Goal: Information Seeking & Learning: Learn about a topic

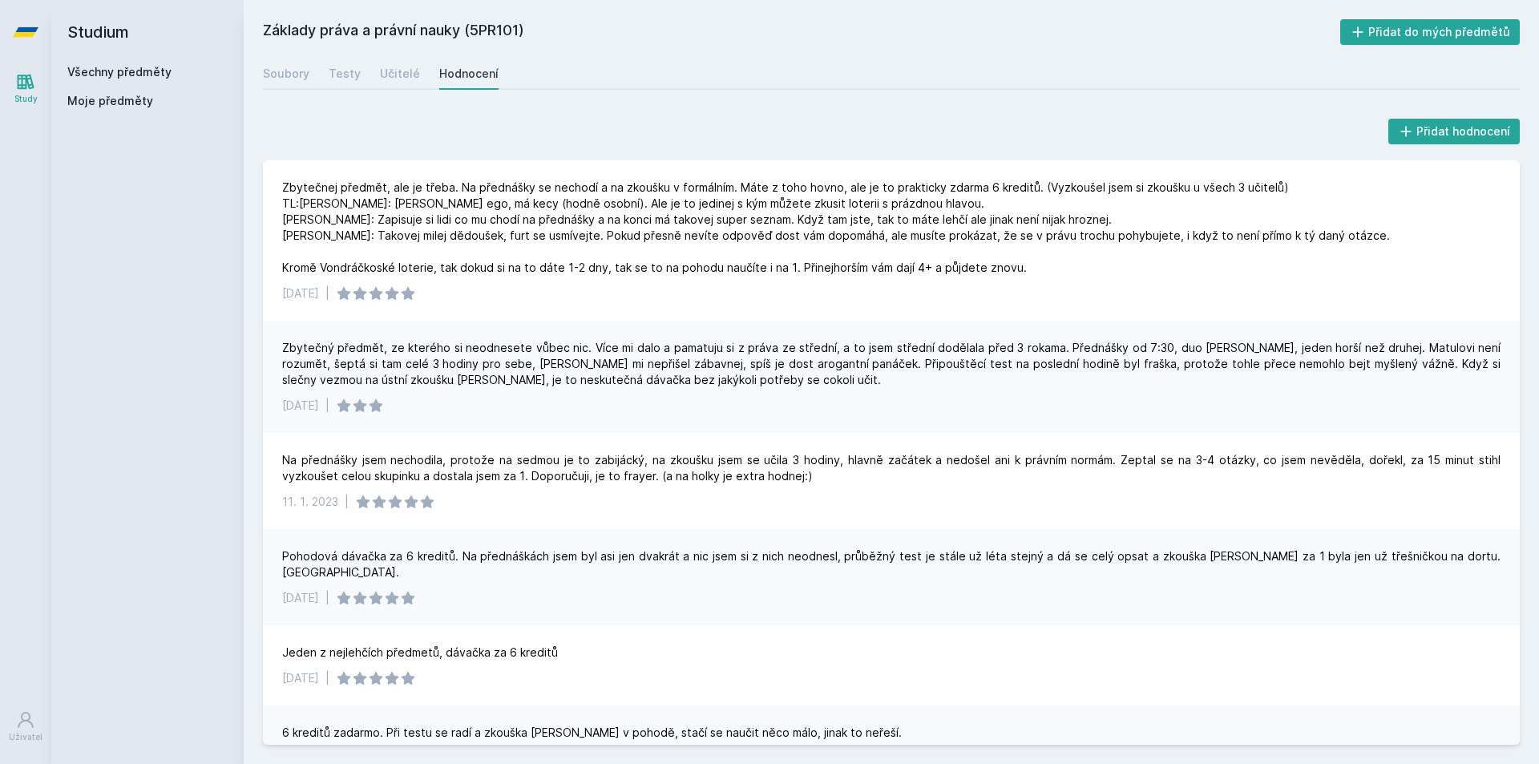
click at [882, 94] on button "Jasně, jsem pro" at bounding box center [880, 103] width 140 height 40
click at [107, 71] on link "Všechny předměty" at bounding box center [119, 72] width 104 height 14
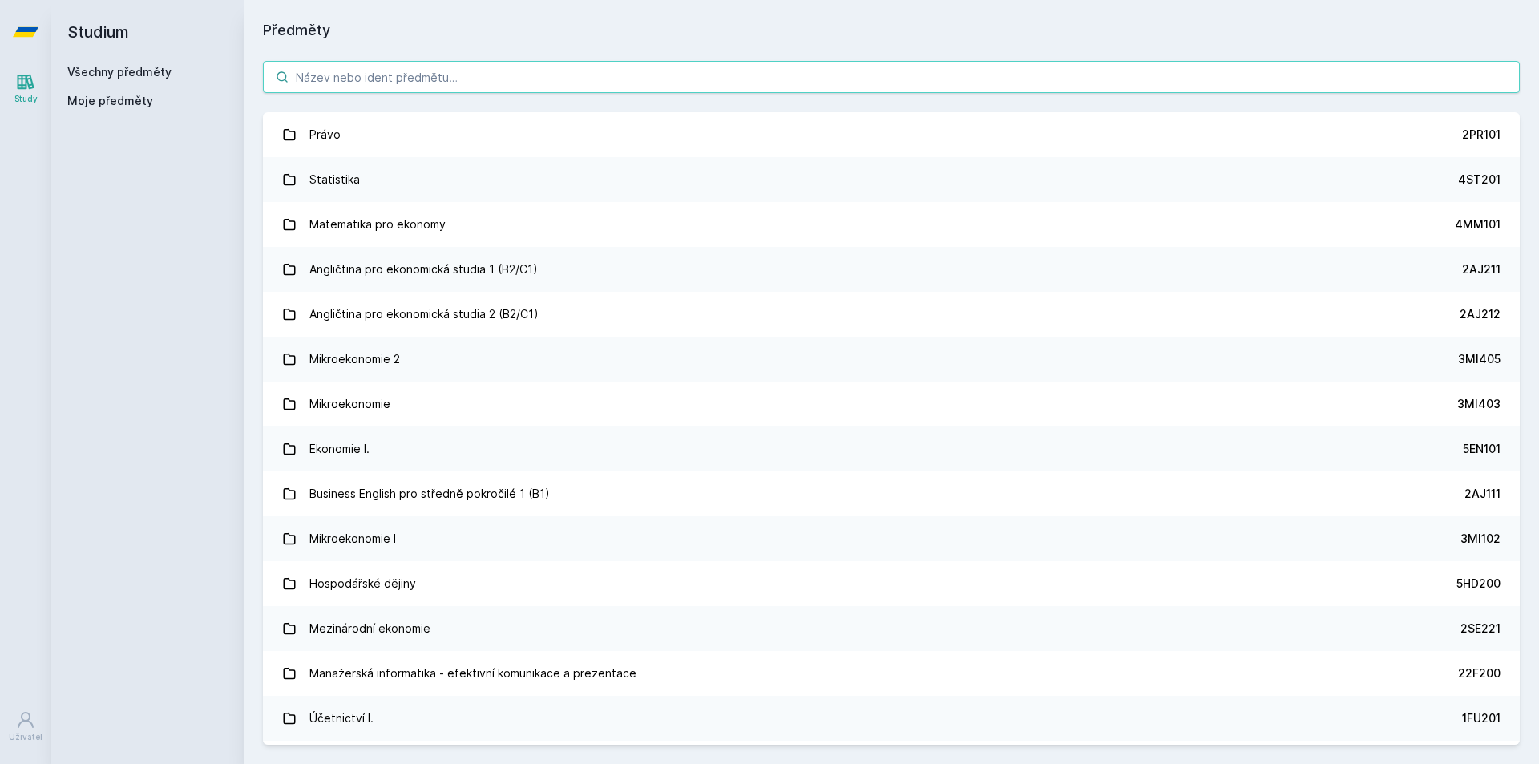
click at [369, 66] on input "search" at bounding box center [891, 77] width 1257 height 32
type input "e"
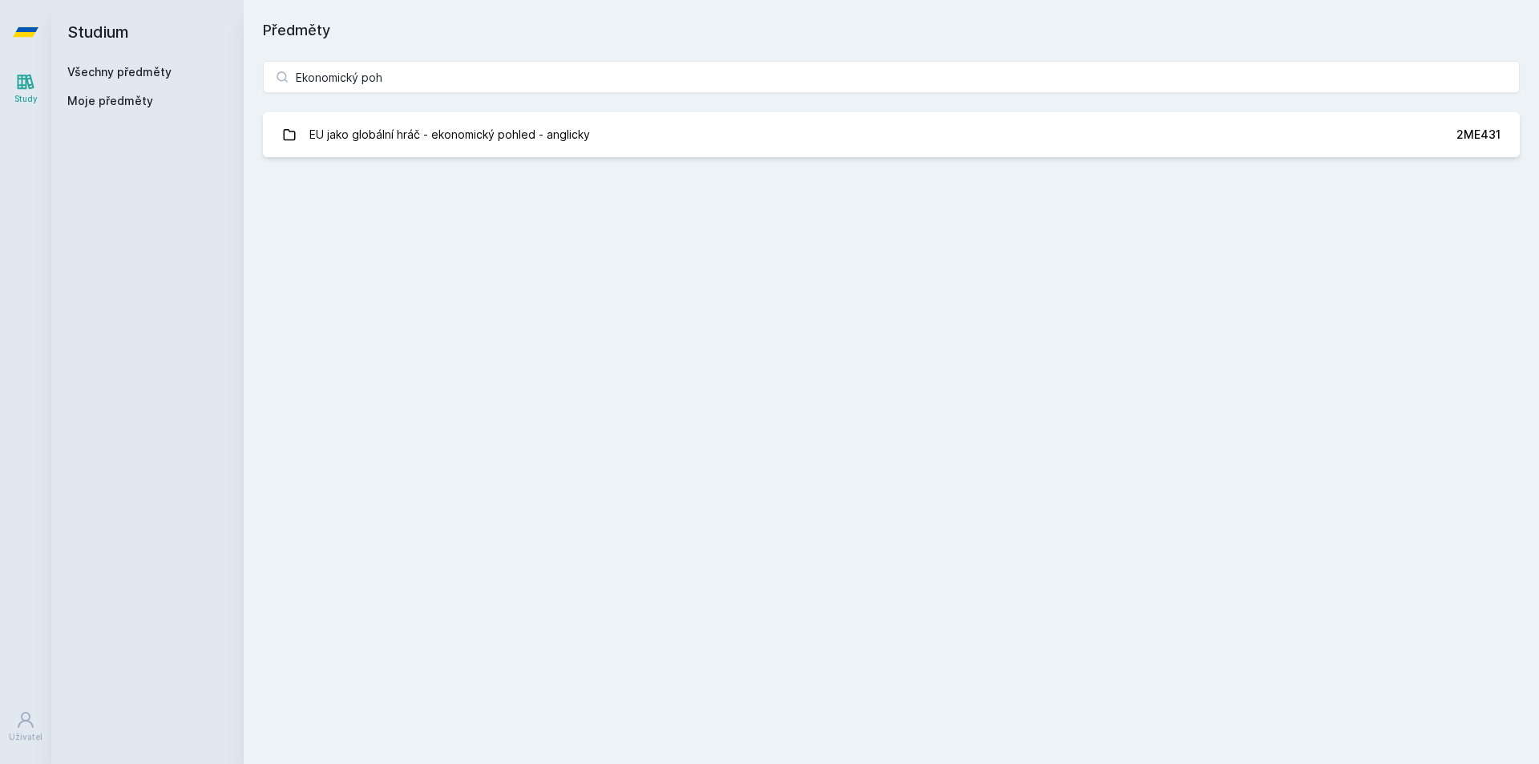
click at [153, 73] on link "Všechny předměty" at bounding box center [119, 72] width 104 height 14
click at [113, 73] on link "Všechny předměty" at bounding box center [119, 72] width 104 height 14
click at [115, 88] on div "Všechny předměty Moje předměty" at bounding box center [147, 89] width 160 height 51
click at [115, 99] on span "Moje předměty" at bounding box center [110, 101] width 86 height 16
click at [441, 75] on input "Ekonomický poh" at bounding box center [891, 77] width 1257 height 32
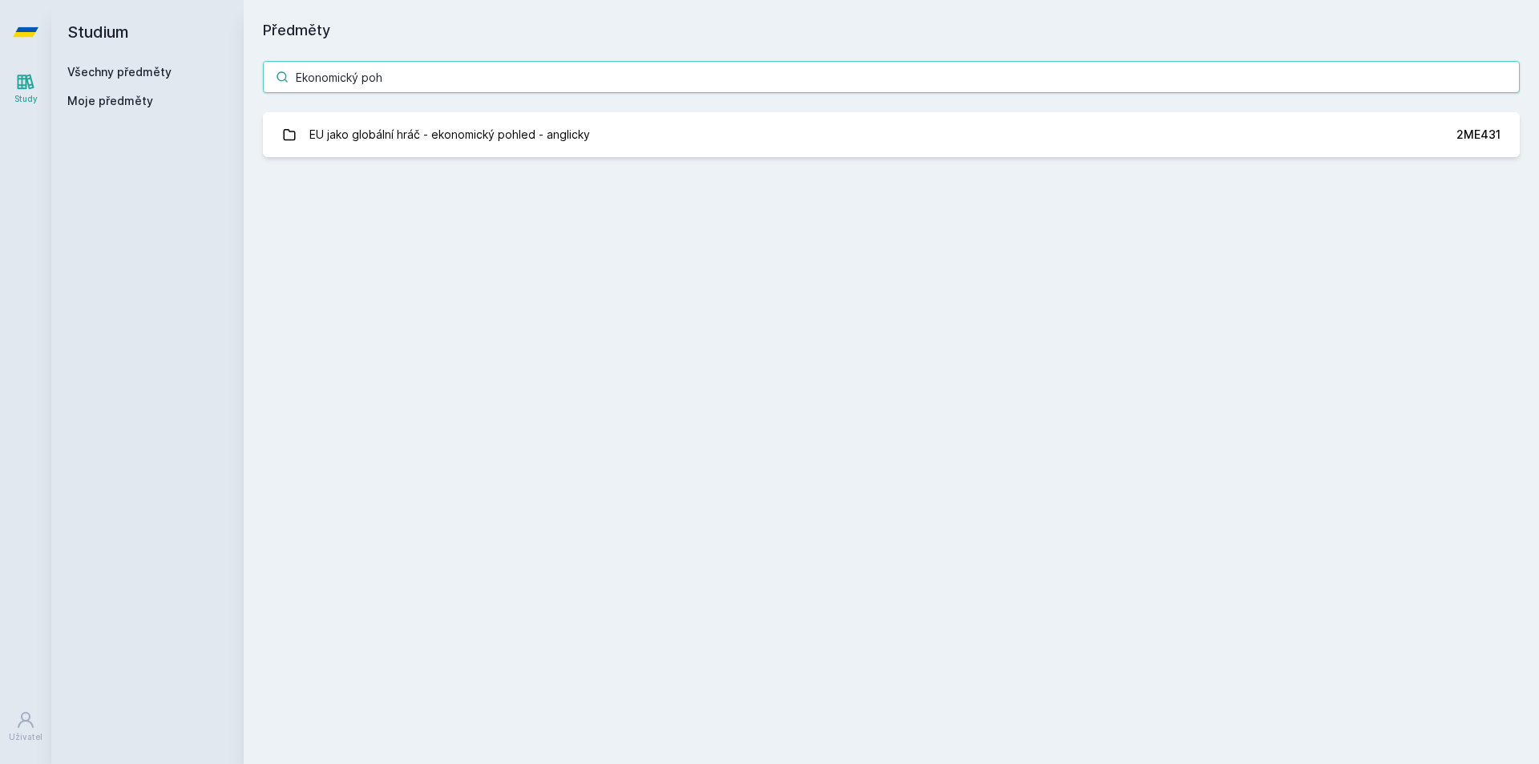
drag, startPoint x: 443, startPoint y: 78, endPoint x: 185, endPoint y: 77, distance: 258.1
click at [207, 77] on div "Studium Všechny předměty Moje předměty Předměty Ekonomický poh EU jako globální…" at bounding box center [795, 382] width 1488 height 764
click at [398, 68] on input "Ekonomický poh" at bounding box center [891, 77] width 1257 height 32
type input "E"
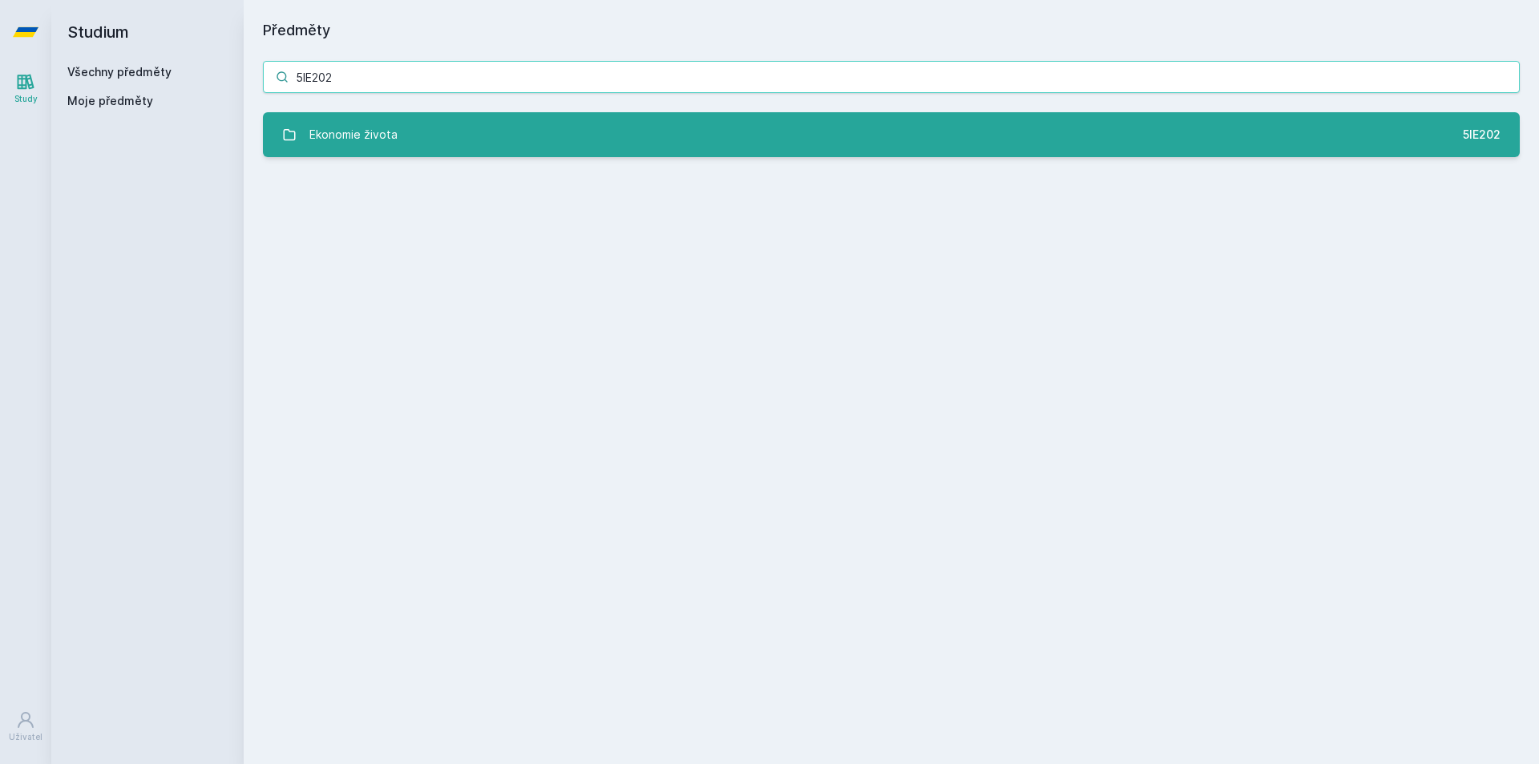
type input "5IE202"
click at [406, 139] on link "Ekonomie života 5IE202" at bounding box center [891, 134] width 1257 height 45
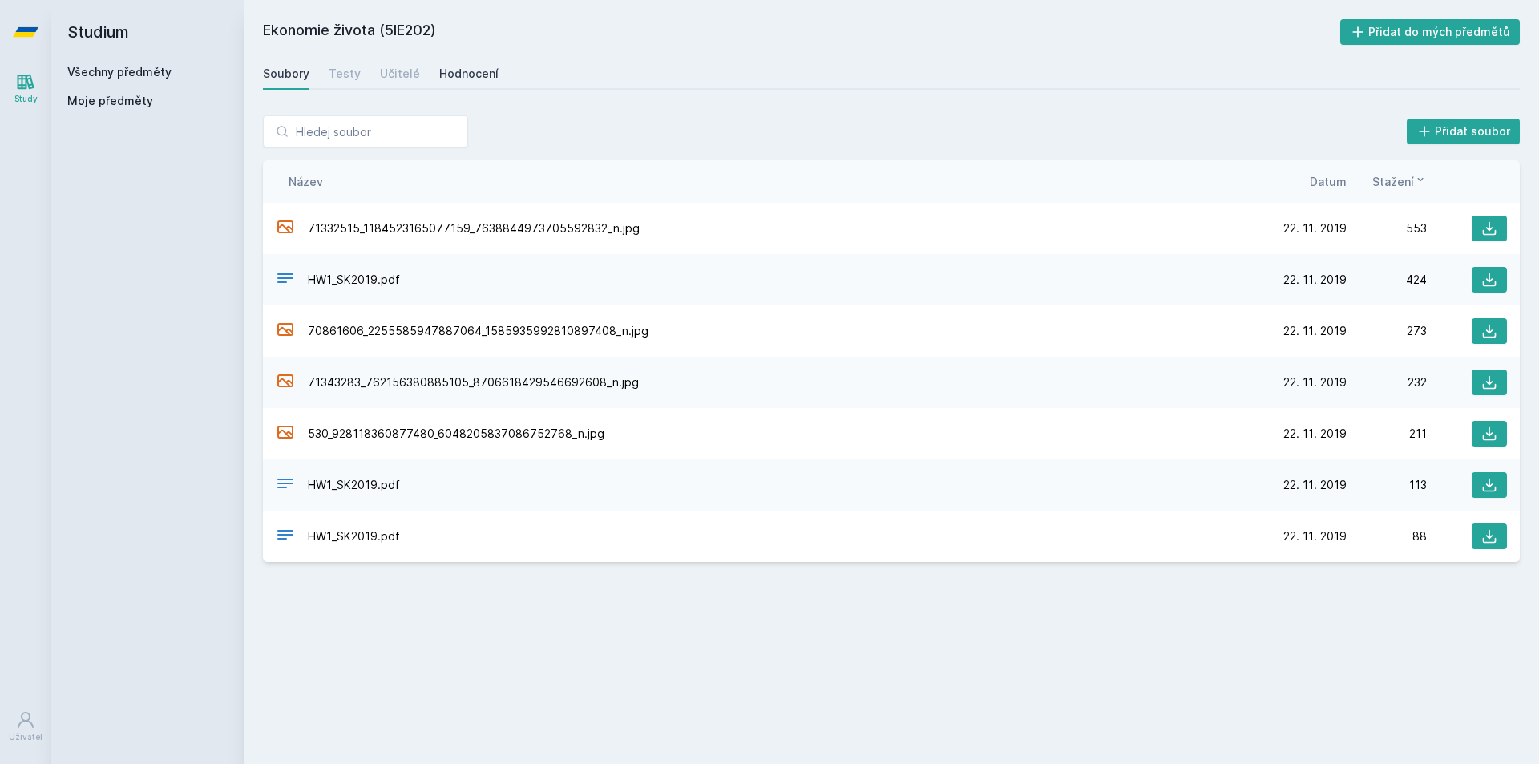
click at [461, 79] on div "Hodnocení" at bounding box center [468, 74] width 59 height 16
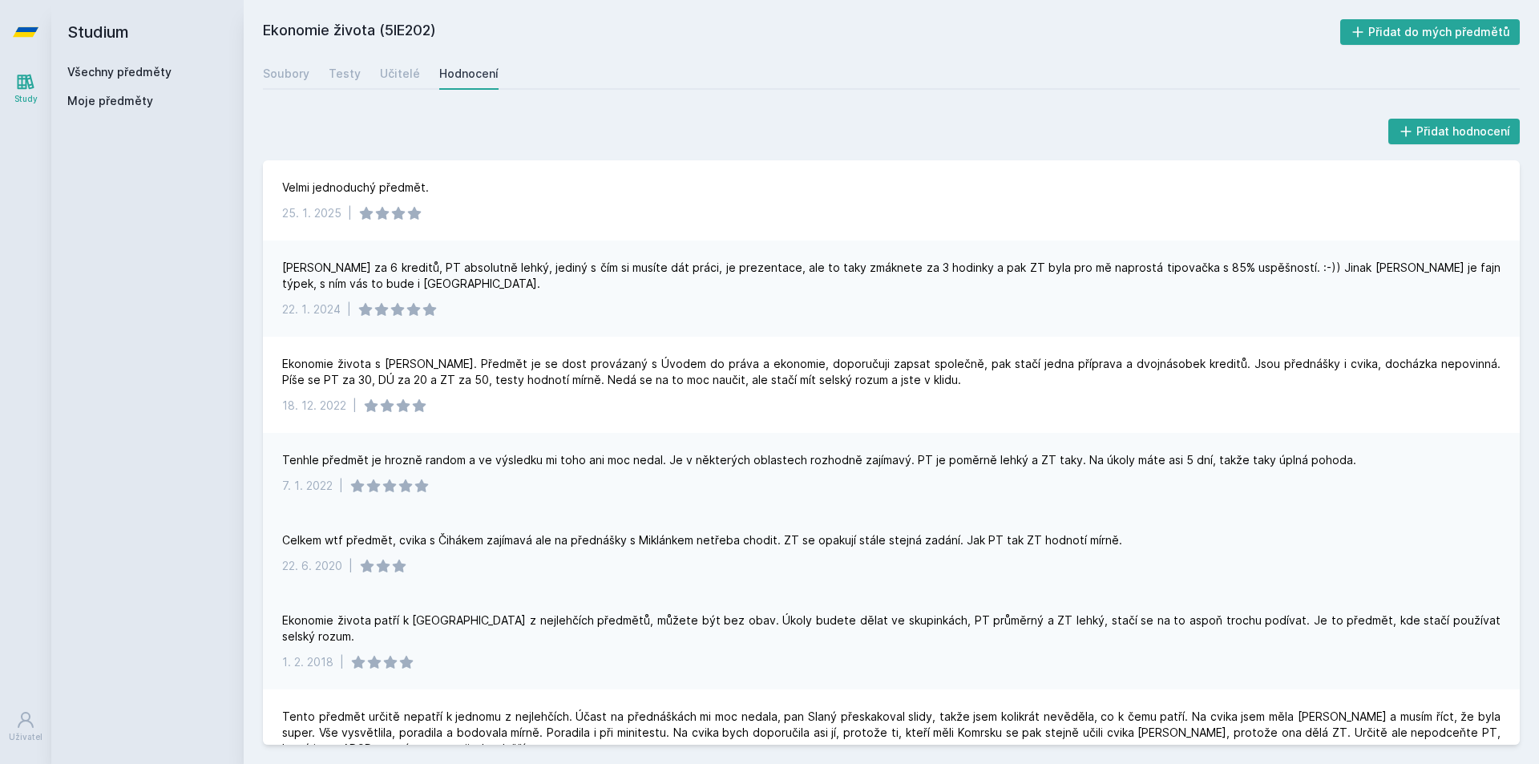
scroll to position [41, 0]
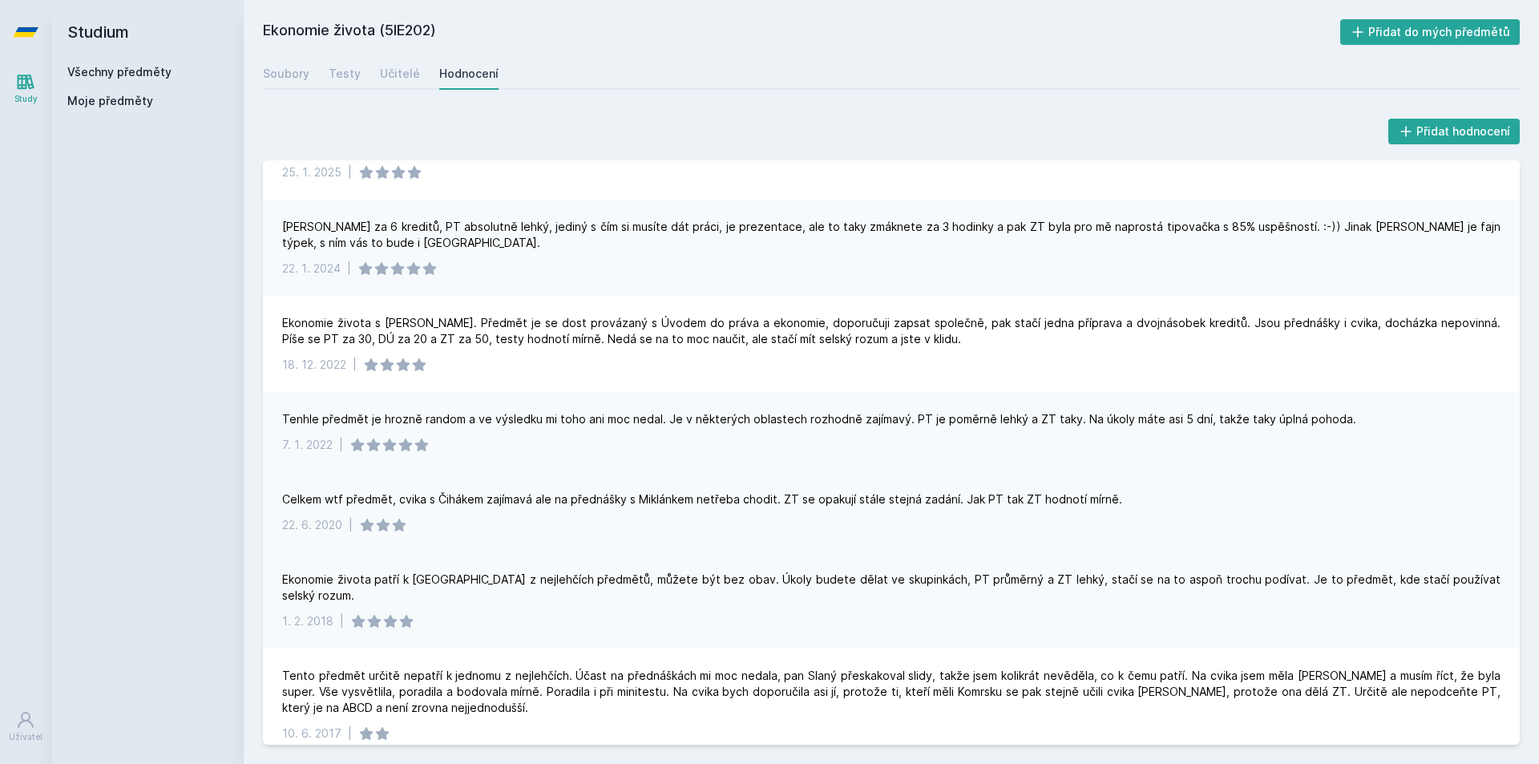
drag, startPoint x: 487, startPoint y: 499, endPoint x: 491, endPoint y: 478, distance: 22.0
click at [489, 493] on div "Celkem wtf předmět, cvika s Čihákem zajímavá ale na přednášky s Miklánkem netře…" at bounding box center [702, 499] width 840 height 16
click at [692, 515] on div "Celkem wtf předmět, cvika s Čihákem zajímavá ale na přednášky s Miklánkem netře…" at bounding box center [891, 512] width 1257 height 80
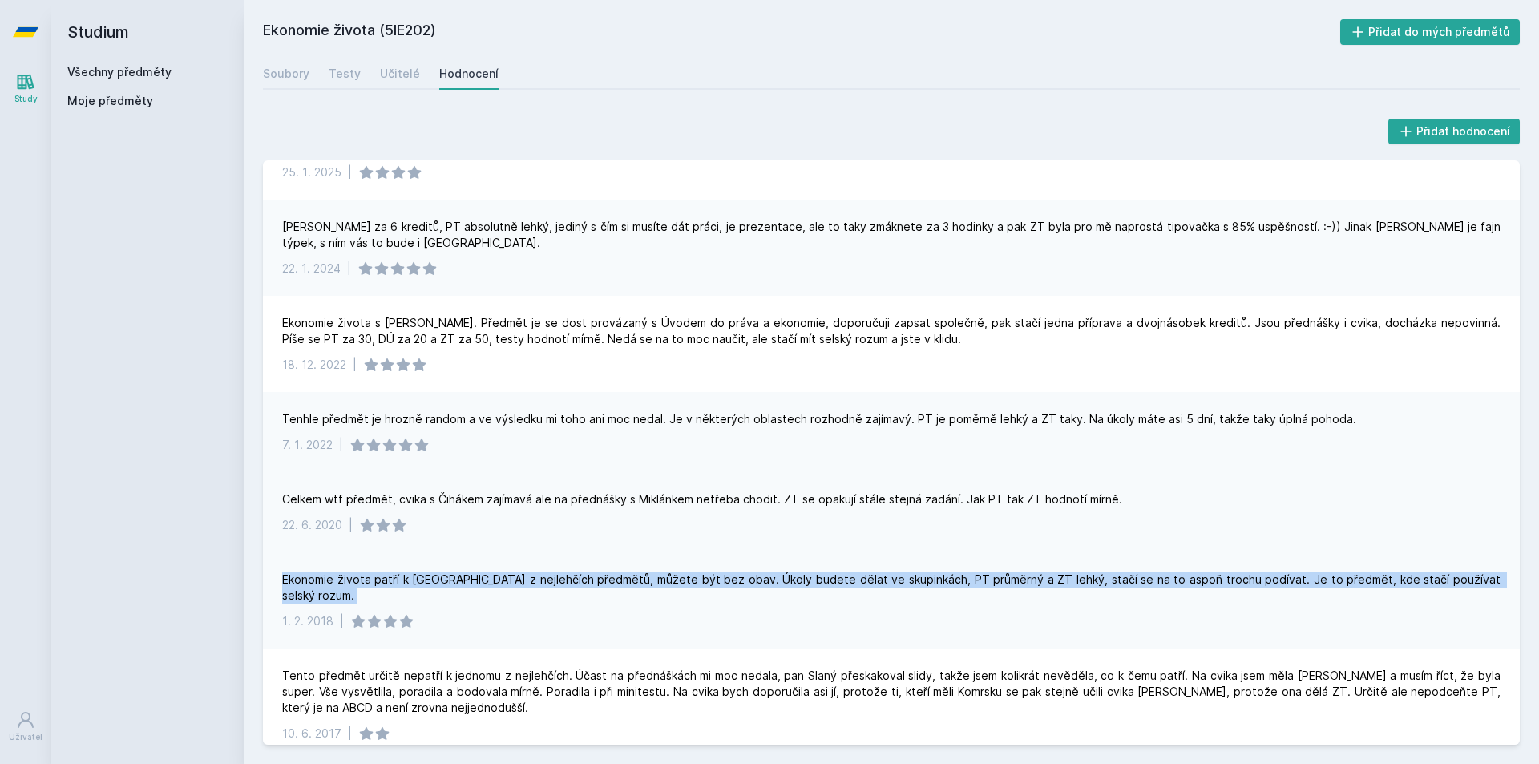
click at [692, 515] on div "Celkem wtf předmět, cvika s Čihákem zajímavá ale na přednášky s Miklánkem netře…" at bounding box center [891, 512] width 1257 height 80
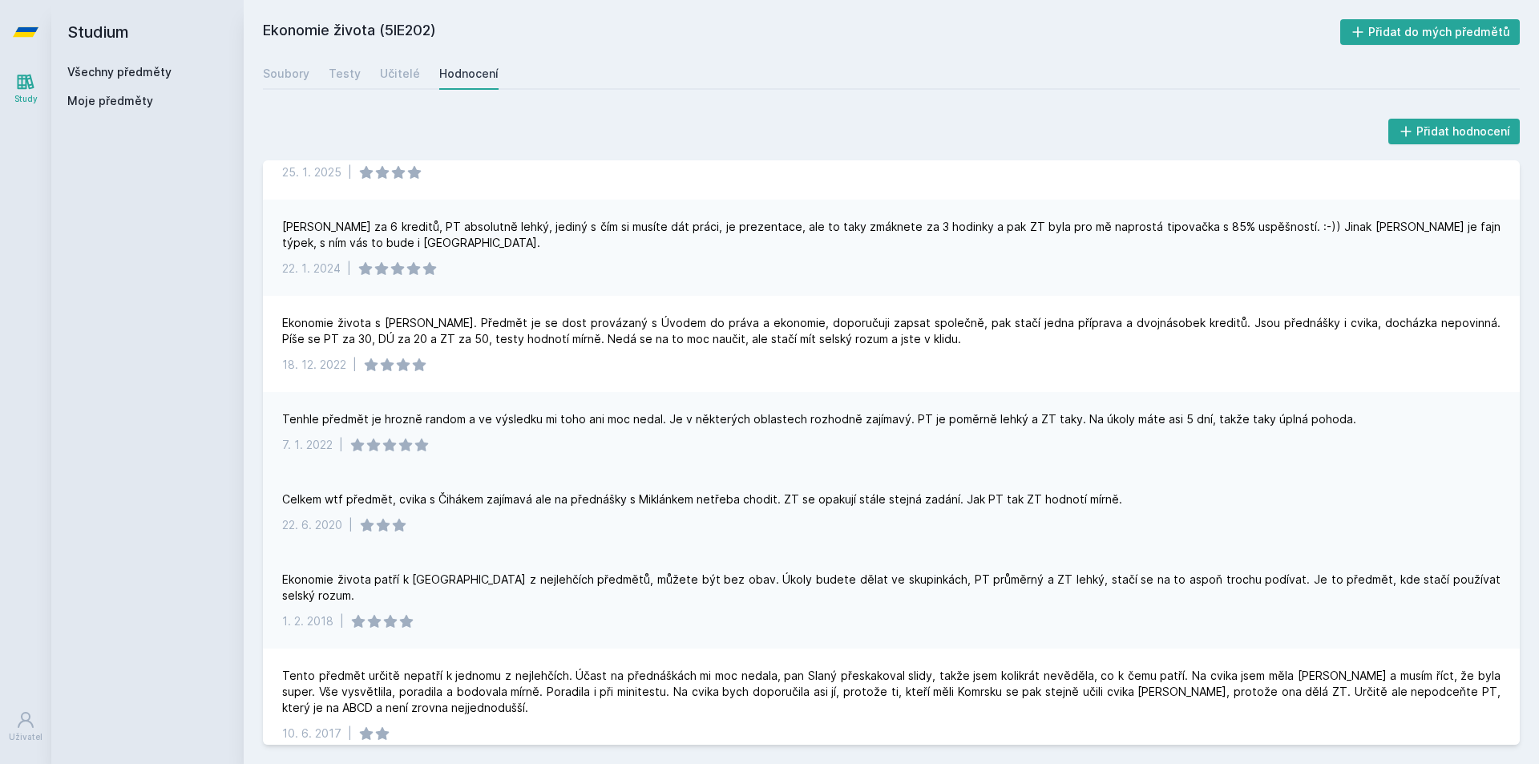
click at [673, 482] on div "Celkem wtf předmět, cvika s Čihákem zajímavá ale na přednášky s Miklánkem netře…" at bounding box center [891, 512] width 1257 height 80
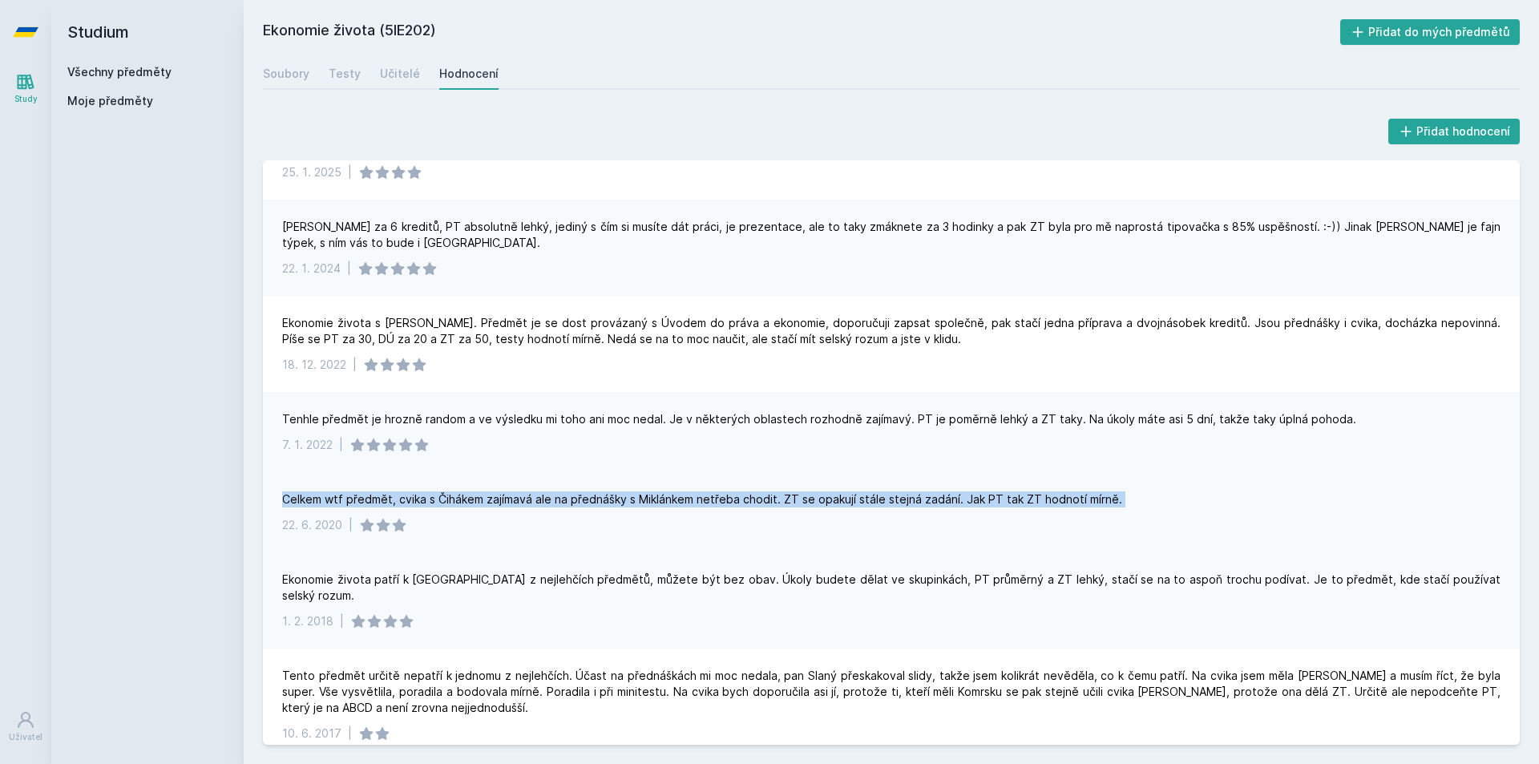
click at [673, 482] on div "Celkem wtf předmět, cvika s Čihákem zajímavá ale na přednášky s Miklánkem netře…" at bounding box center [891, 512] width 1257 height 80
click at [669, 482] on div "Celkem wtf předmět, cvika s Čihákem zajímavá ale na přednášky s Miklánkem netře…" at bounding box center [891, 512] width 1257 height 80
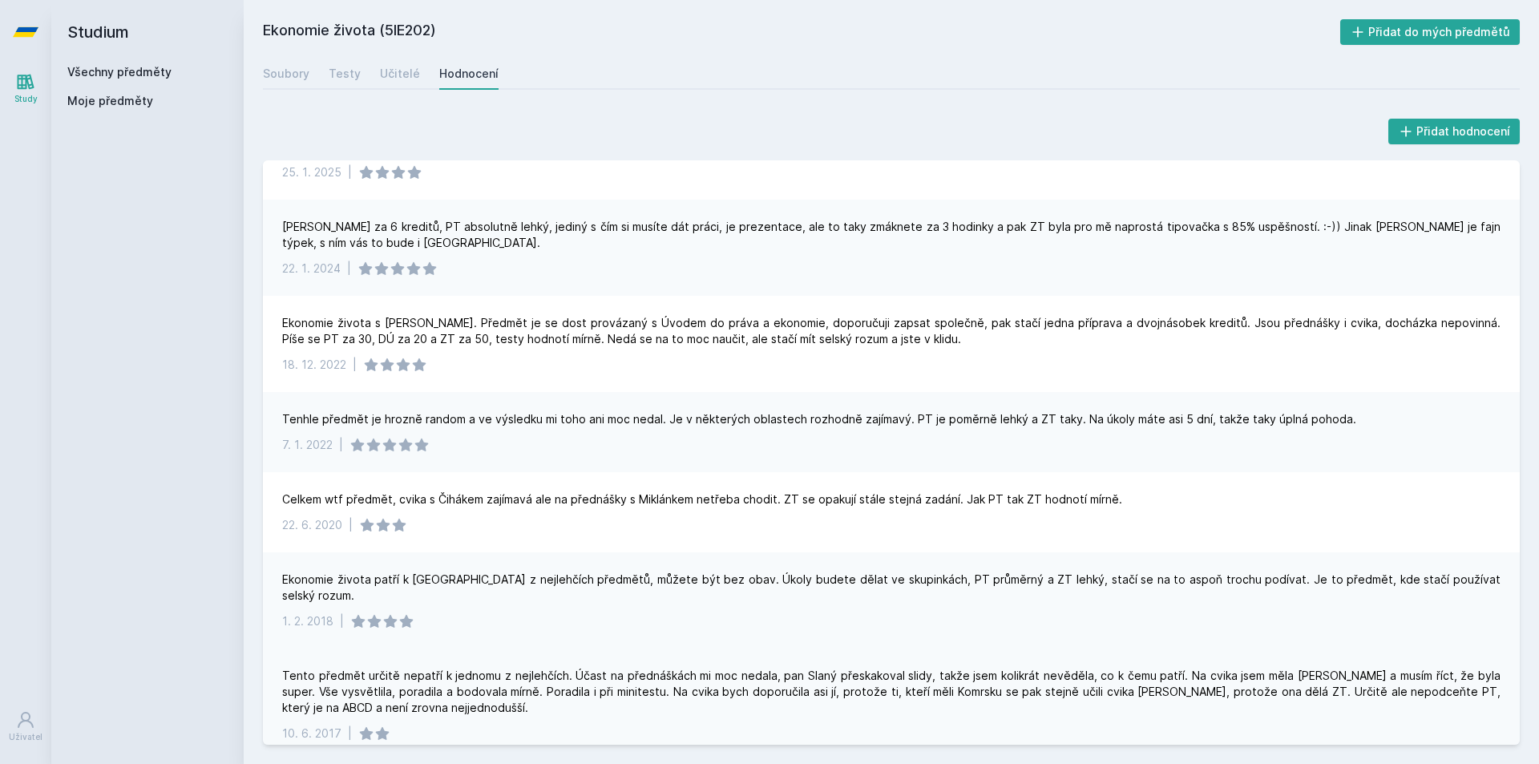
click at [485, 668] on div "Tento předmět určitě nepatří k jednomu z nejlehčích. Účast na přednáškách mi mo…" at bounding box center [891, 692] width 1218 height 48
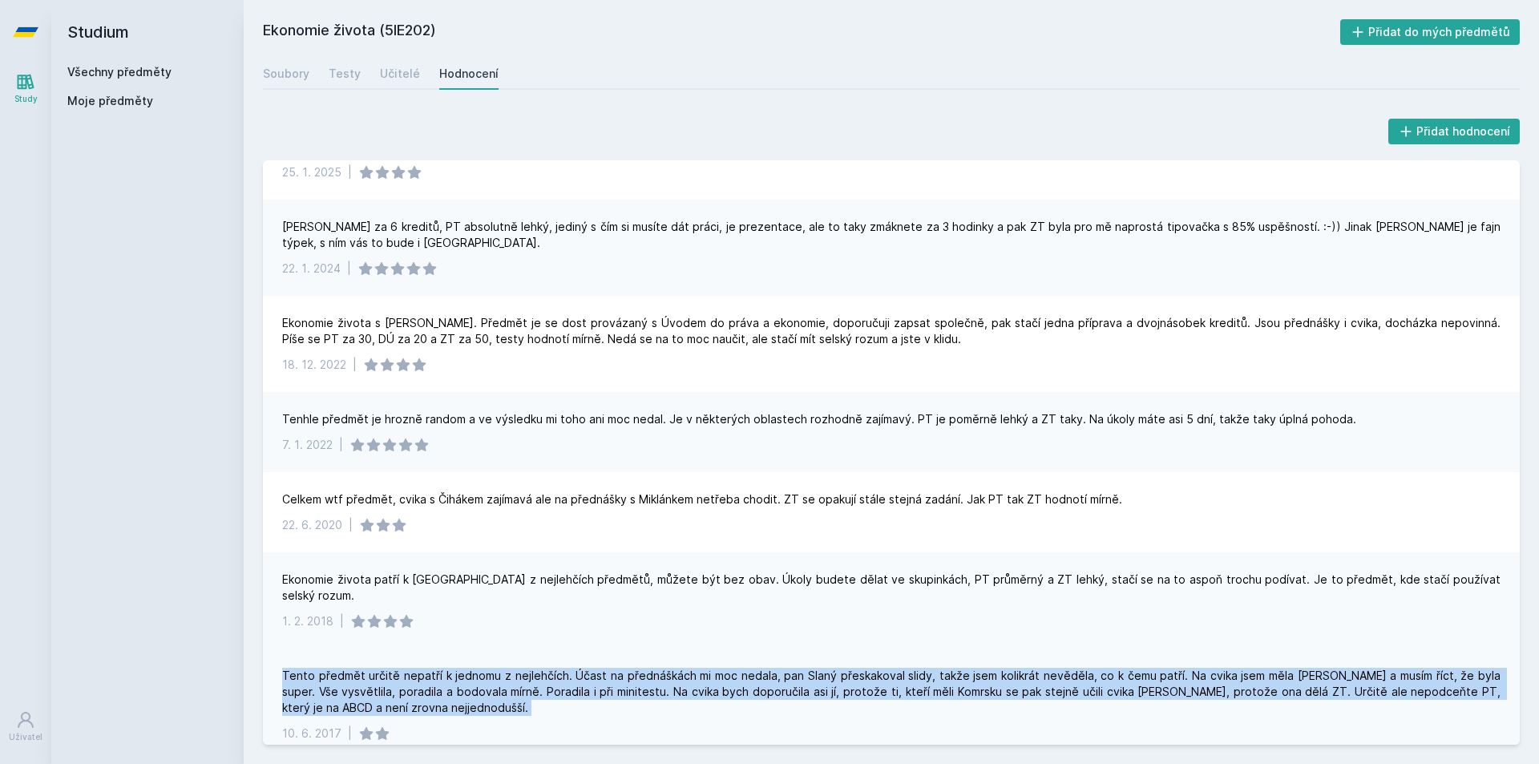
click at [485, 668] on div "Tento předmět určitě nepatří k jednomu z nejlehčích. Účast na přednáškách mi mo…" at bounding box center [891, 692] width 1218 height 48
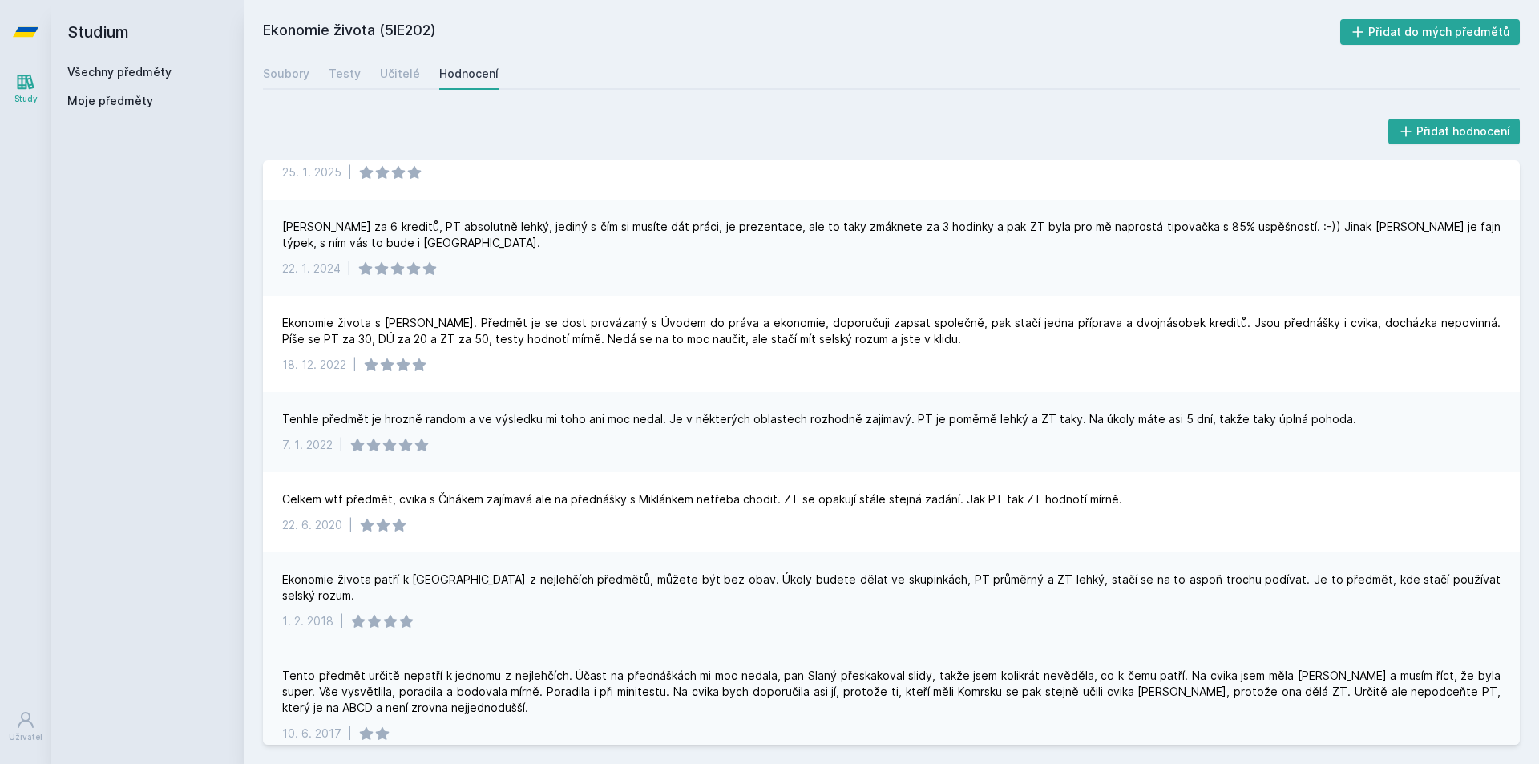
click at [567, 718] on div "10. 6. 2017 |" at bounding box center [891, 733] width 1218 height 16
click at [551, 670] on div "Tento předmět určitě nepatří k jednomu z nejlehčích. Účast na přednáškách mi mo…" at bounding box center [891, 692] width 1218 height 48
click at [386, 71] on div "Učitelé" at bounding box center [400, 74] width 40 height 16
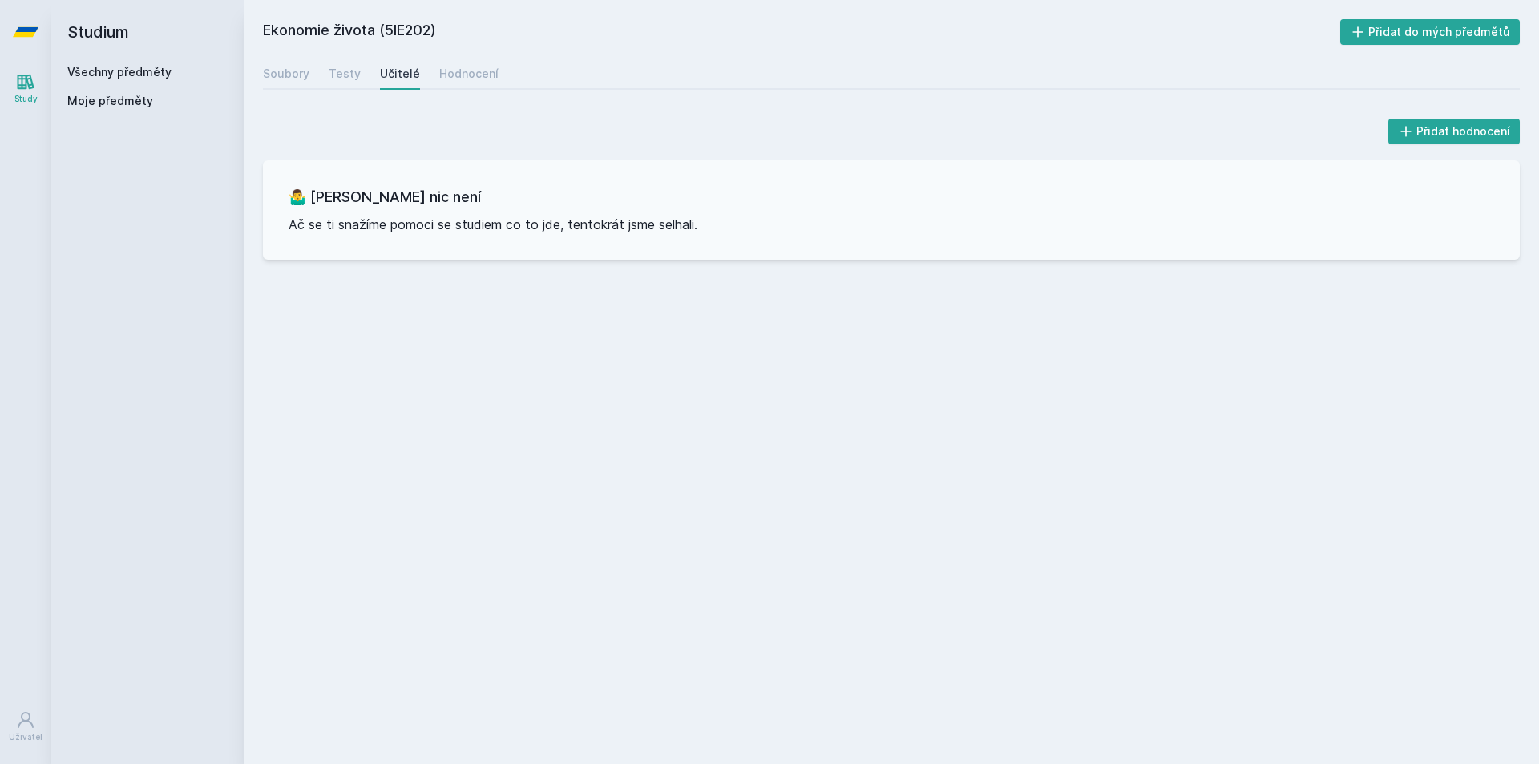
click at [360, 75] on div "Soubory Testy Učitelé Hodnocení" at bounding box center [891, 74] width 1257 height 32
click at [350, 76] on div "Testy" at bounding box center [345, 74] width 32 height 16
click at [271, 75] on div "Soubory" at bounding box center [286, 74] width 46 height 16
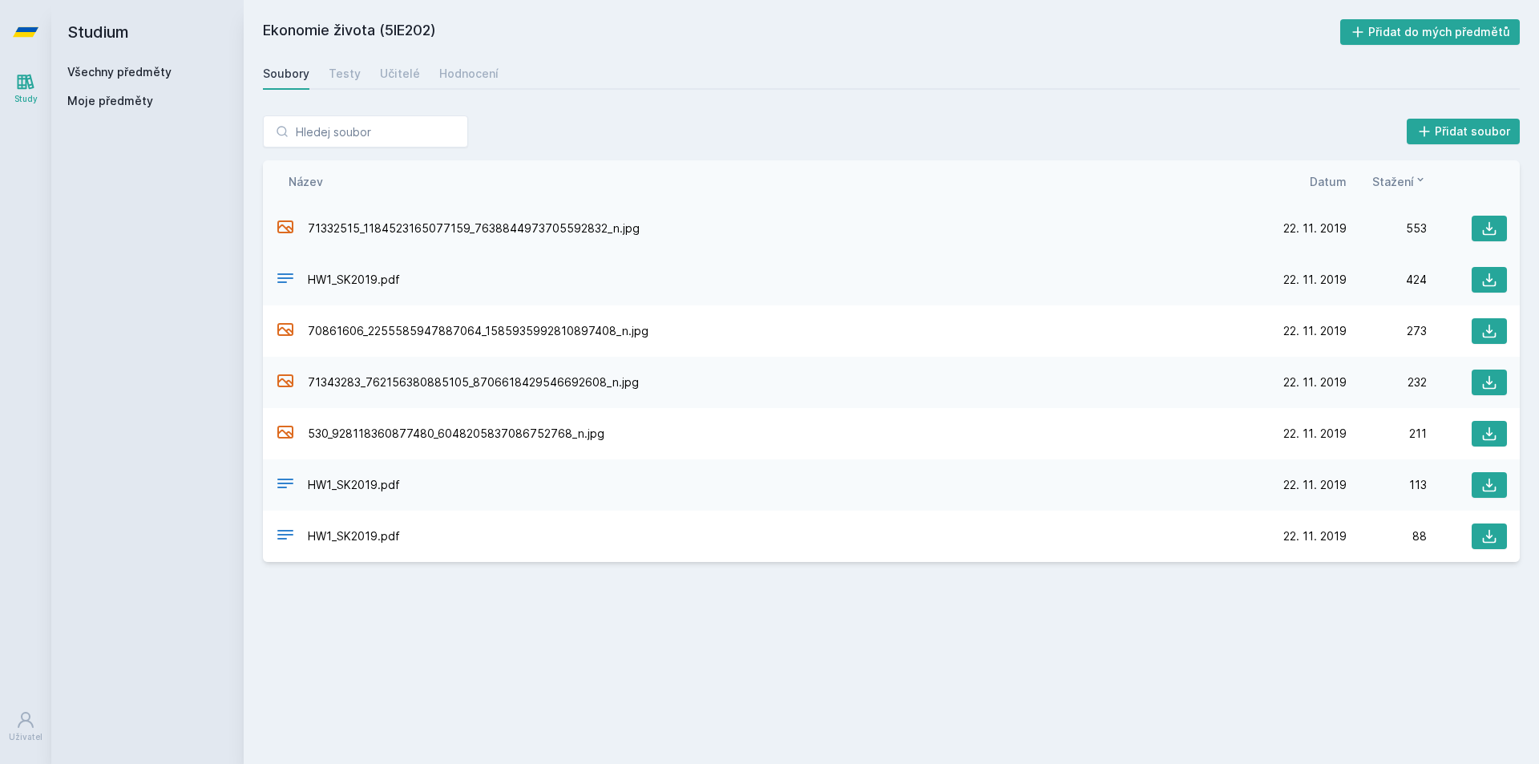
click at [413, 240] on div "71332515_1184523165077159_7638844973705592832_n.jpg" at bounding box center [771, 228] width 991 height 23
click at [1333, 221] on button at bounding box center [1489, 229] width 35 height 26
click at [362, 76] on div "Soubory Testy Učitelé Hodnocení" at bounding box center [891, 74] width 1257 height 32
click at [351, 73] on div "Testy" at bounding box center [345, 74] width 32 height 16
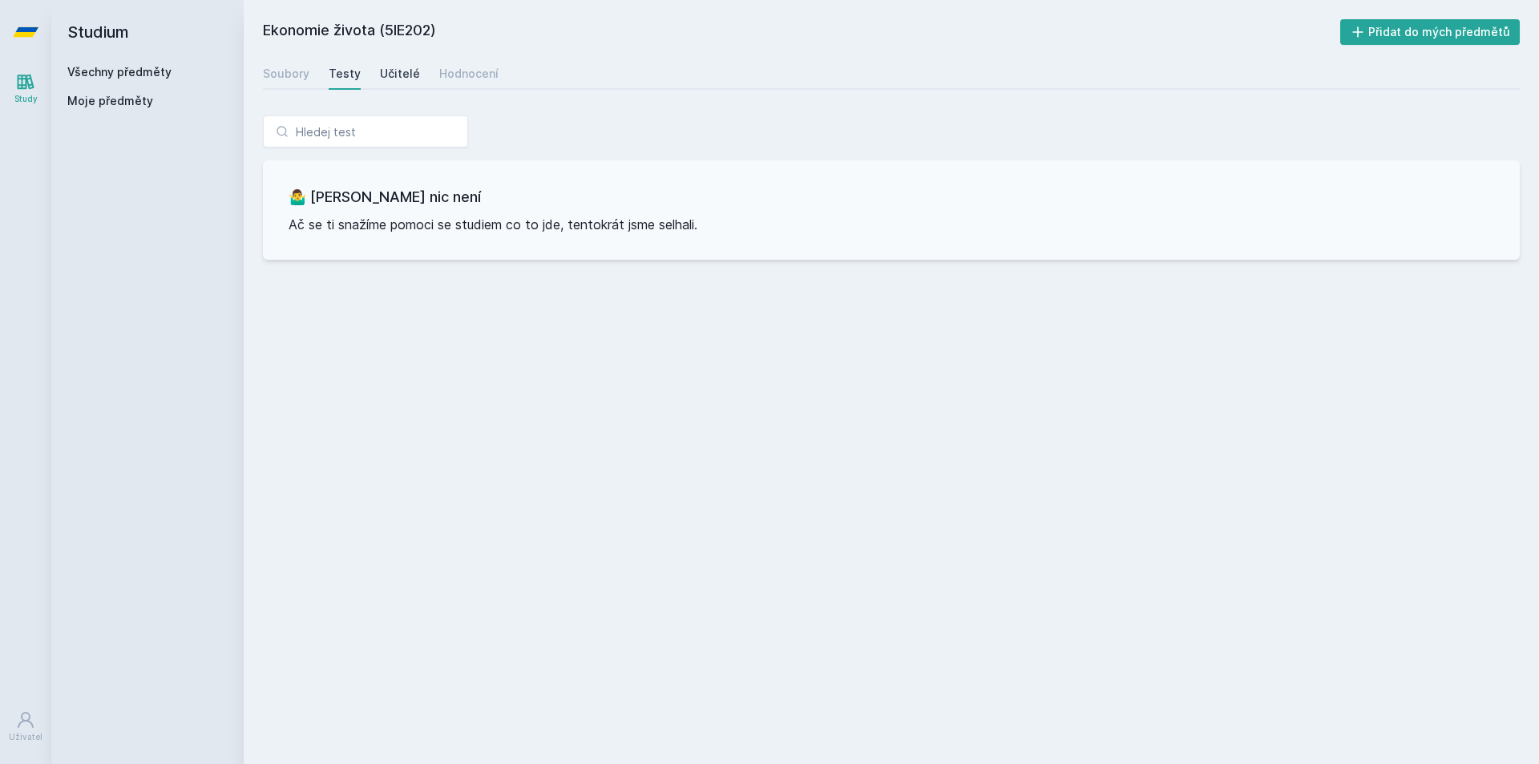
click at [386, 59] on link "Učitelé" at bounding box center [400, 74] width 40 height 32
click at [99, 70] on link "Všechny předměty" at bounding box center [119, 72] width 104 height 14
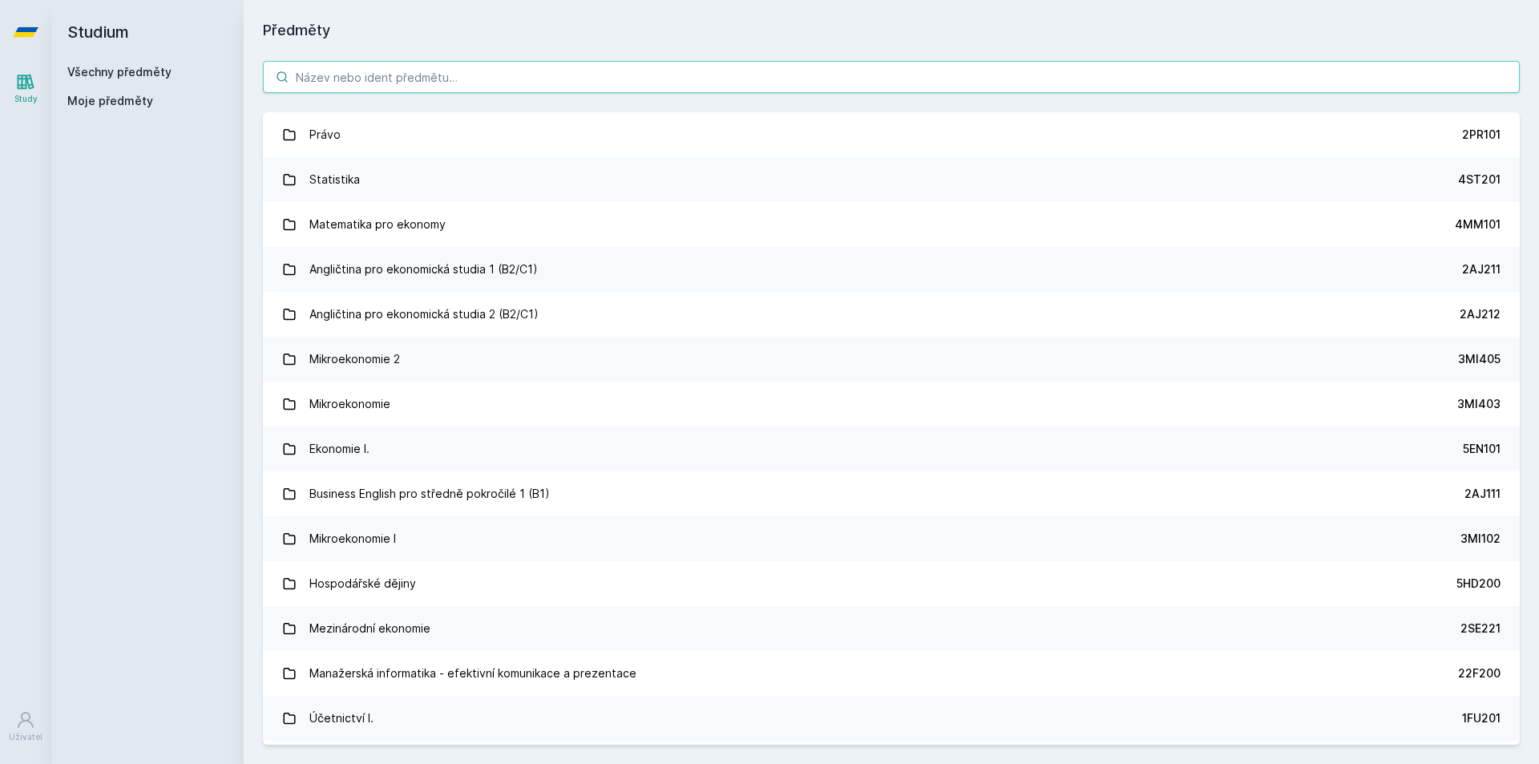
click at [430, 80] on input "search" at bounding box center [891, 77] width 1257 height 32
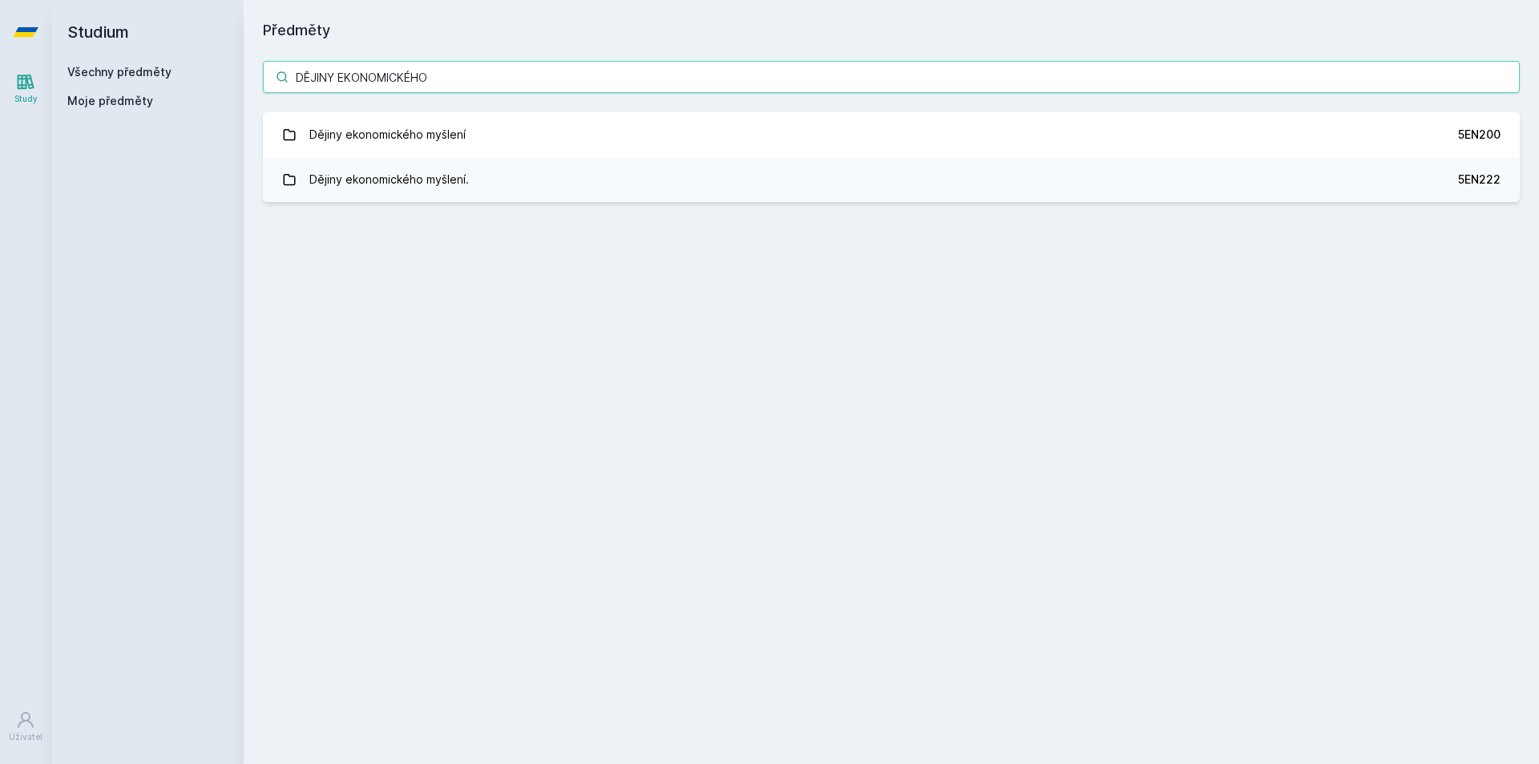
type input "DĚJINY EKONOMICKÉHO"
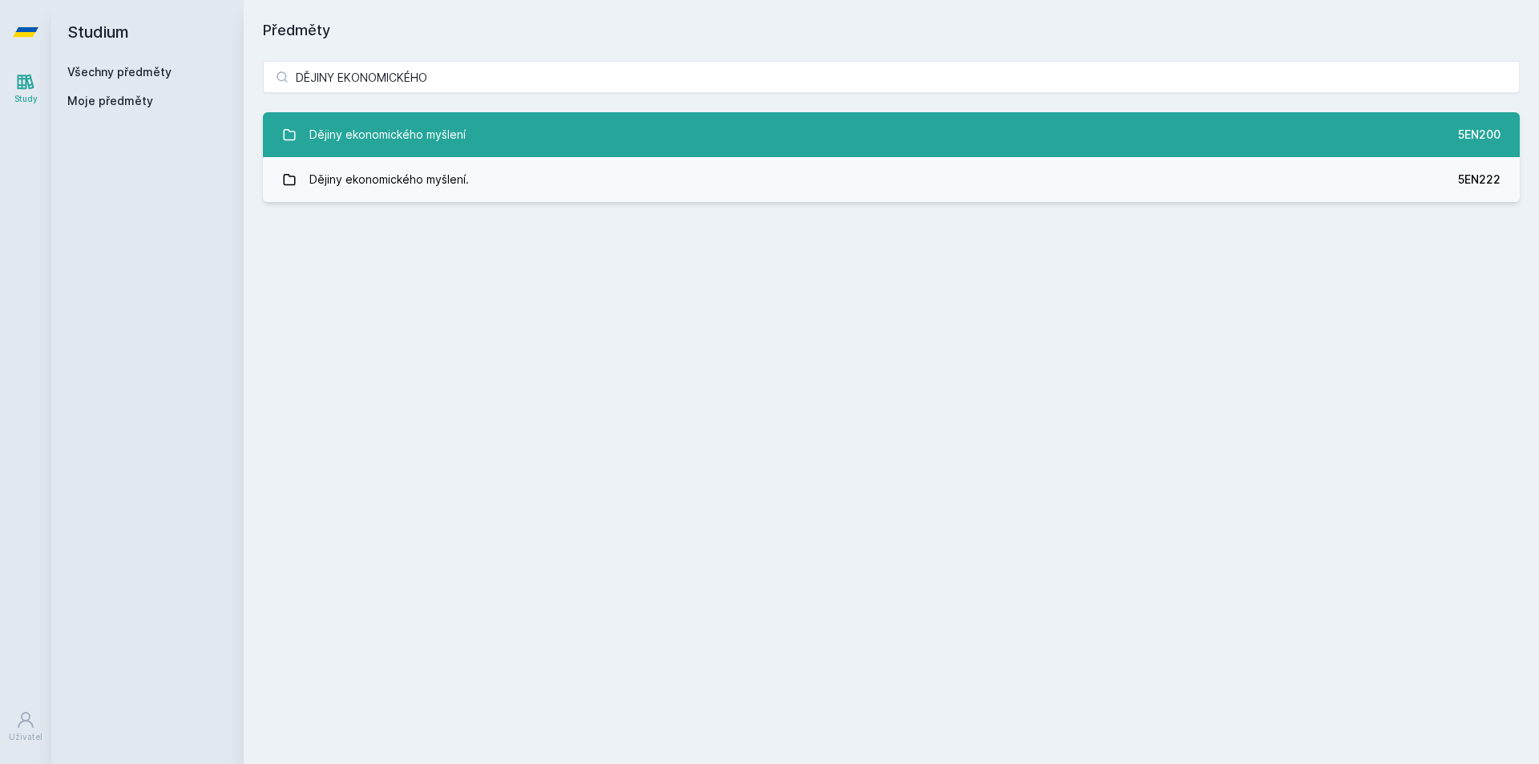
click at [460, 132] on div "Dějiny ekonomického myšlení" at bounding box center [387, 135] width 156 height 32
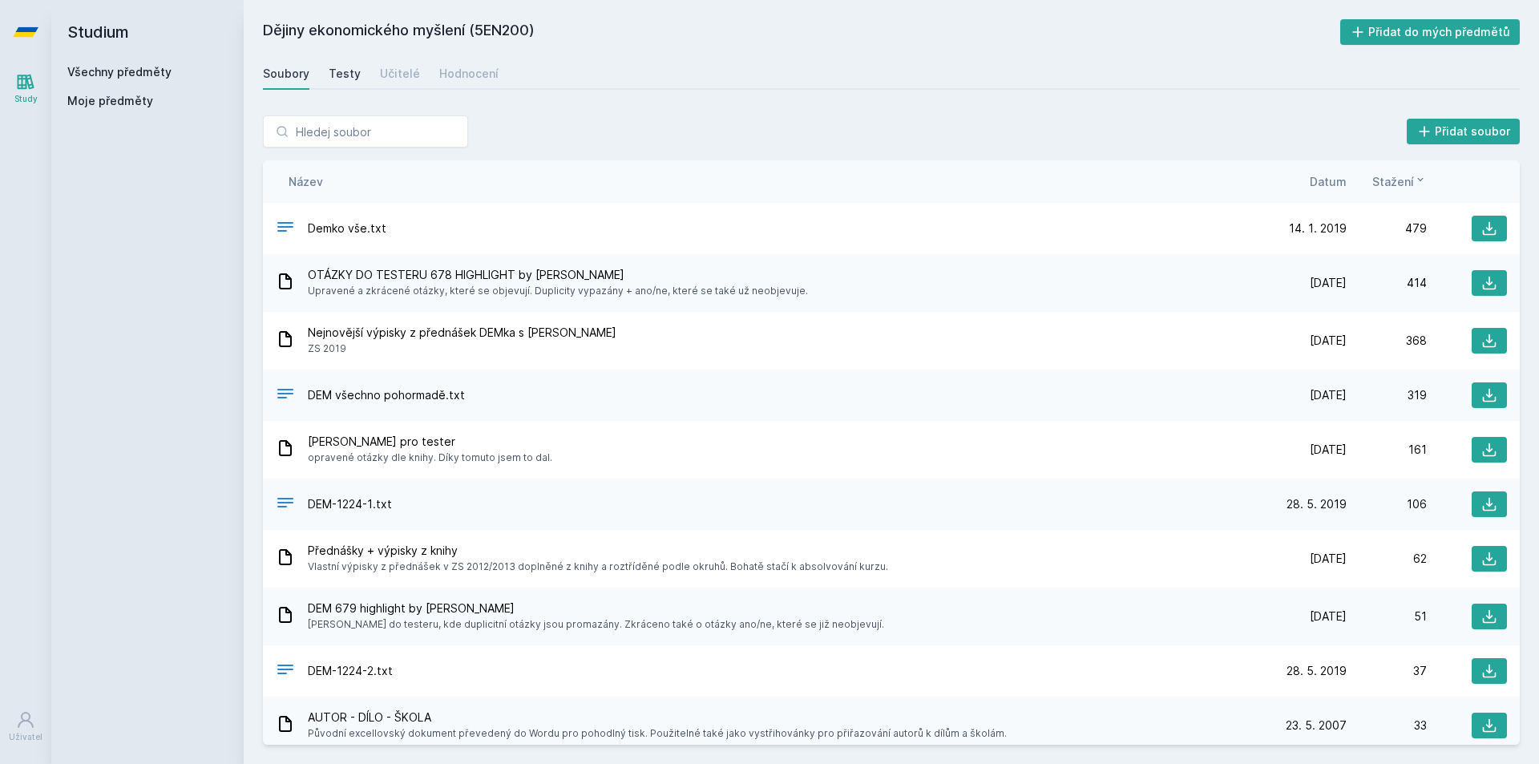
click at [335, 80] on div "Testy" at bounding box center [345, 74] width 32 height 16
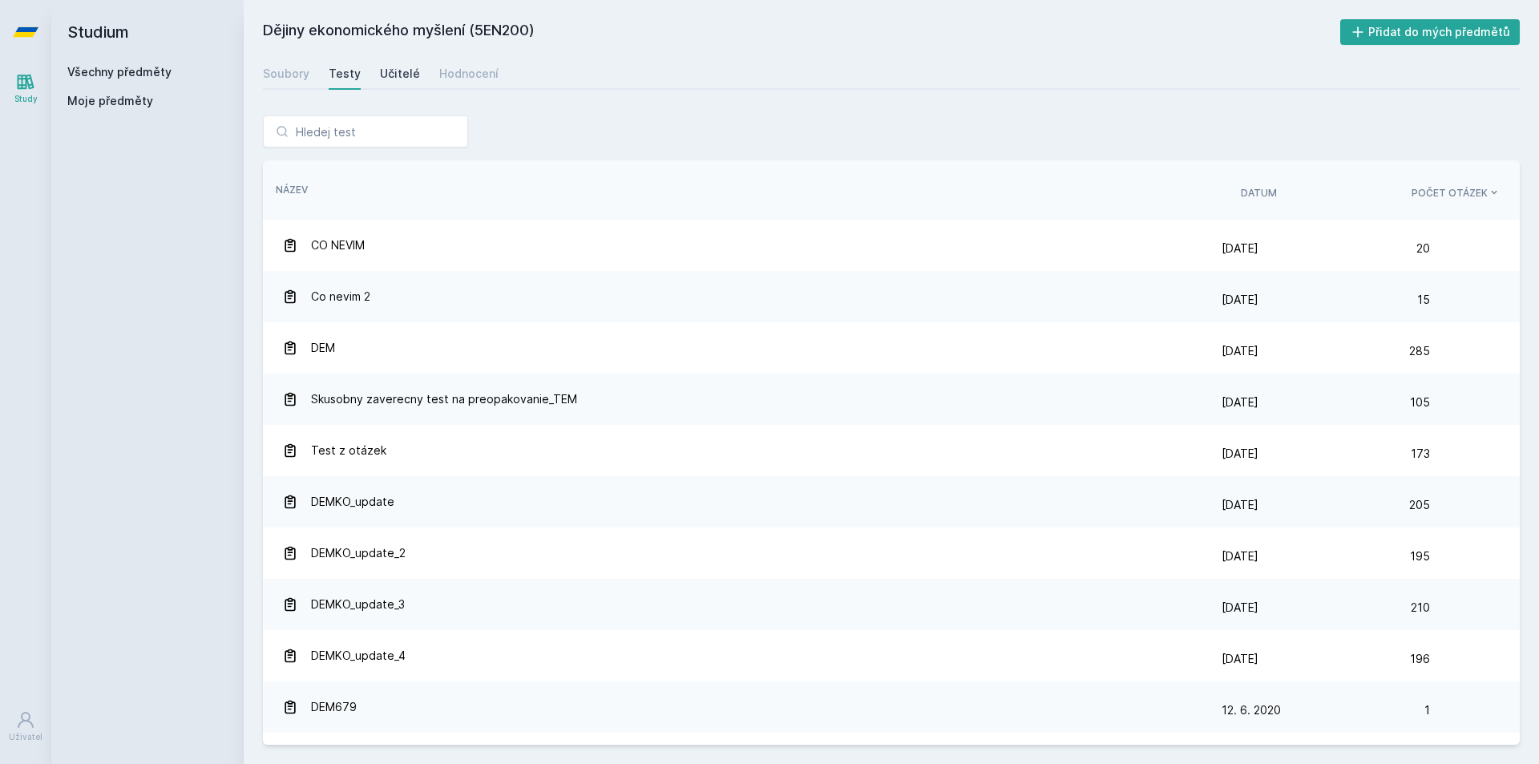
click at [402, 87] on link "Učitelé" at bounding box center [400, 74] width 40 height 32
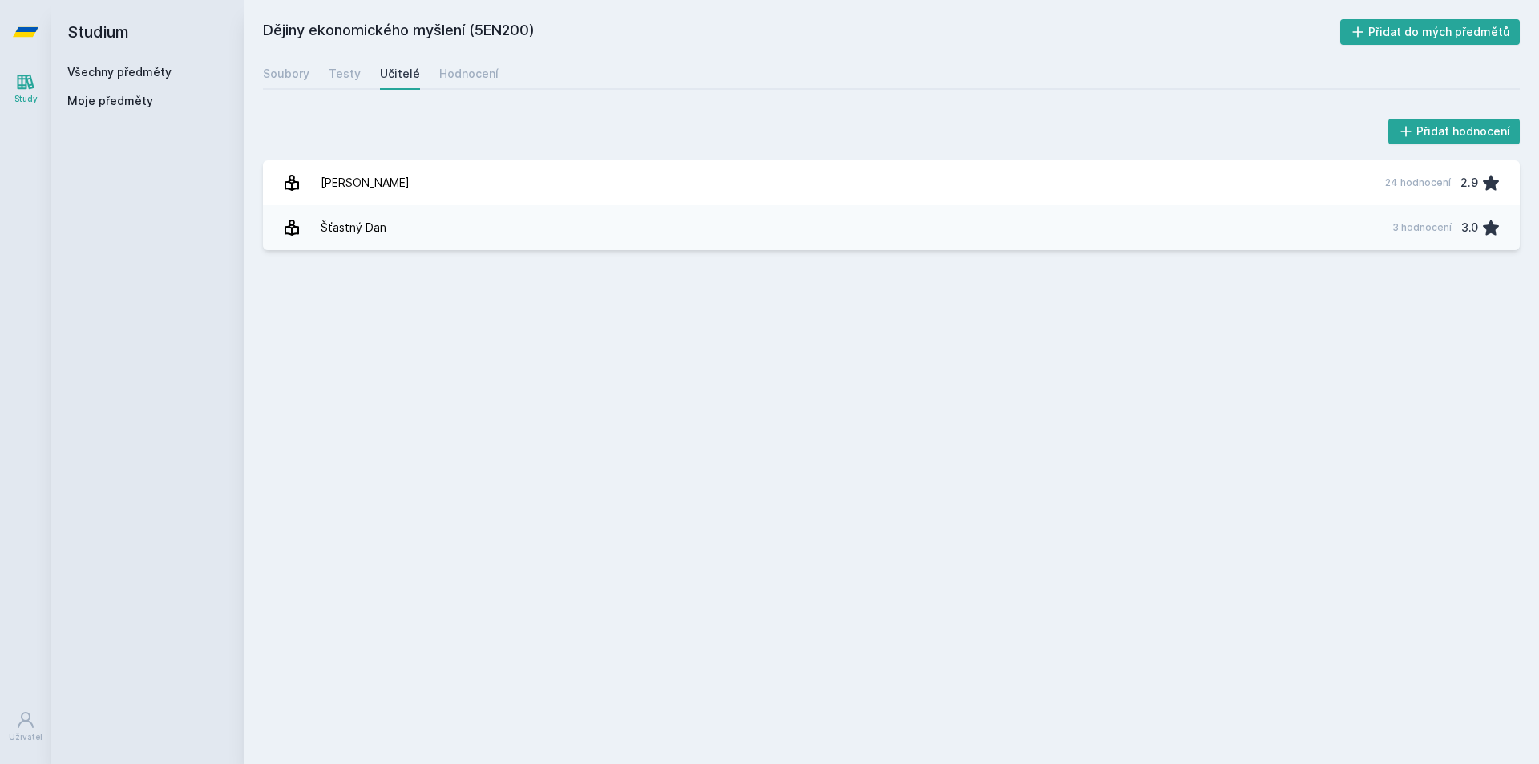
click at [462, 94] on div "Dějiny ekonomického myšlení (5EN200) Přidat do mých předmětů Soubory Testy Učit…" at bounding box center [891, 381] width 1257 height 725
click at [448, 65] on link "Hodnocení" at bounding box center [468, 74] width 59 height 32
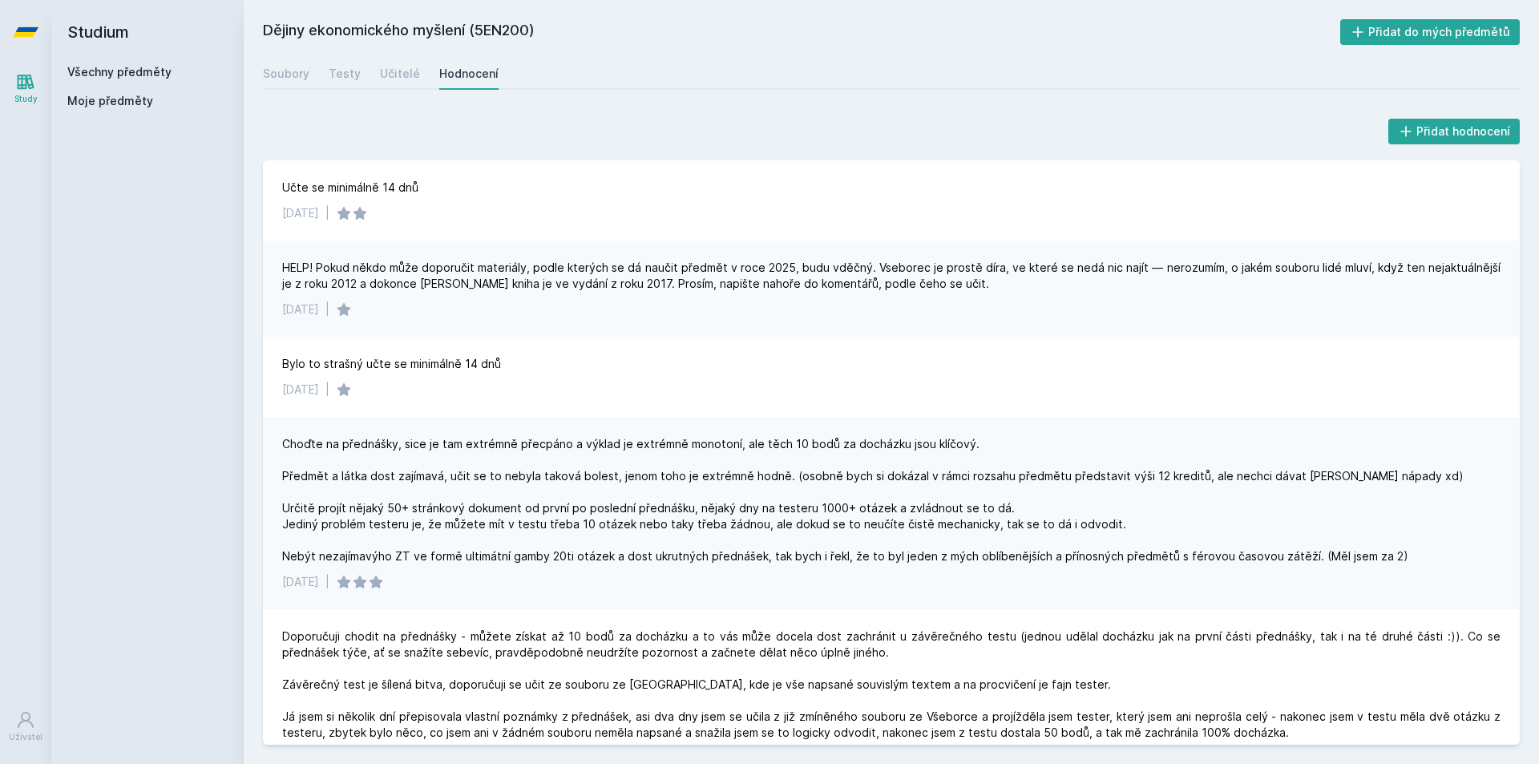
click at [406, 446] on div "Choďte na přednášky, sice je tam extrémně přecpáno a výklad je extrémně monoton…" at bounding box center [872, 500] width 1181 height 128
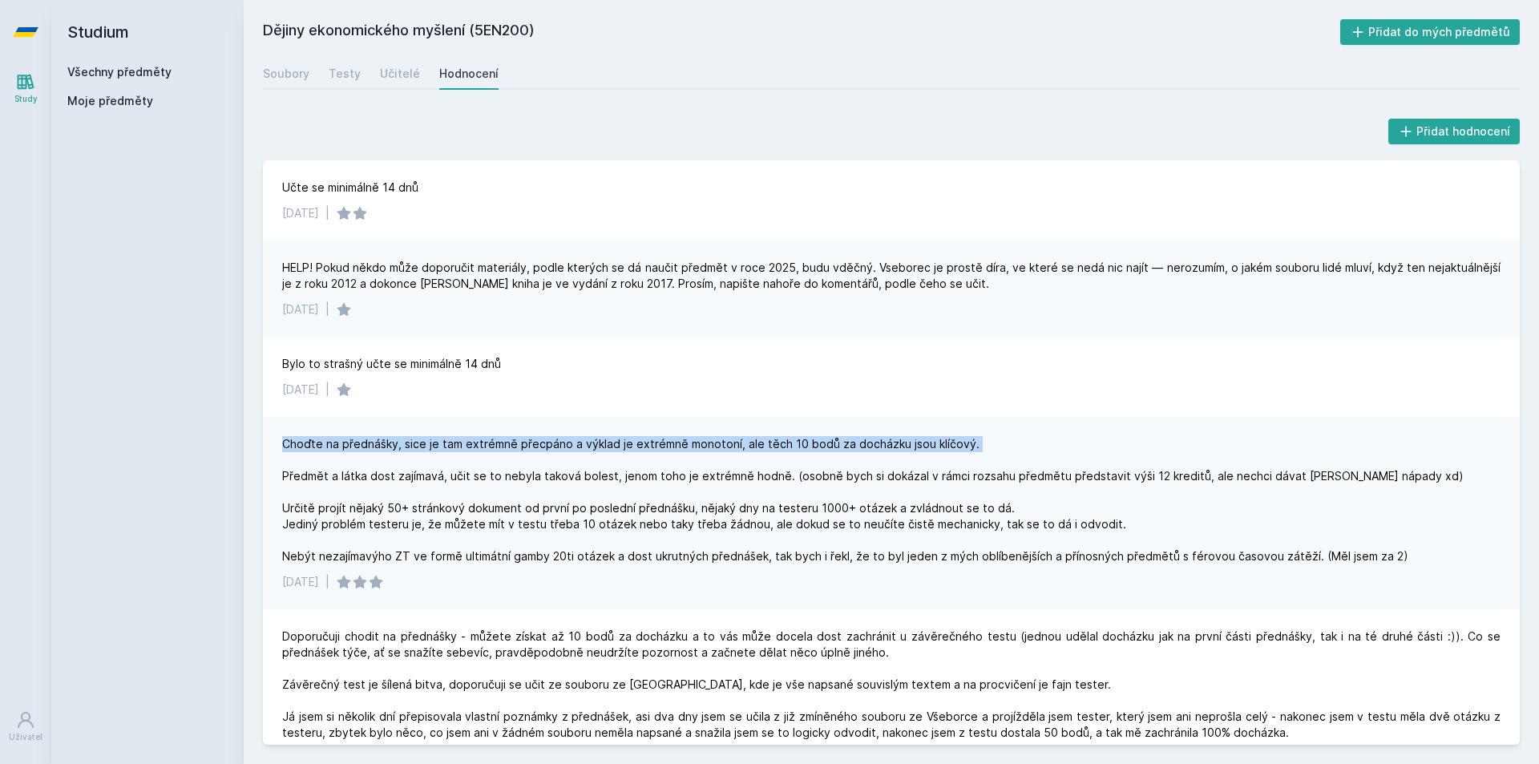
click at [406, 446] on div "Choďte na přednášky, sice je tam extrémně přecpáno a výklad je extrémně monoton…" at bounding box center [872, 500] width 1181 height 128
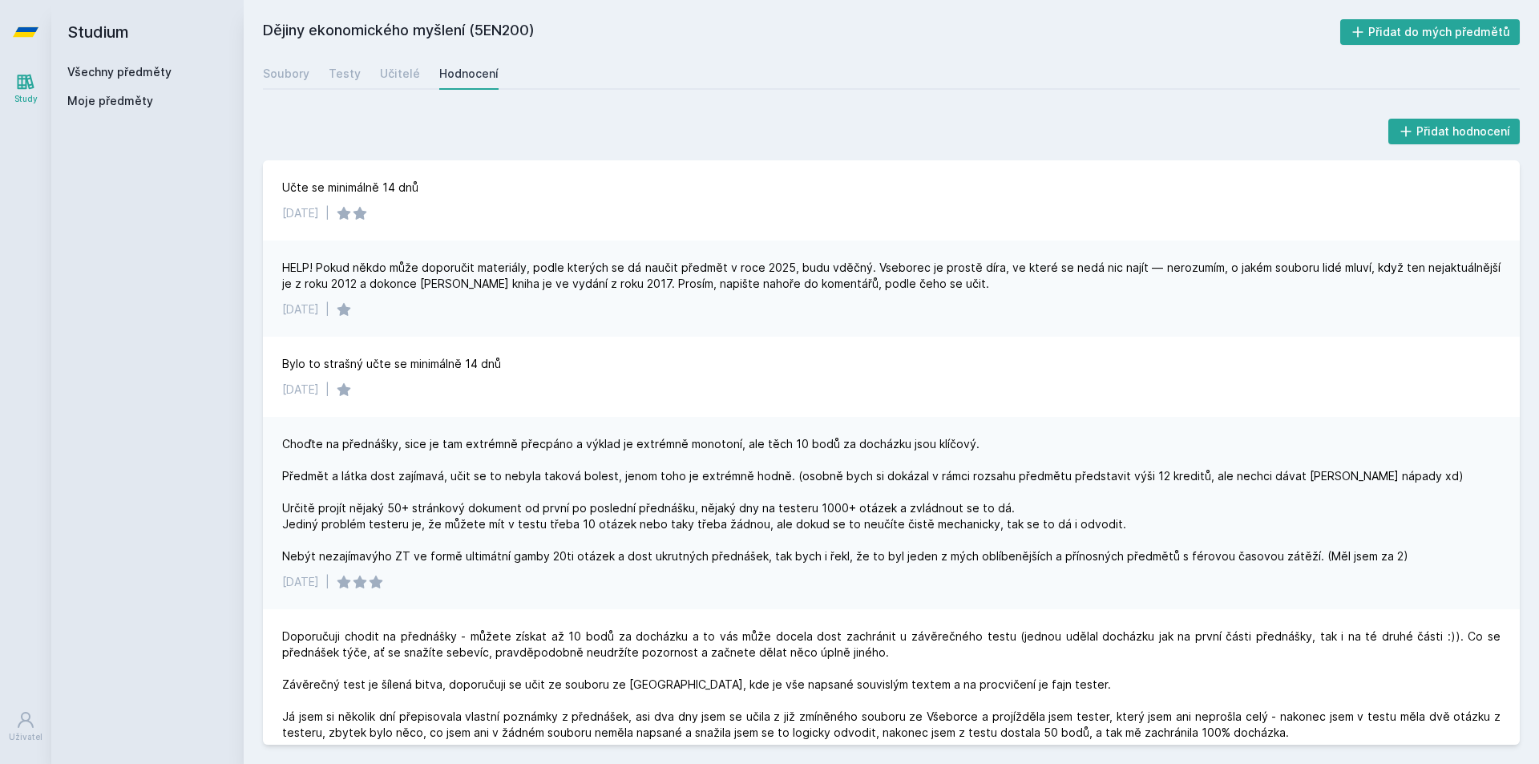
click at [599, 502] on div "Choďte na přednášky, sice je tam extrémně přecpáno a výklad je extrémně monoton…" at bounding box center [872, 500] width 1181 height 128
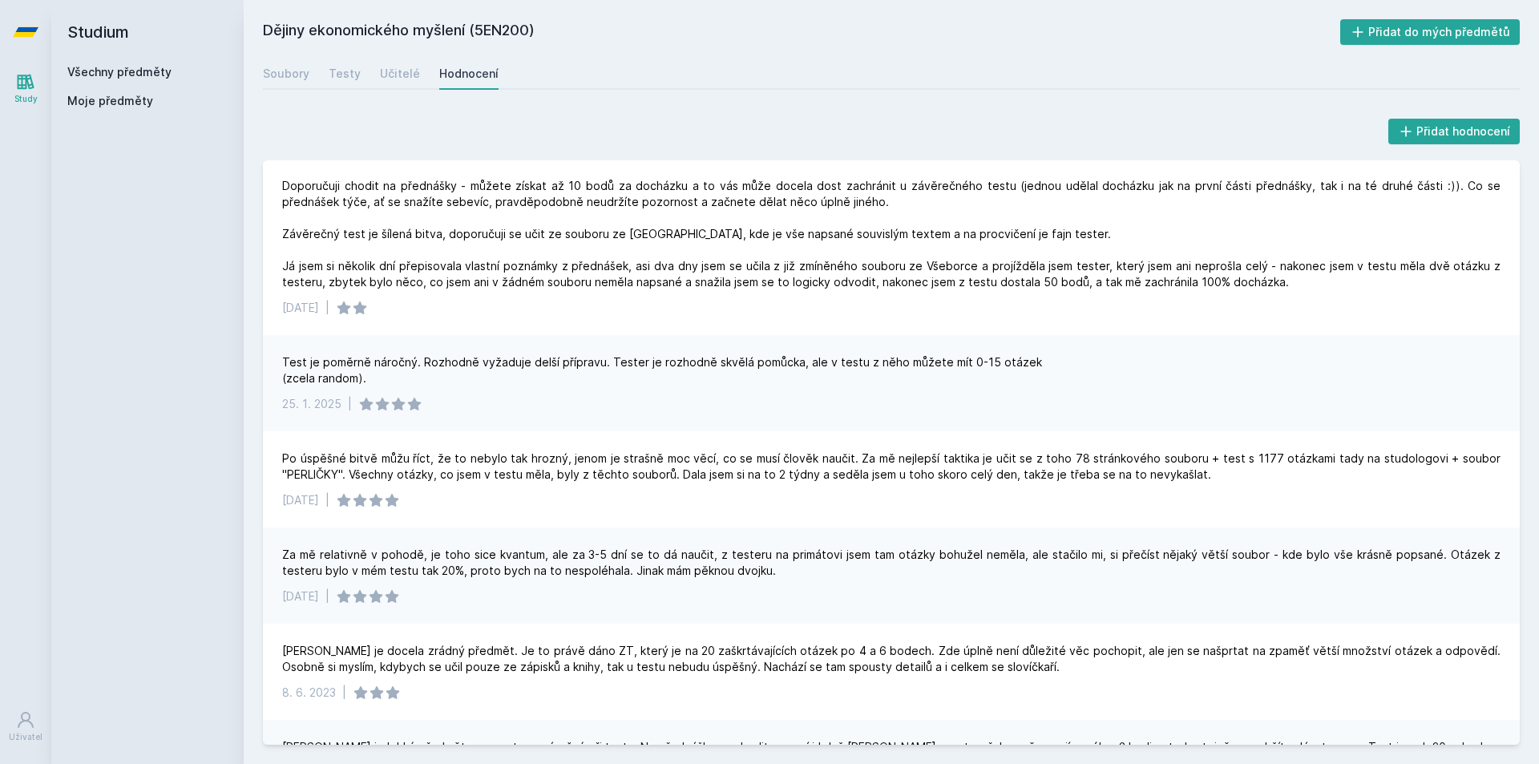
scroll to position [481, 0]
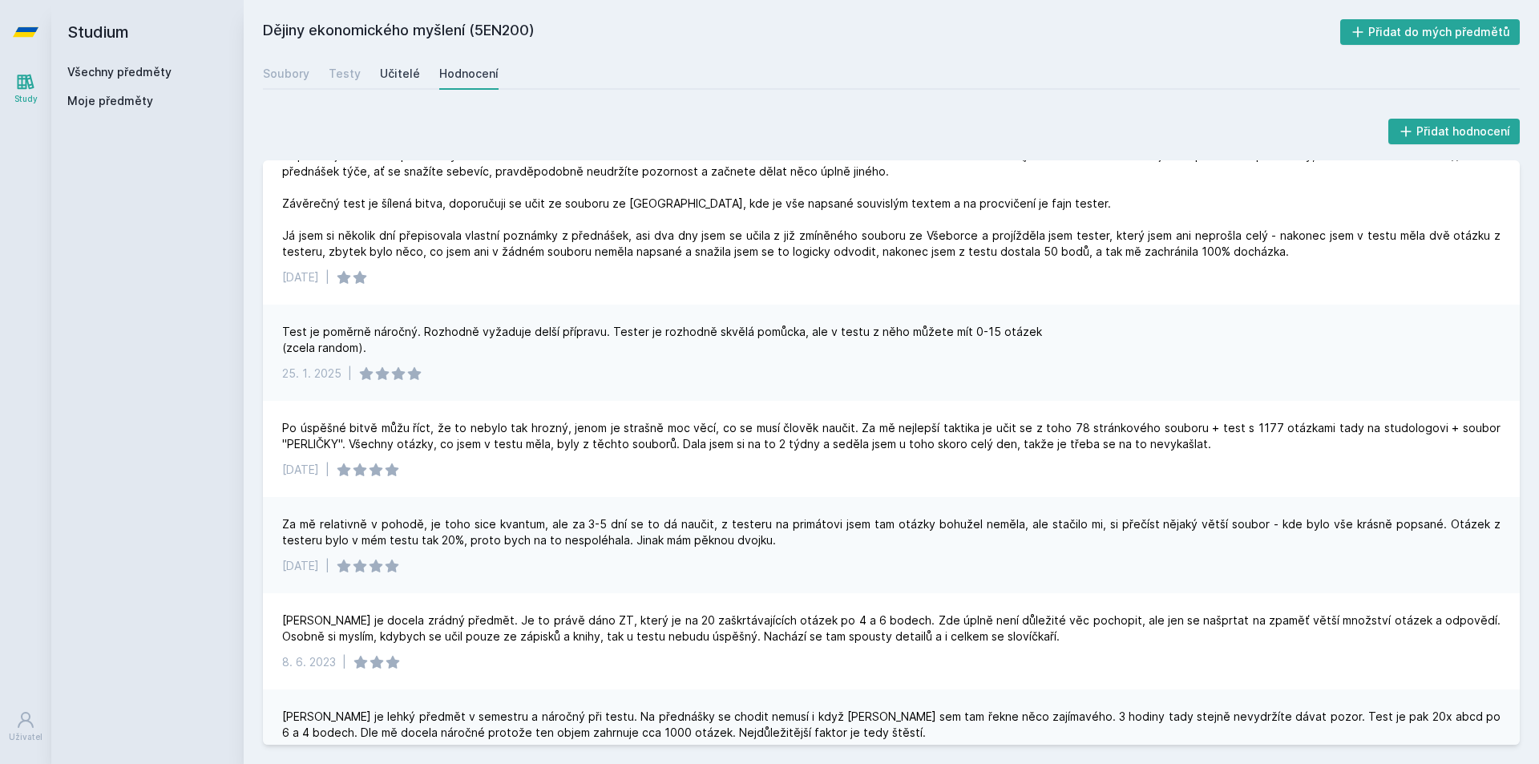
click at [397, 76] on div "Učitelé" at bounding box center [400, 74] width 40 height 16
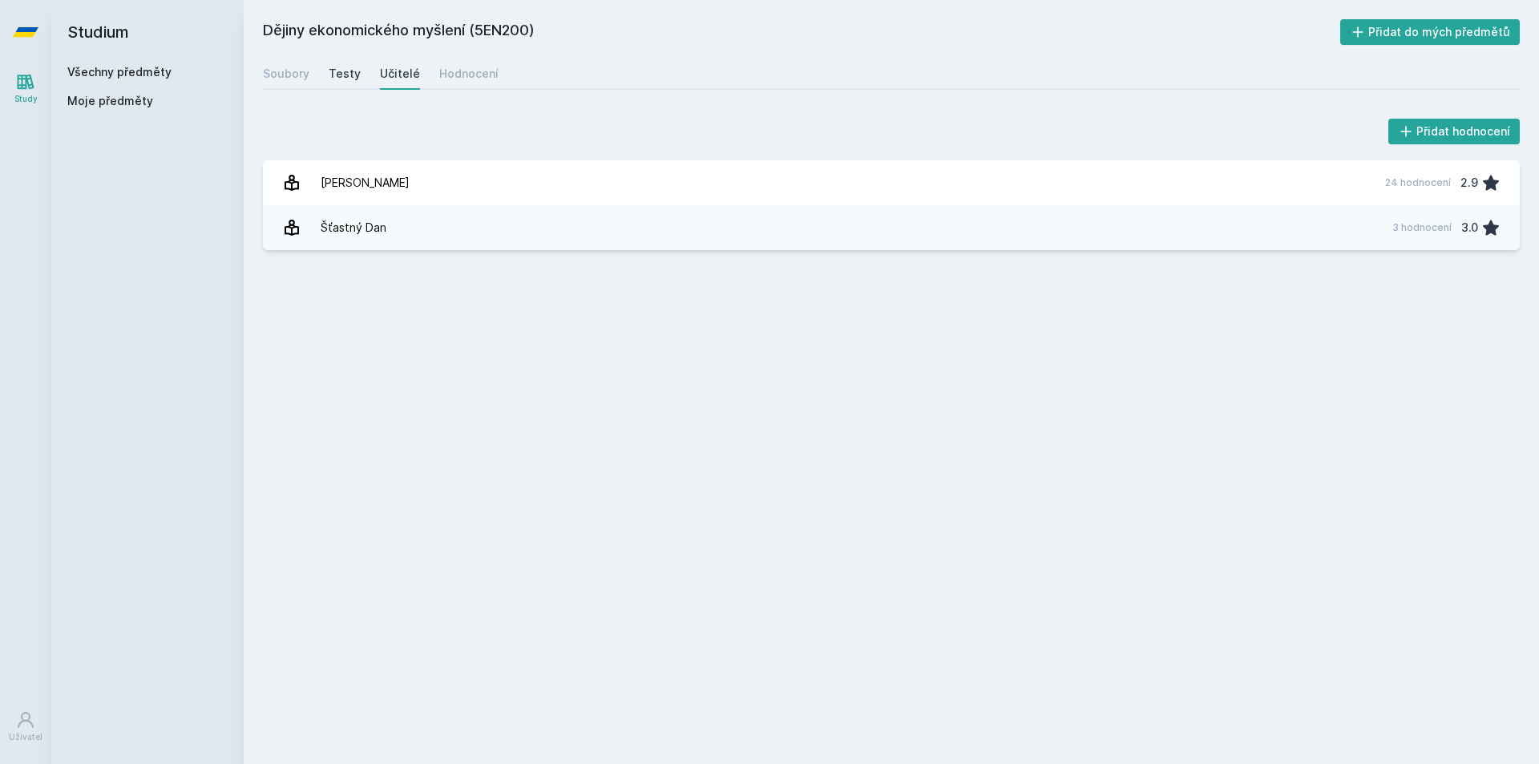
click at [345, 75] on div "Testy" at bounding box center [345, 74] width 32 height 16
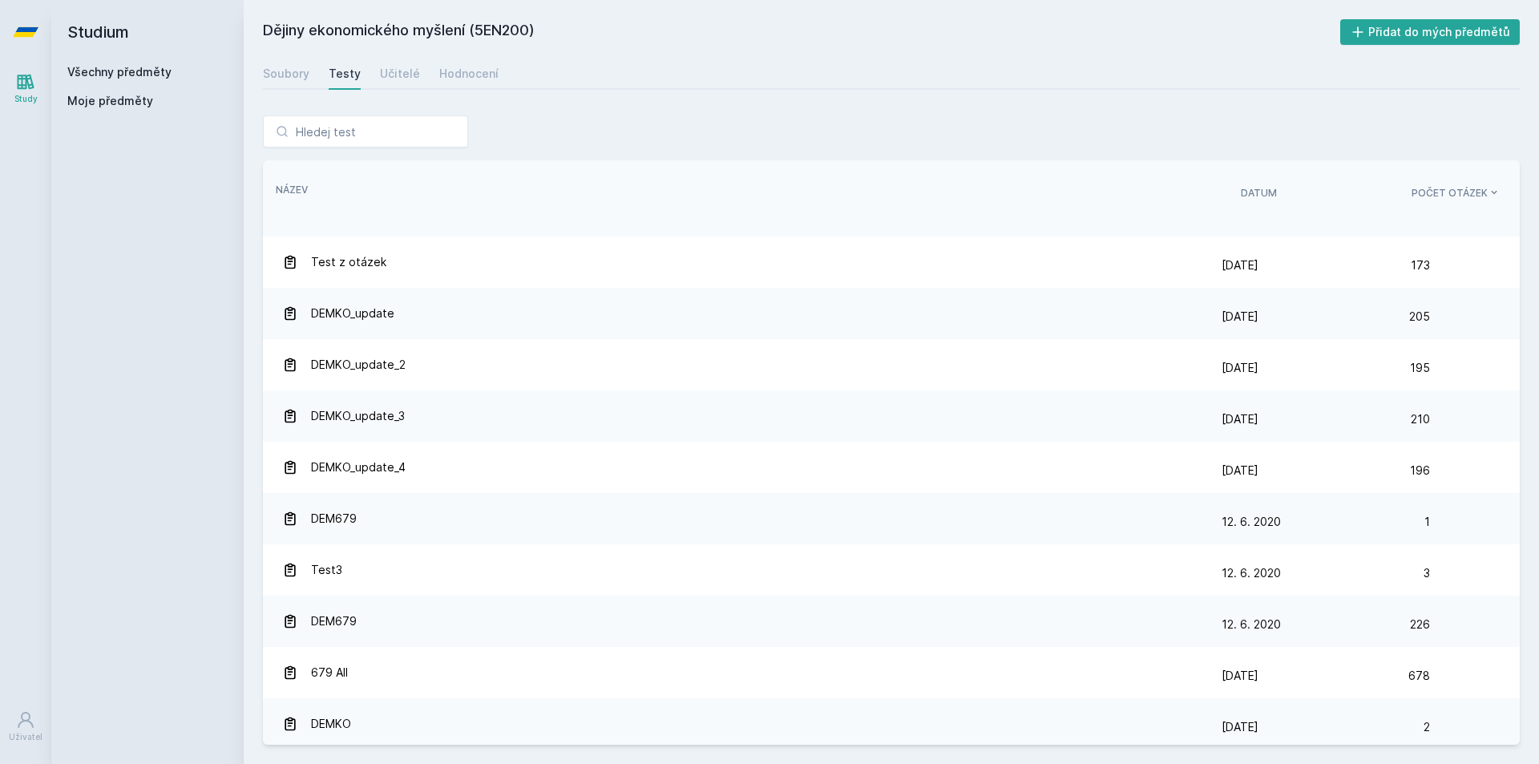
scroll to position [164, 0]
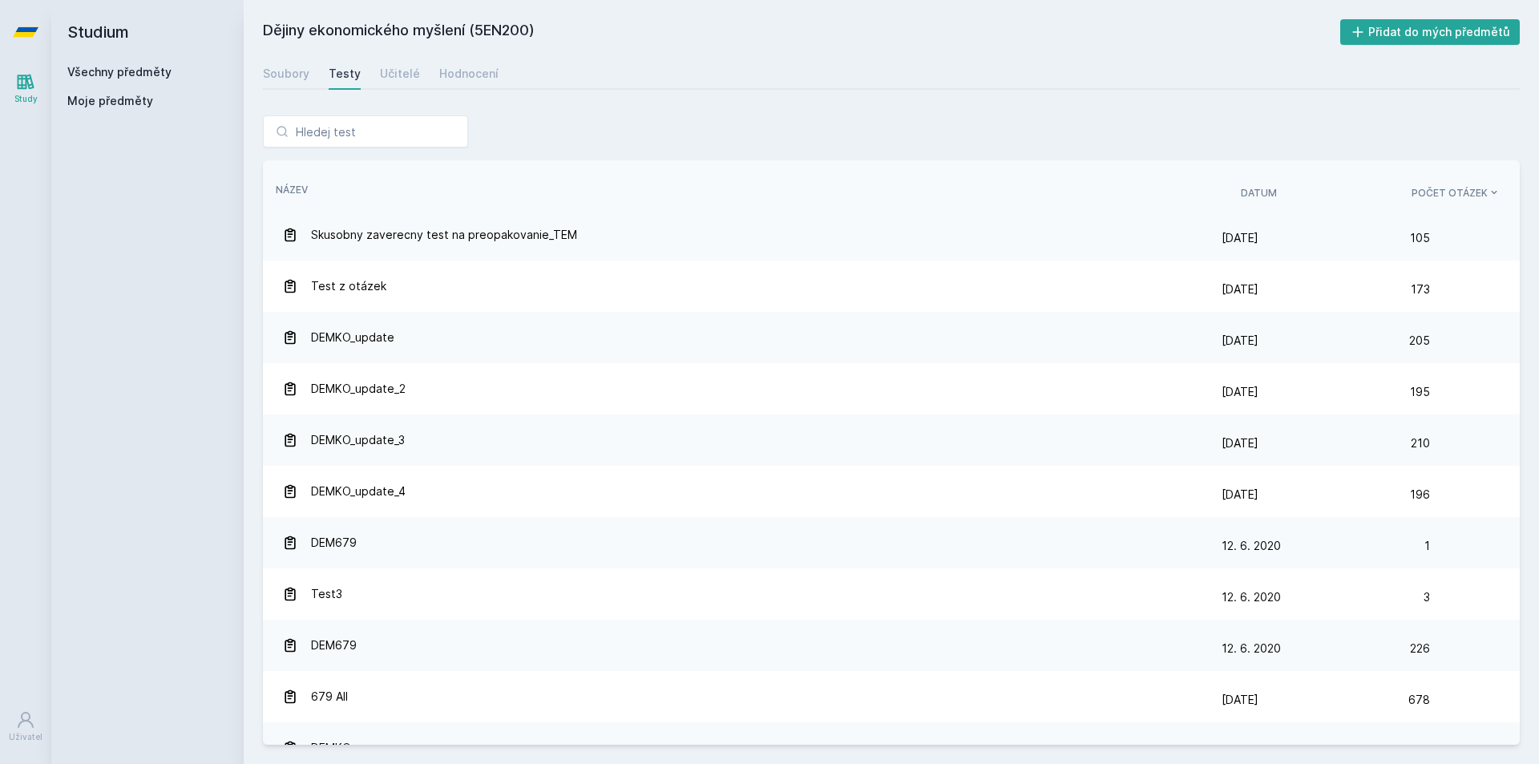
click at [1333, 188] on span "Počet otázek" at bounding box center [1449, 193] width 76 height 14
click at [1270, 212] on div "Řazení: Název Datum Počet otázek Název Datum Počet otázek" at bounding box center [891, 189] width 1257 height 59
click at [291, 78] on div "Soubory" at bounding box center [286, 74] width 46 height 16
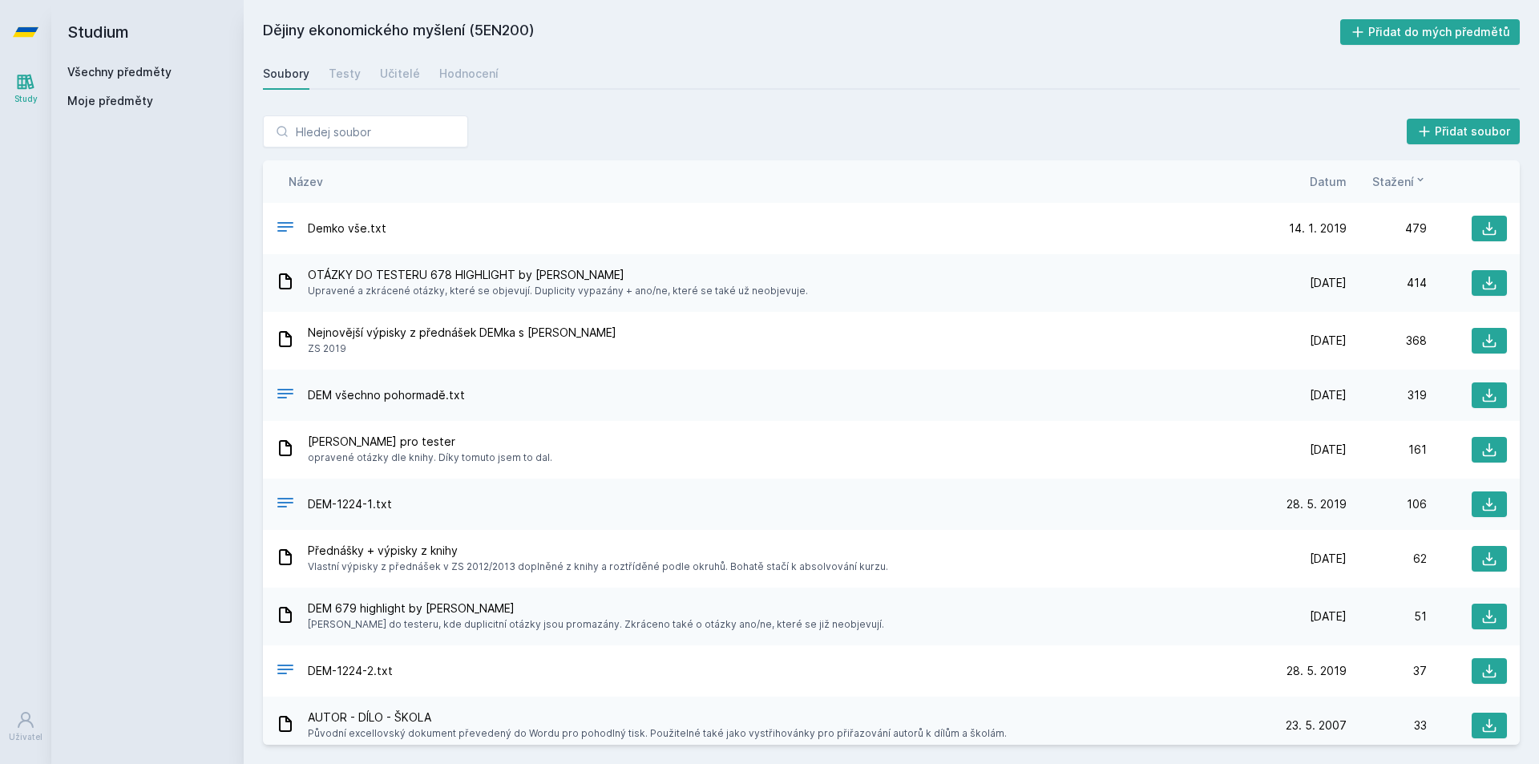
click at [1333, 173] on span "Stažení" at bounding box center [1393, 181] width 42 height 17
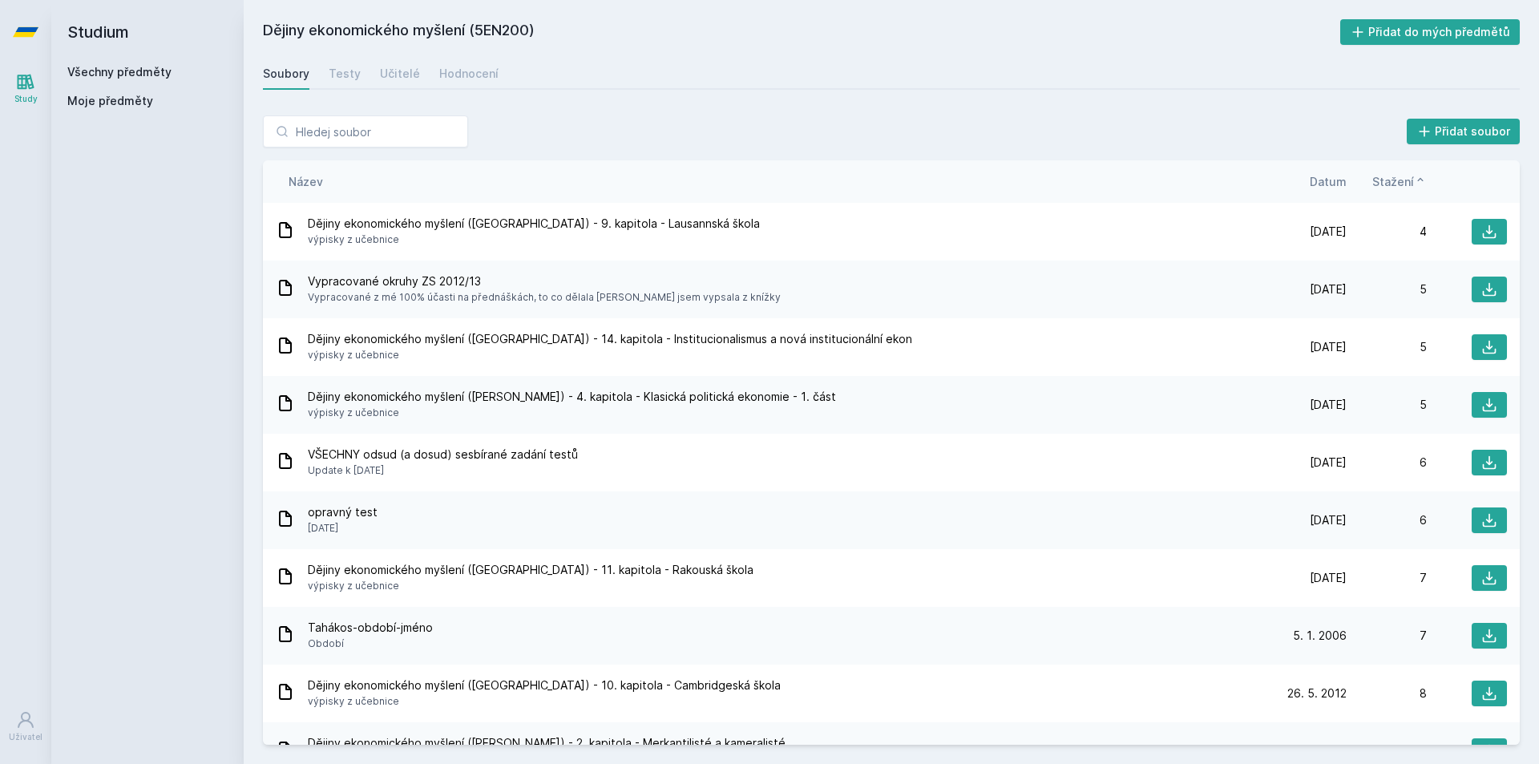
click at [1333, 173] on span "Stažení" at bounding box center [1393, 181] width 42 height 17
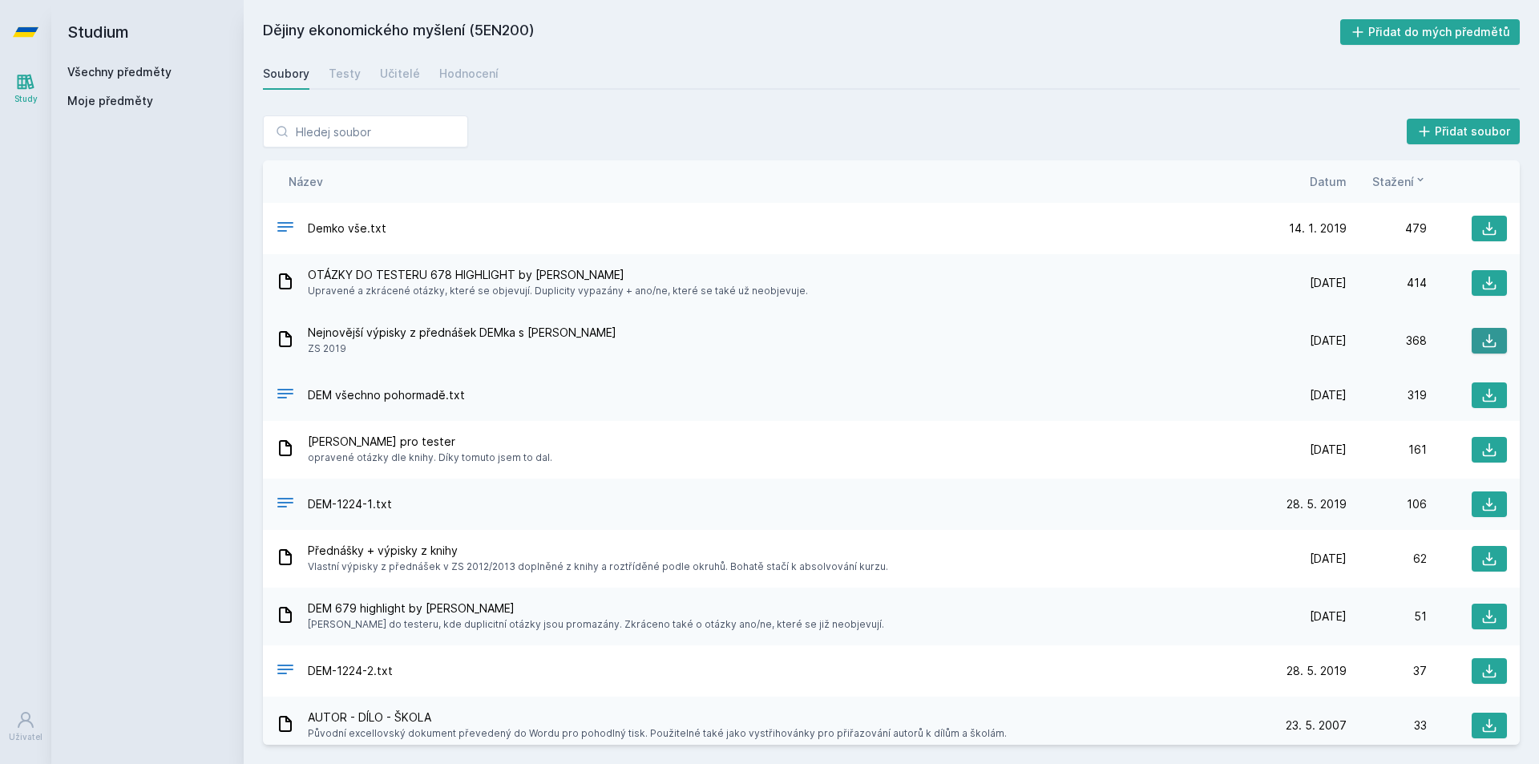
click at [1333, 339] on button at bounding box center [1489, 341] width 35 height 26
click at [444, 75] on div "Hodnocení" at bounding box center [468, 74] width 59 height 16
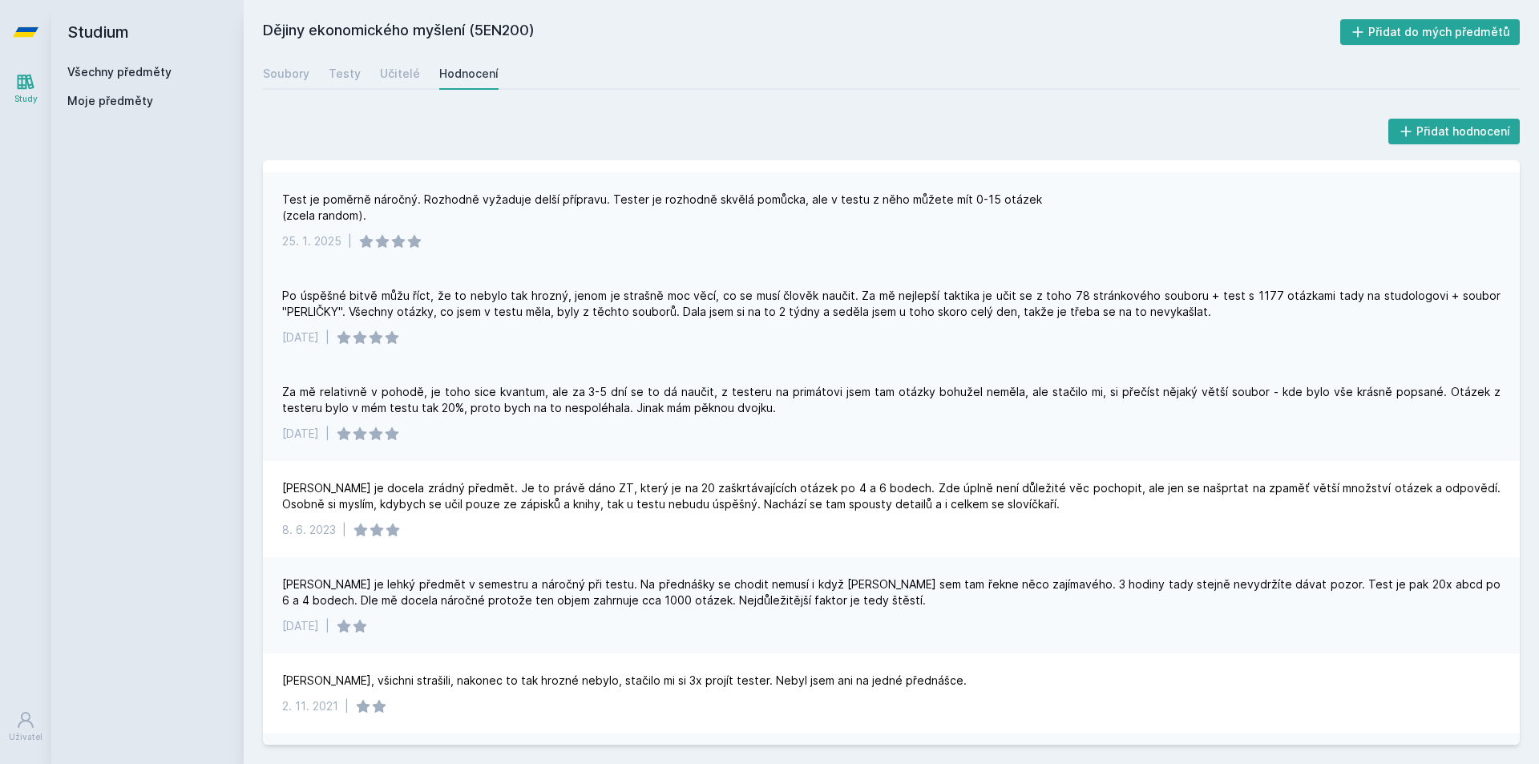
scroll to position [641, 0]
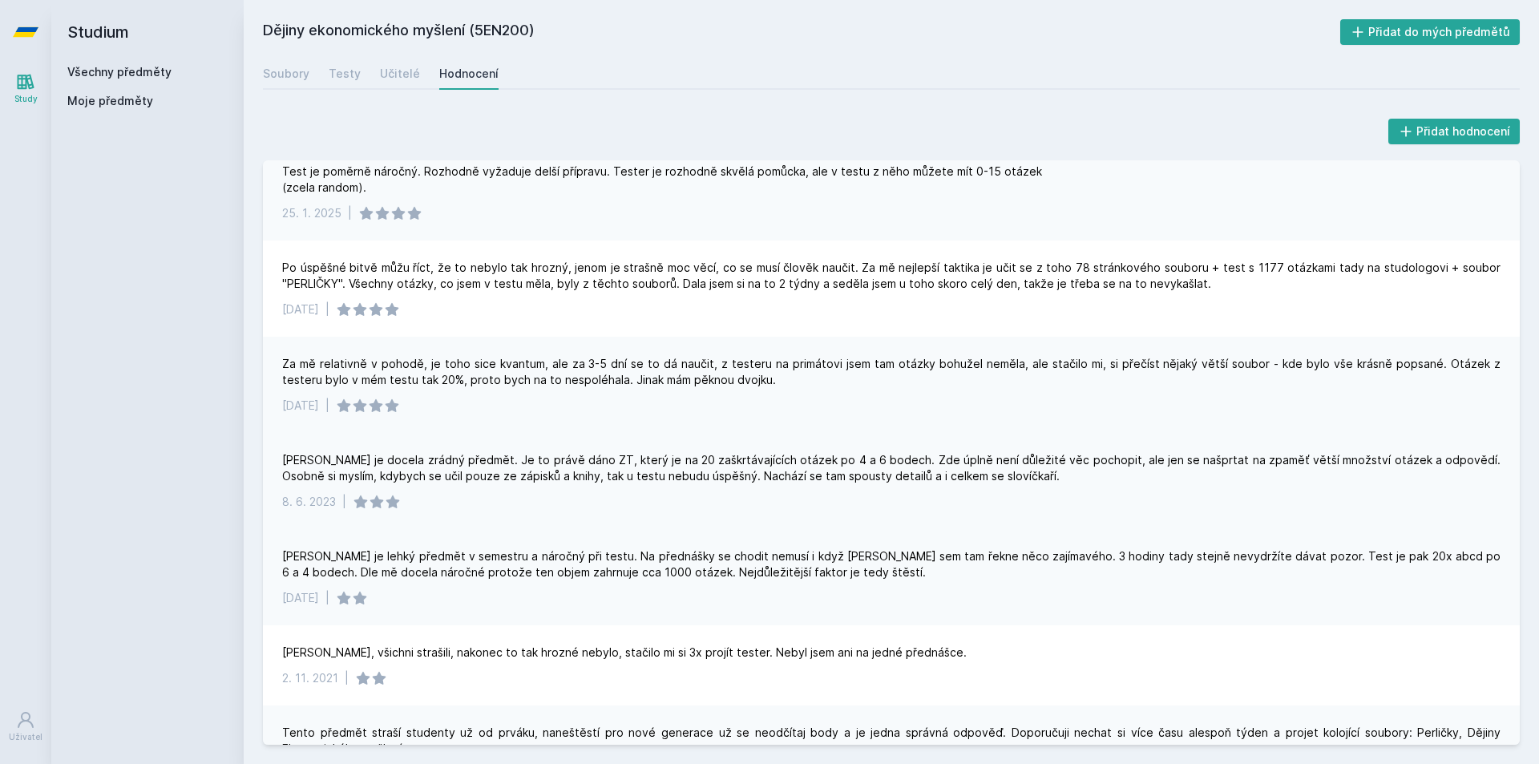
click at [482, 468] on div "Demko je docela zrádný předmět. Je to právě dáno ZT, který je na 20 zaškrtávají…" at bounding box center [891, 468] width 1218 height 32
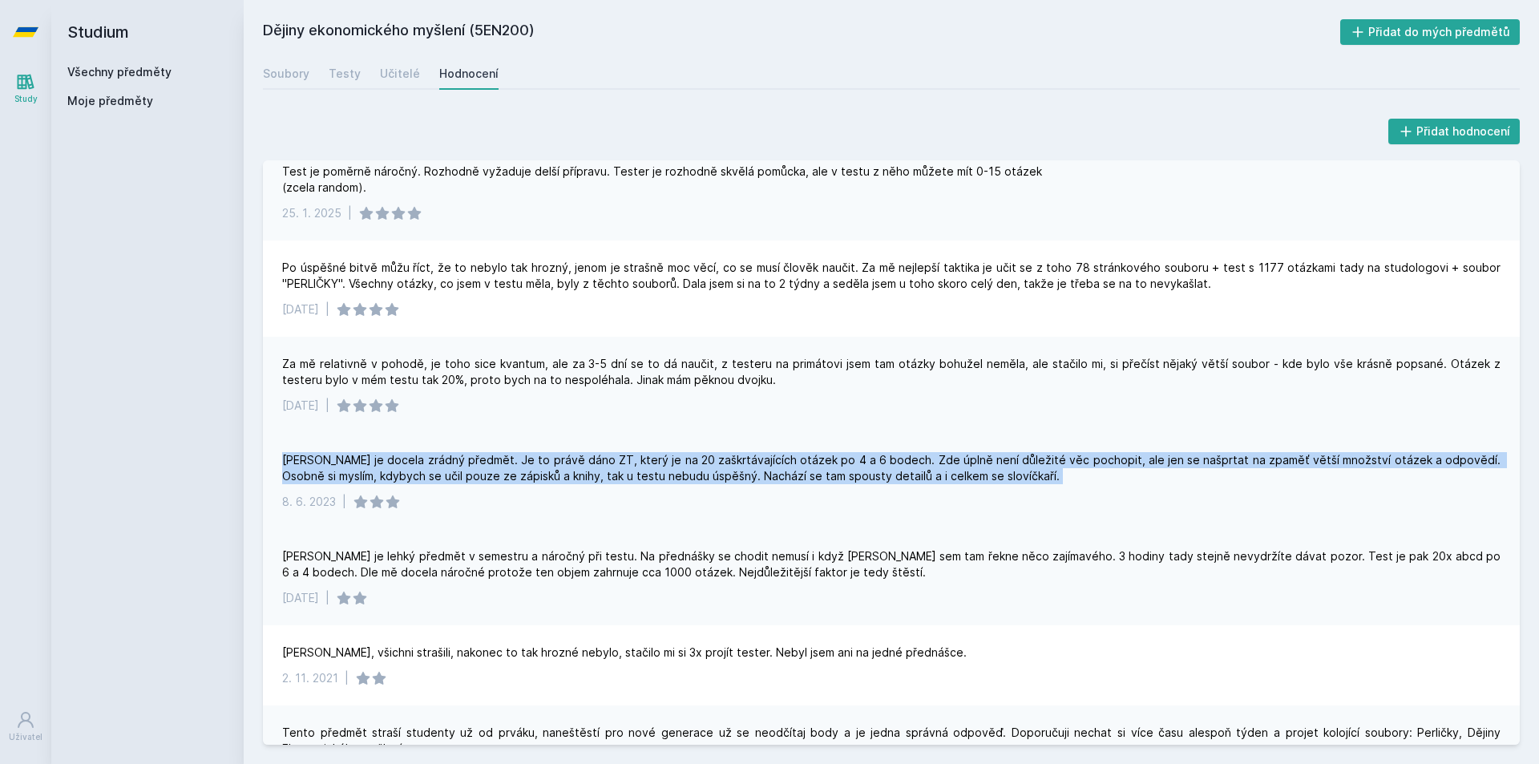
click at [482, 468] on div "Demko je docela zrádný předmět. Je to právě dáno ZT, který je na 20 zaškrtávají…" at bounding box center [891, 468] width 1218 height 32
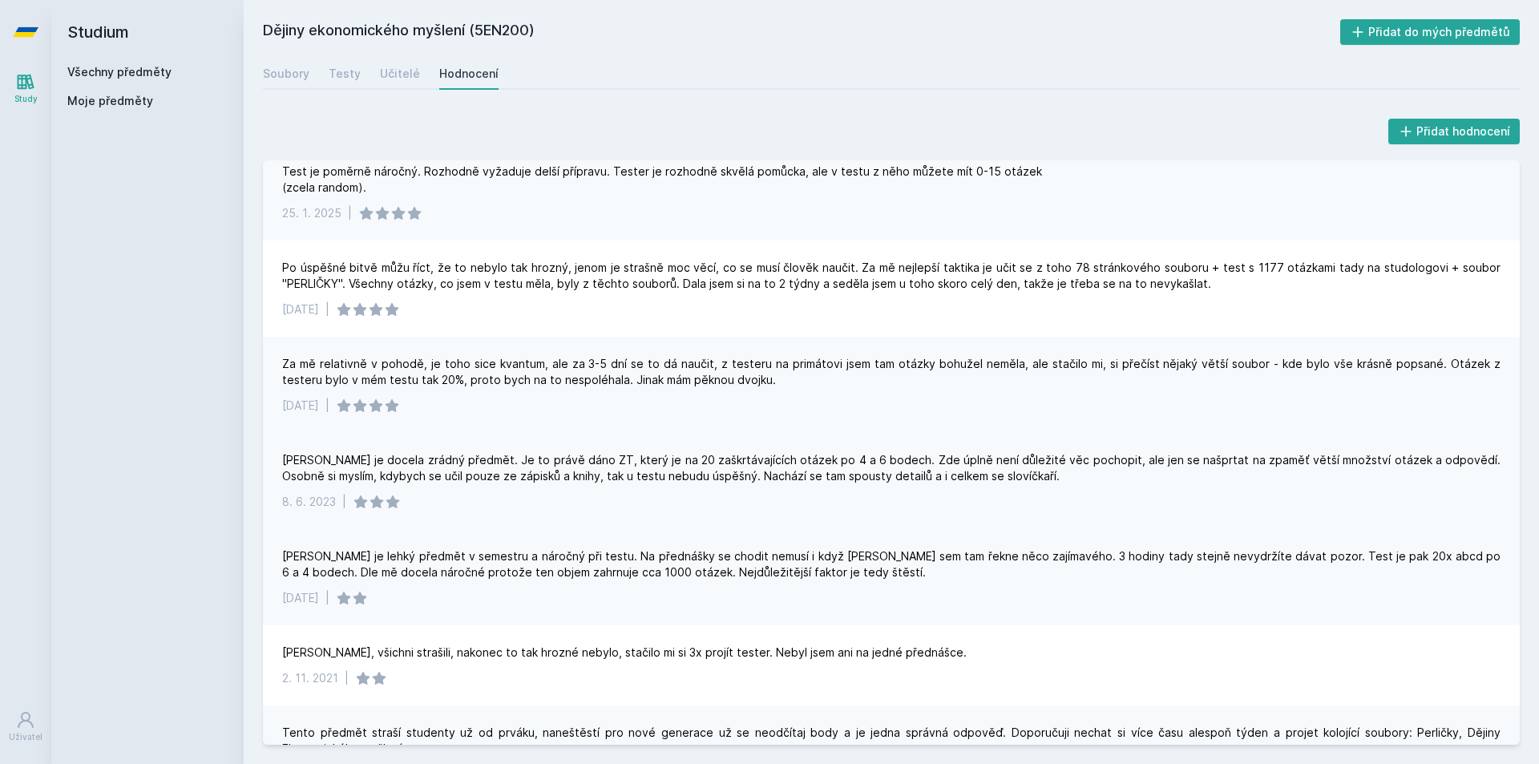
click at [1150, 450] on div "Demko je docela zrádný předmět. Je to právě dáno ZT, který je na 20 zaškrtávají…" at bounding box center [891, 481] width 1257 height 96
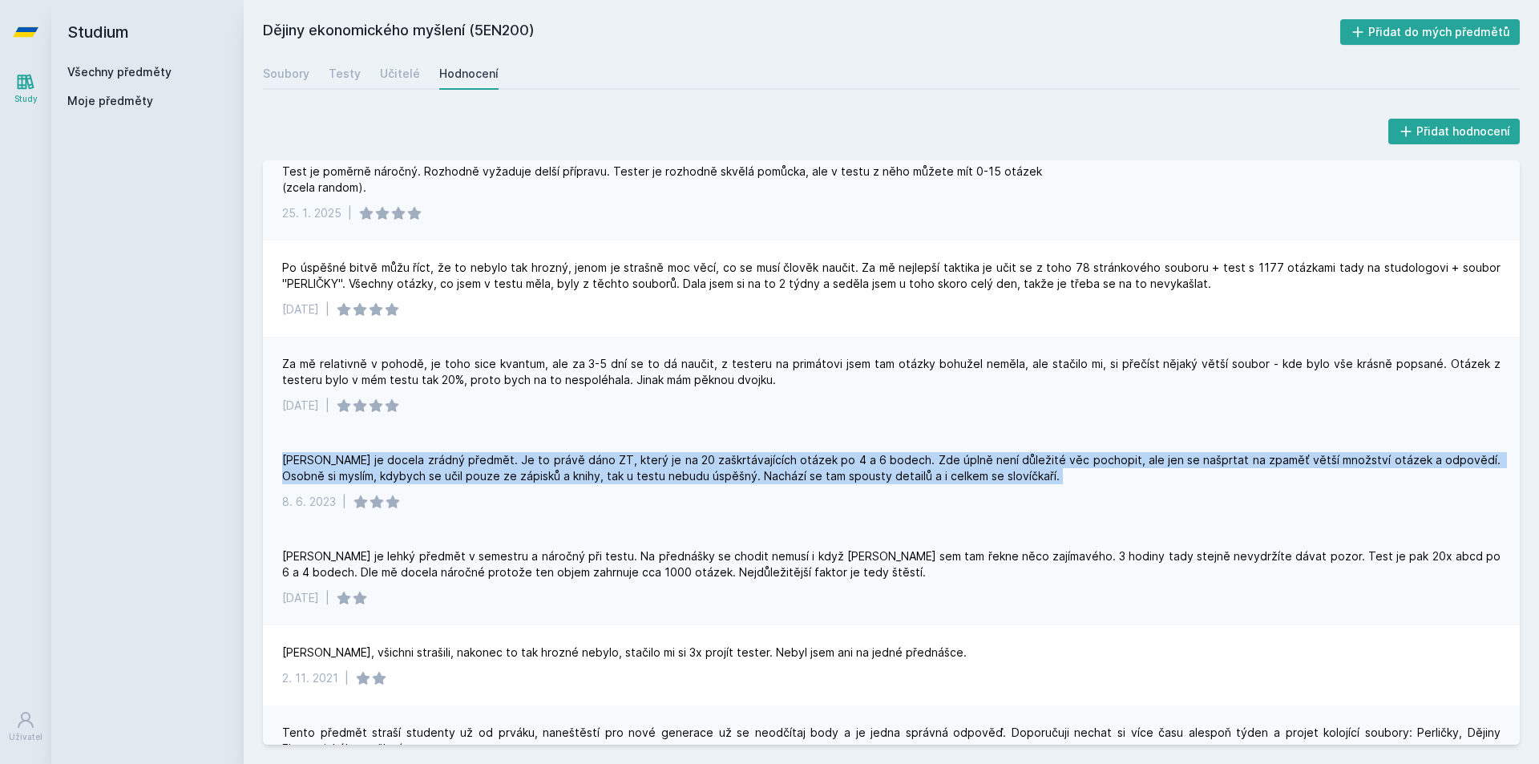
click at [1150, 450] on div "Demko je docela zrádný předmět. Je to právě dáno ZT, který je na 20 zaškrtávají…" at bounding box center [891, 481] width 1257 height 96
click at [1036, 466] on div "Demko je docela zrádný předmět. Je to právě dáno ZT, který je na 20 zaškrtávají…" at bounding box center [891, 468] width 1218 height 32
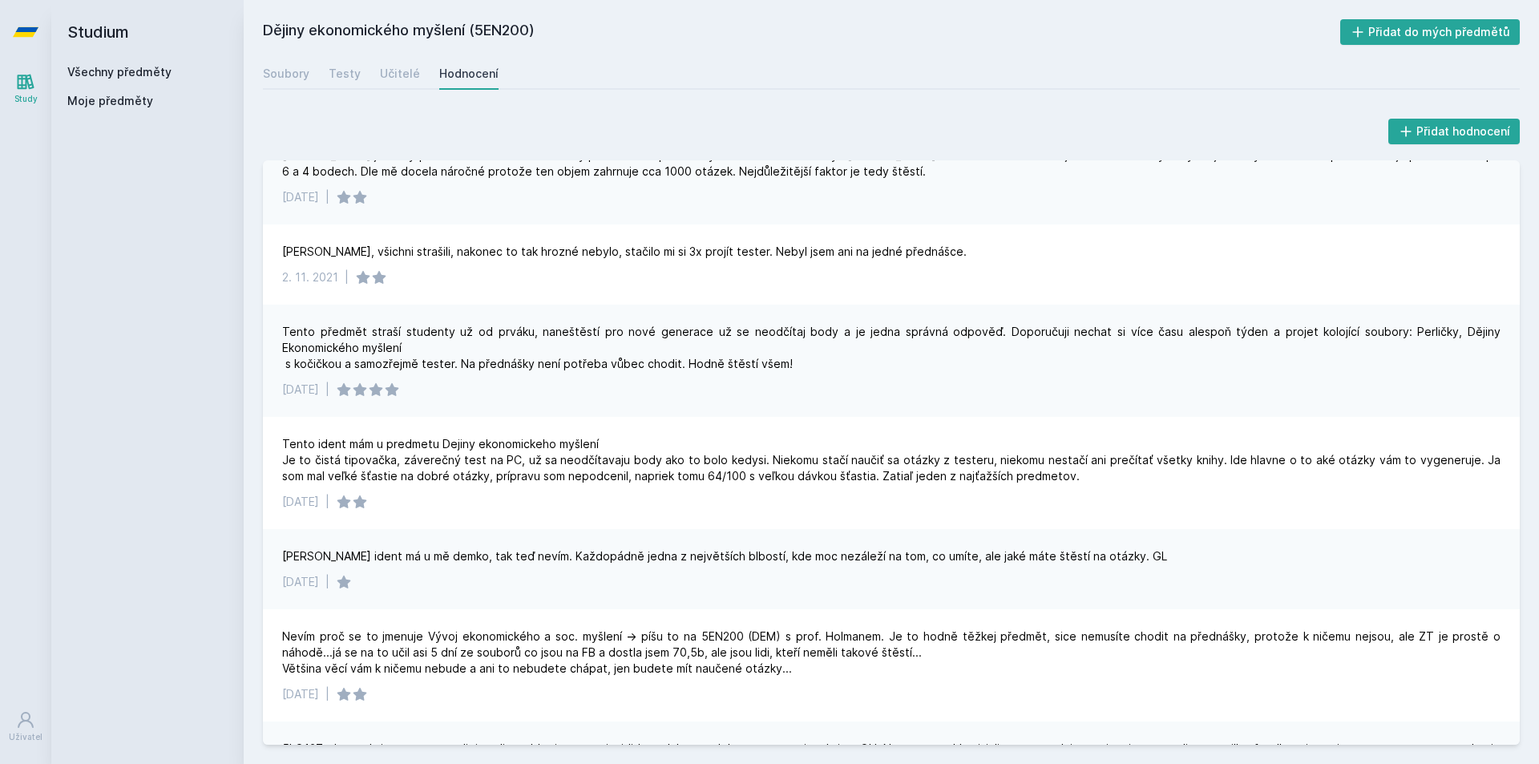
scroll to position [1122, 0]
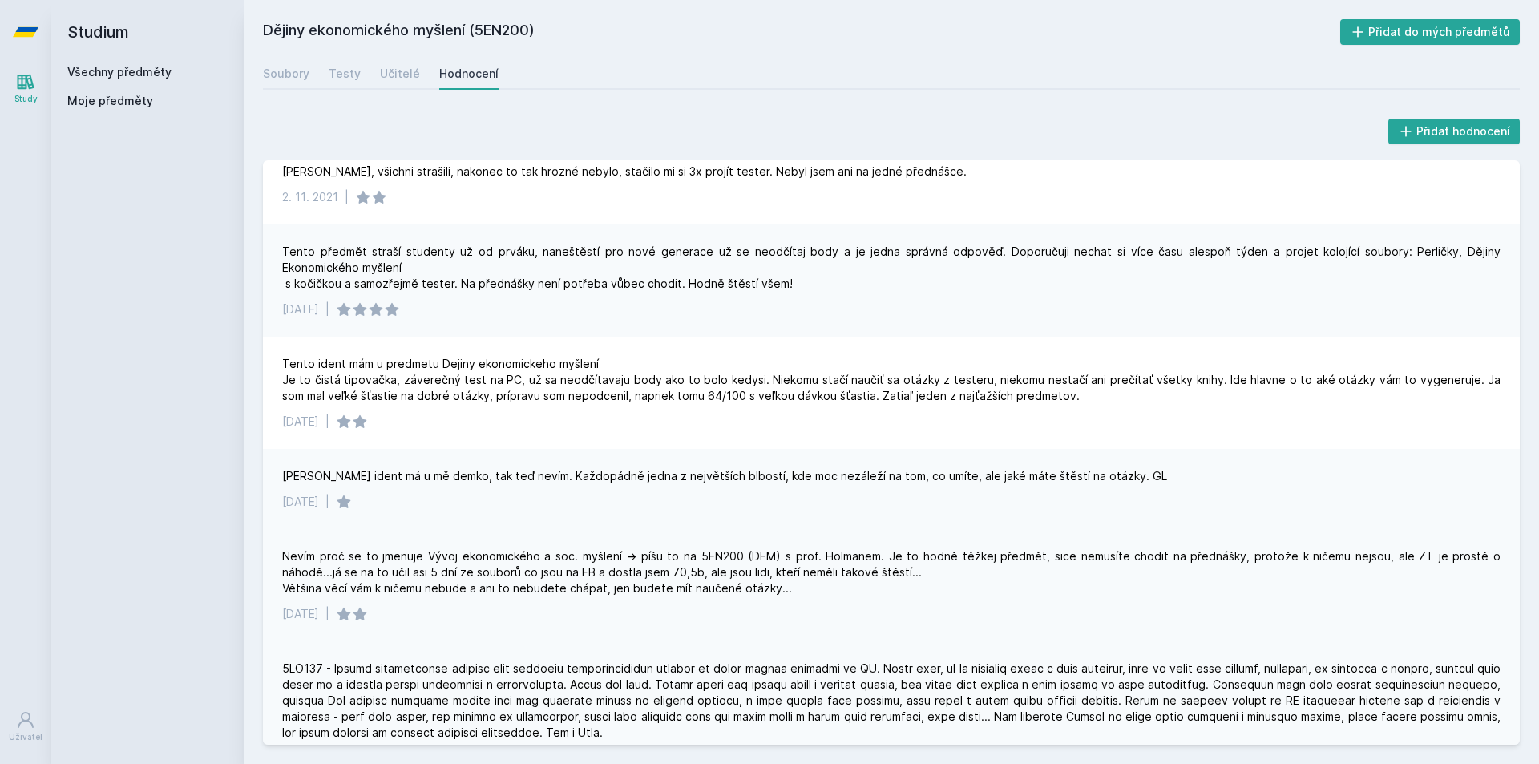
click at [445, 567] on div "Nevím proč se to jmenuje Vývoj ekonomického a soc. myšlení -> píšu to na 5EN200…" at bounding box center [891, 572] width 1218 height 48
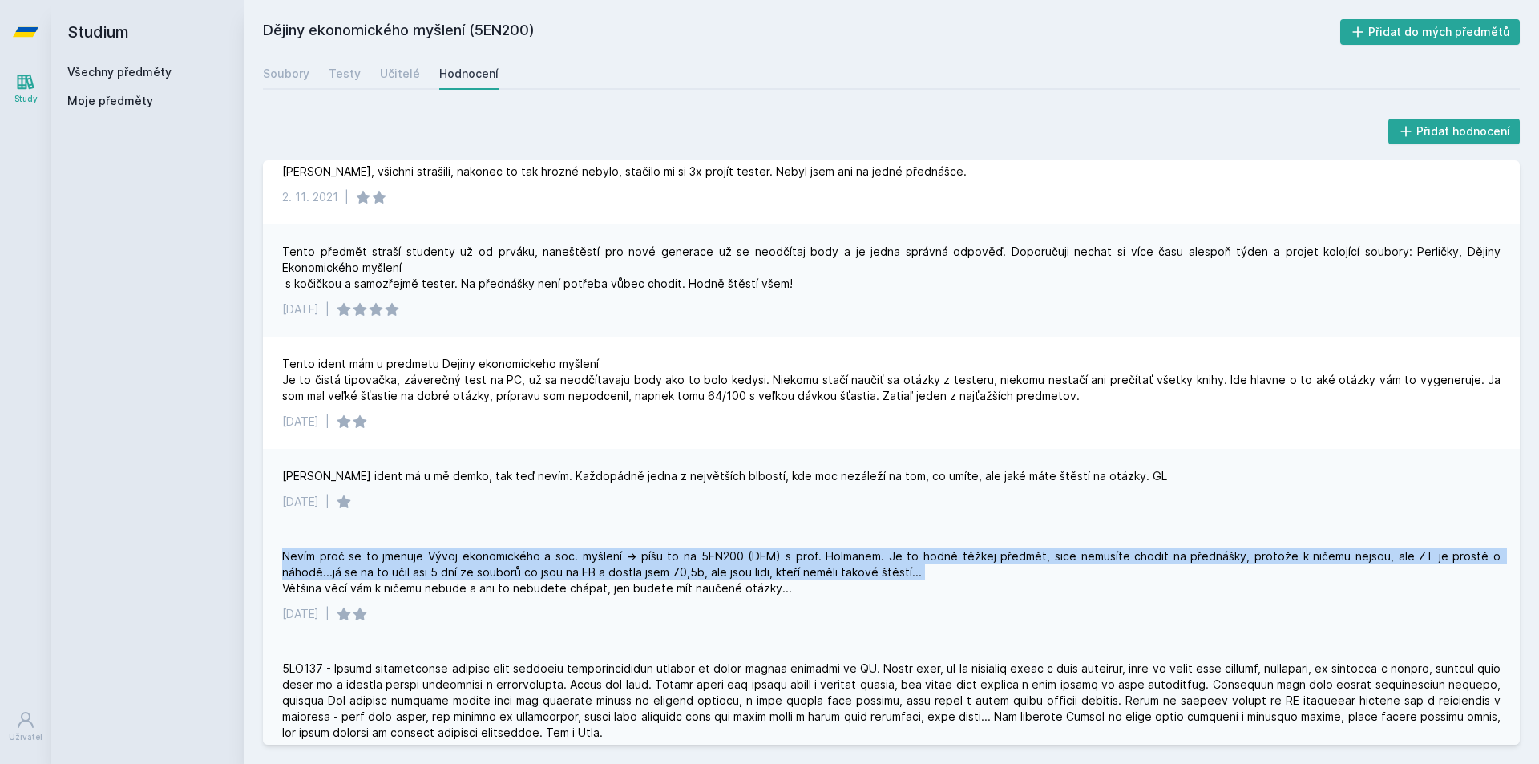
click at [446, 567] on div "Nevím proč se to jmenuje Vývoj ekonomického a soc. myšlení -> píšu to na 5EN200…" at bounding box center [891, 572] width 1218 height 48
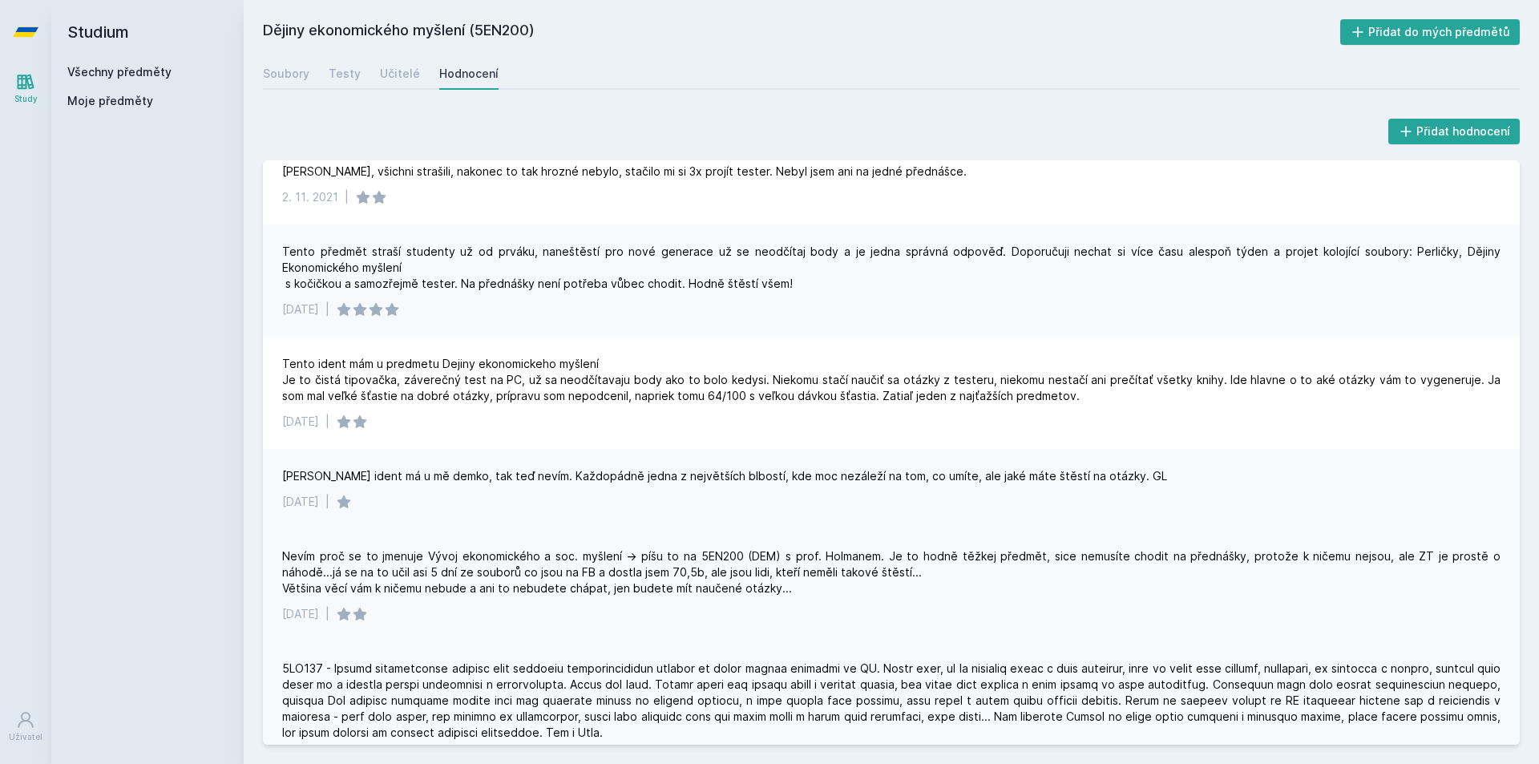
click at [643, 635] on div "Nevím proč se to jmenuje Vývoj ekonomického a soc. myšlení -> píšu to na 5EN200…" at bounding box center [891, 585] width 1257 height 112
click at [545, 589] on div "Nevím proč se to jmenuje Vývoj ekonomického a soc. myšlení -> píšu to na 5EN200…" at bounding box center [891, 572] width 1218 height 48
click at [616, 646] on div "22. 9. 2017 |" at bounding box center [891, 713] width 1257 height 144
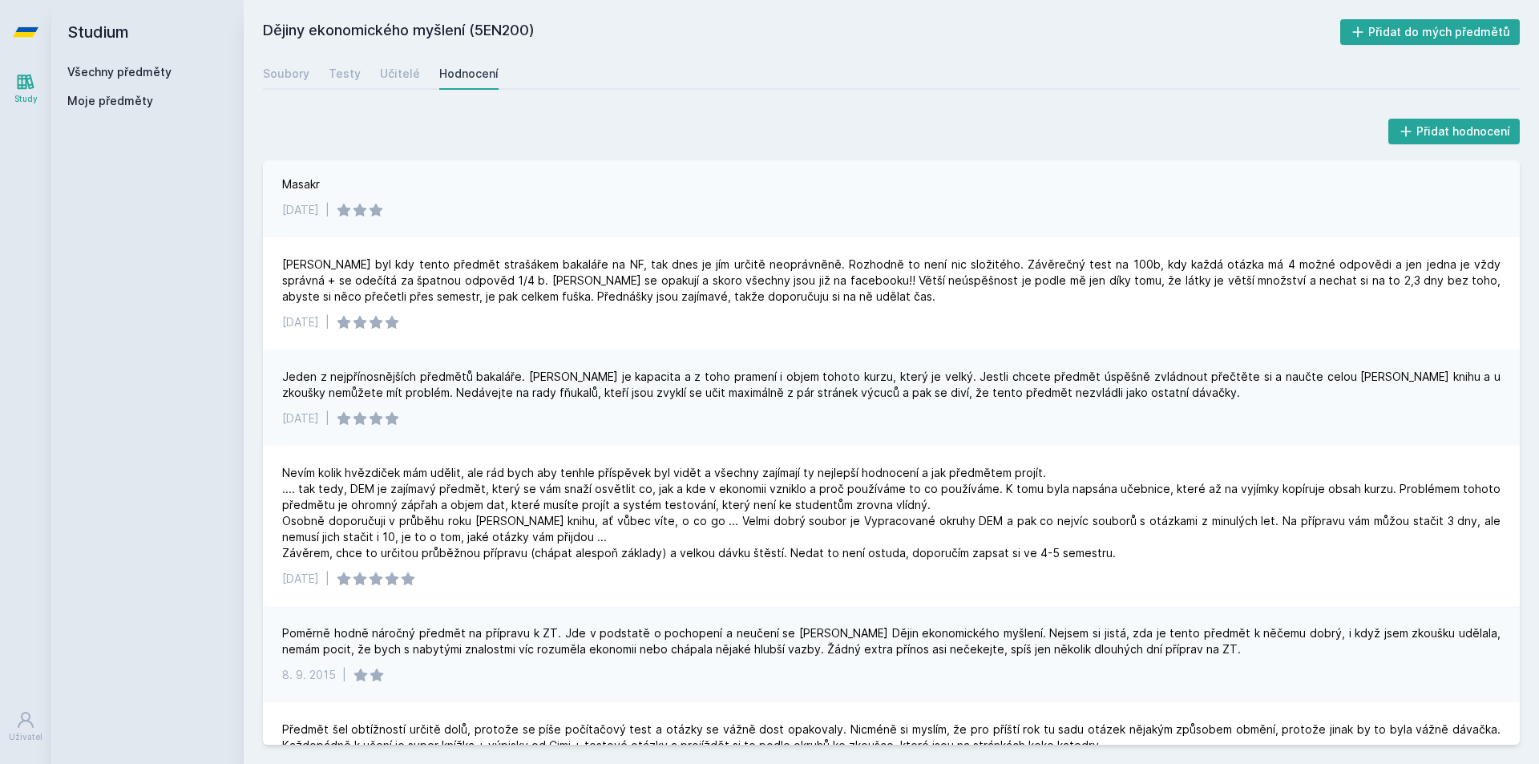
scroll to position [2244, 0]
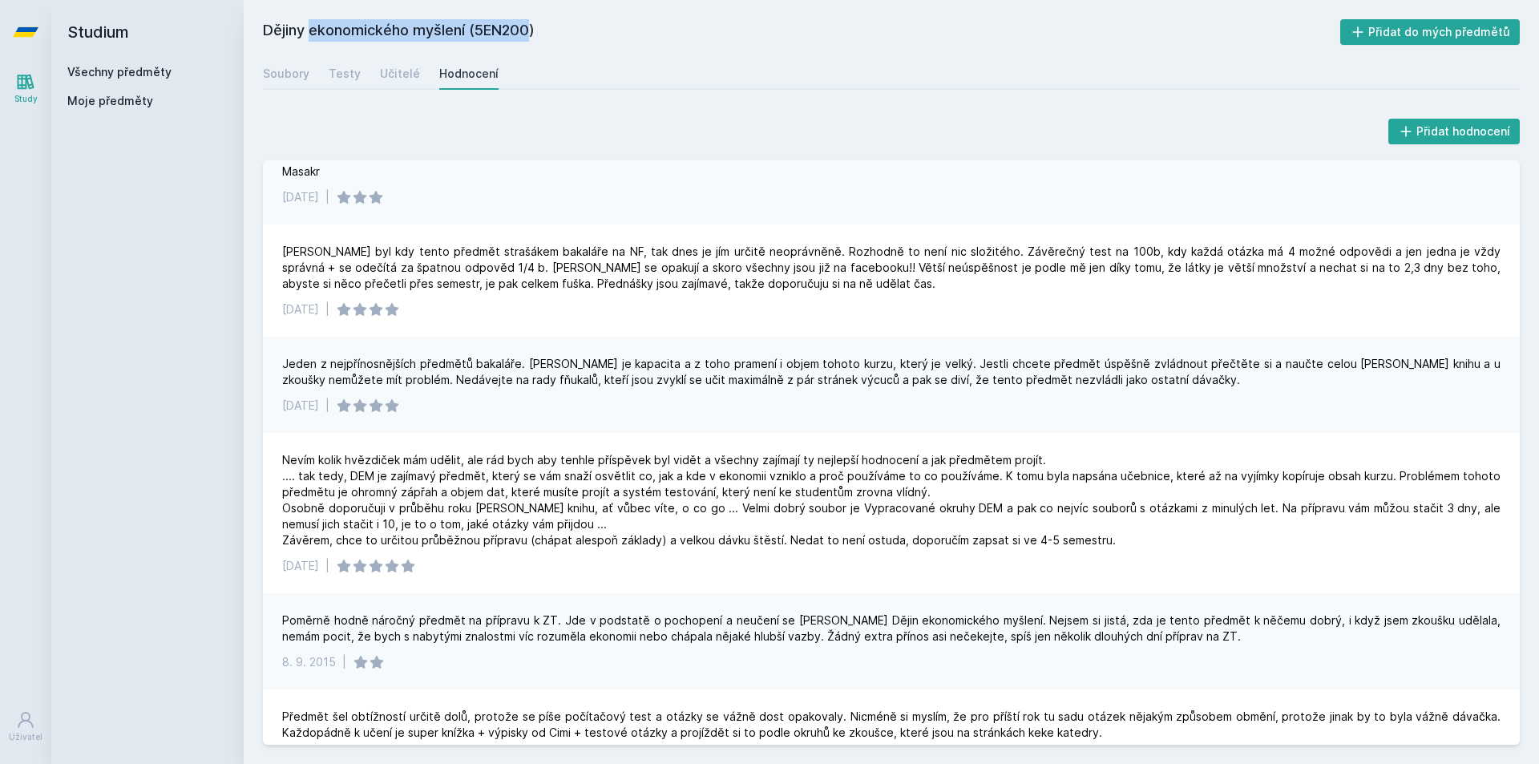
drag, startPoint x: 270, startPoint y: 25, endPoint x: 471, endPoint y: 18, distance: 201.3
click at [471, 18] on div "Dějiny ekonomického myšlení (5EN200) Přidat do mých předmětů Soubory Testy Učit…" at bounding box center [891, 382] width 1295 height 764
copy h2 "Dějiny ekonomického myšlení"
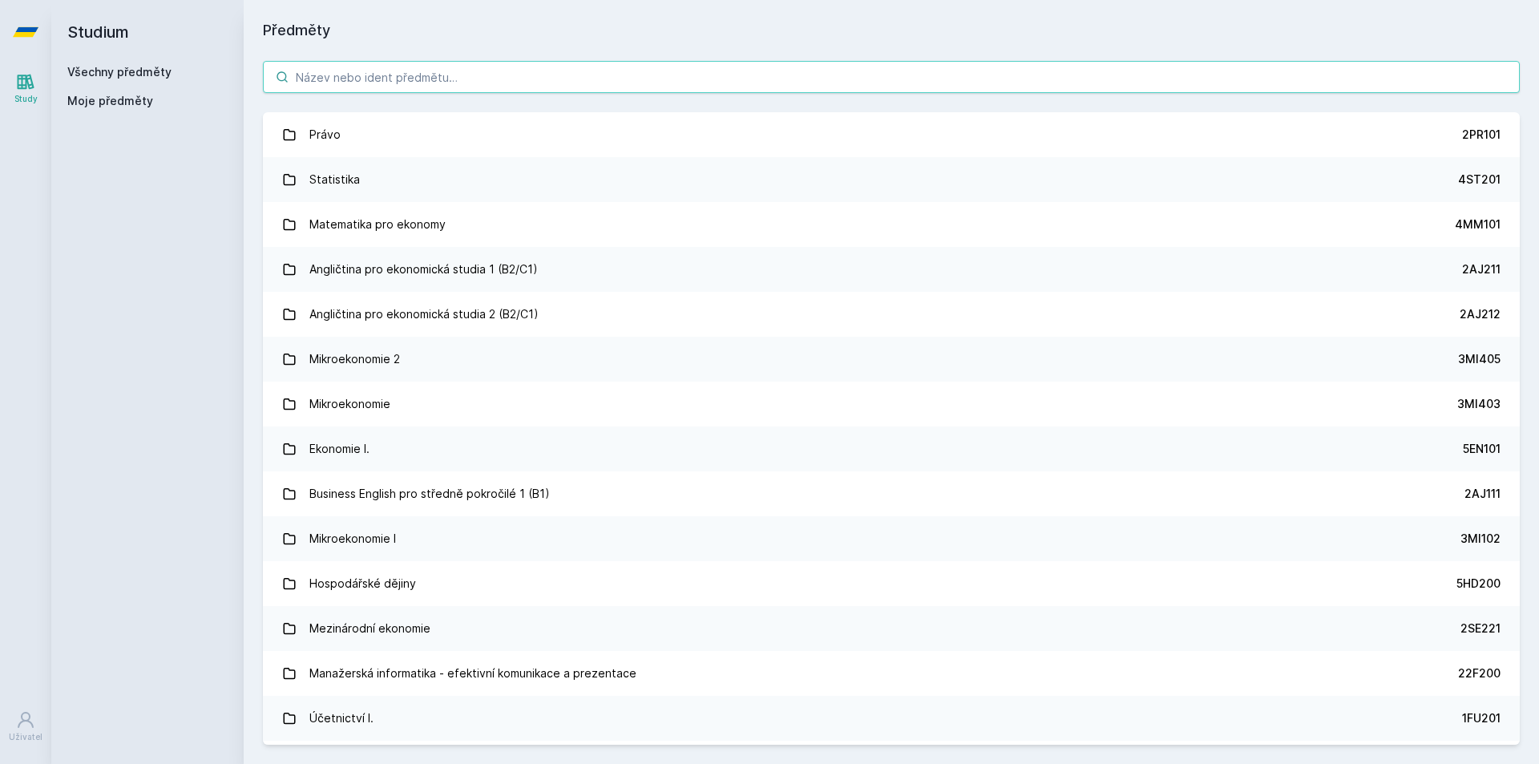
click at [442, 71] on input "search" at bounding box center [891, 77] width 1257 height 32
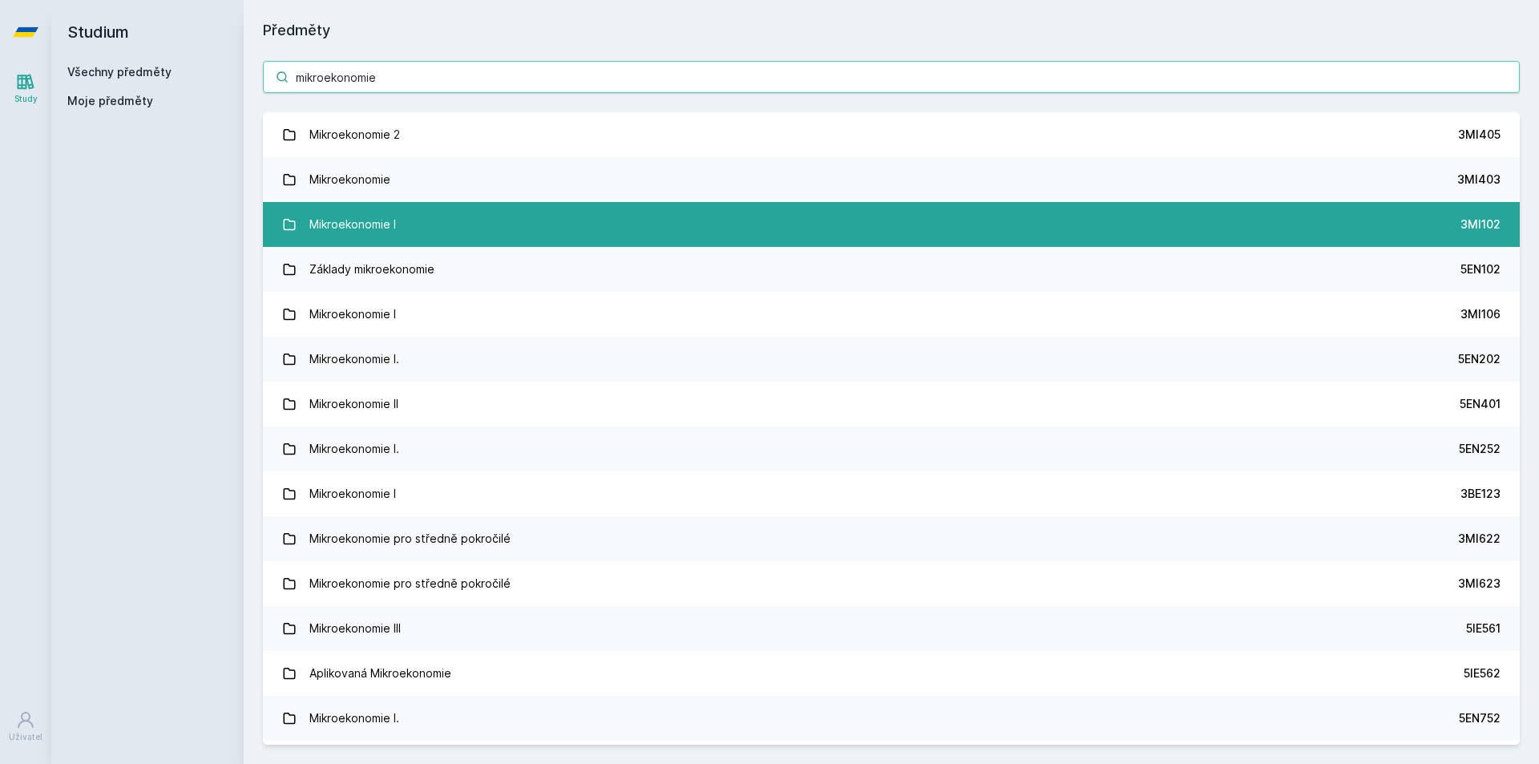
type input "mikroekonomie"
click at [410, 220] on link "Mikroekonomie I 3MI102" at bounding box center [891, 224] width 1257 height 45
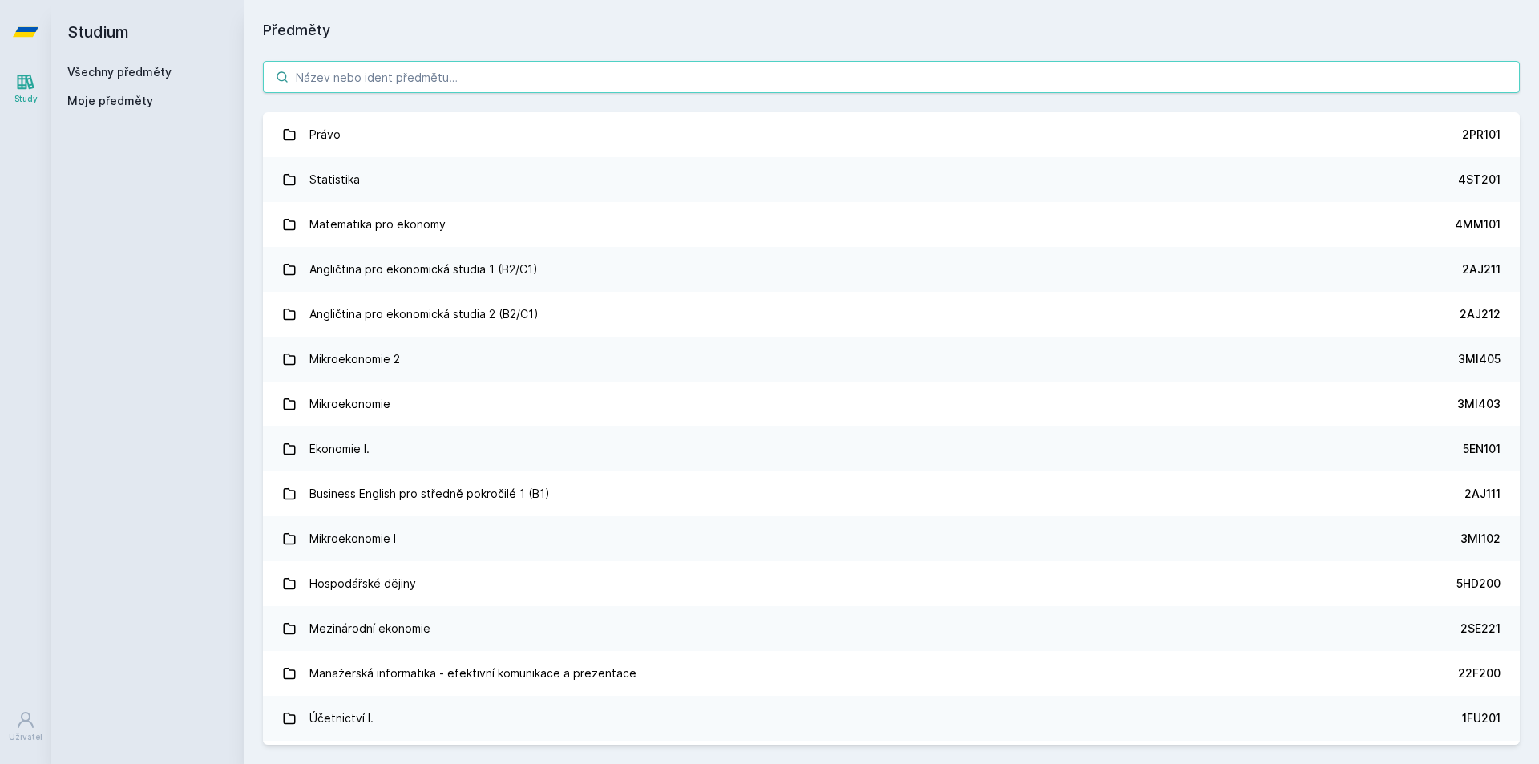
click at [446, 62] on input "search" at bounding box center [891, 77] width 1257 height 32
paste input "5EN252"
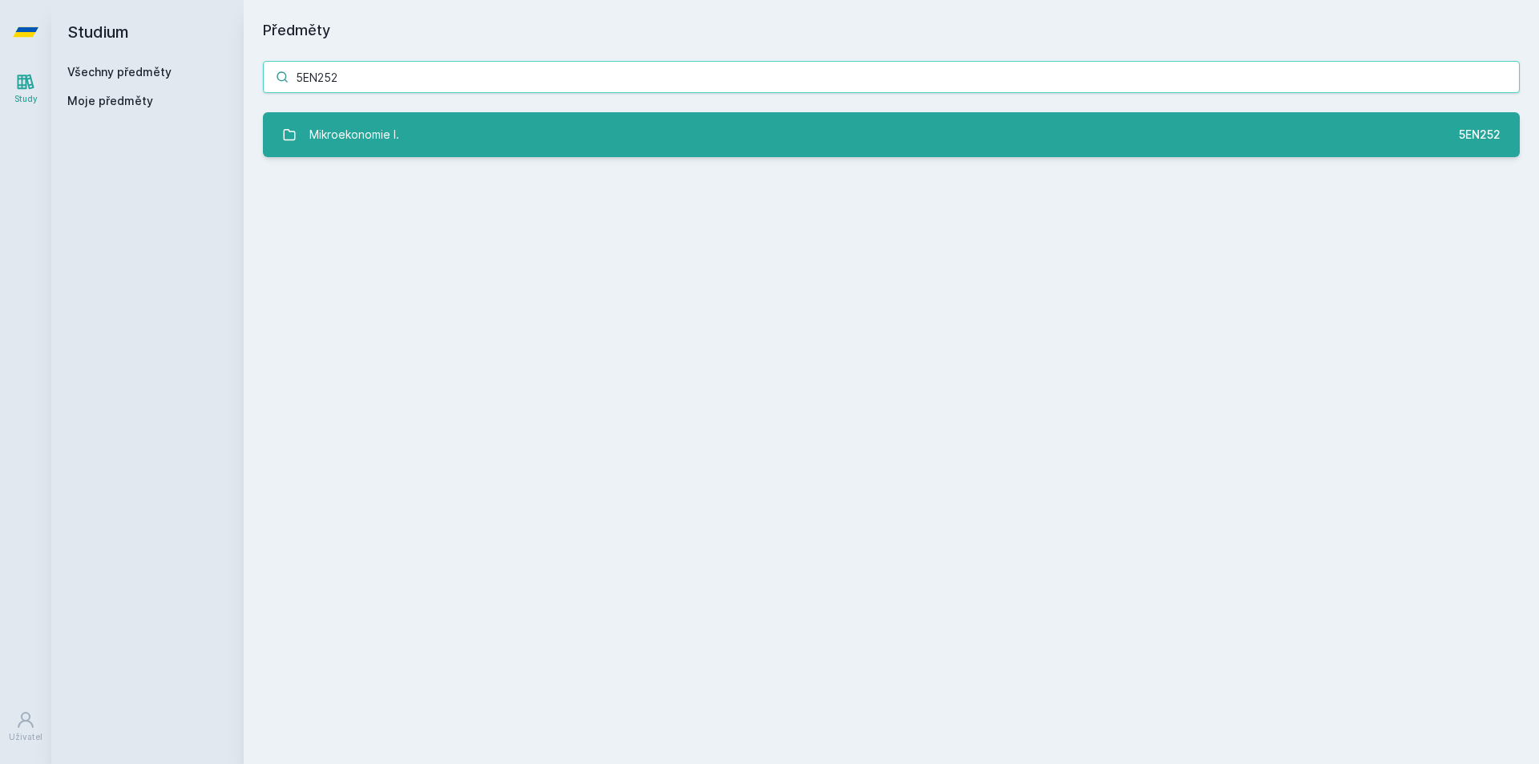
type input "5EN252"
click at [397, 131] on div "Mikroekonomie I." at bounding box center [354, 135] width 90 height 32
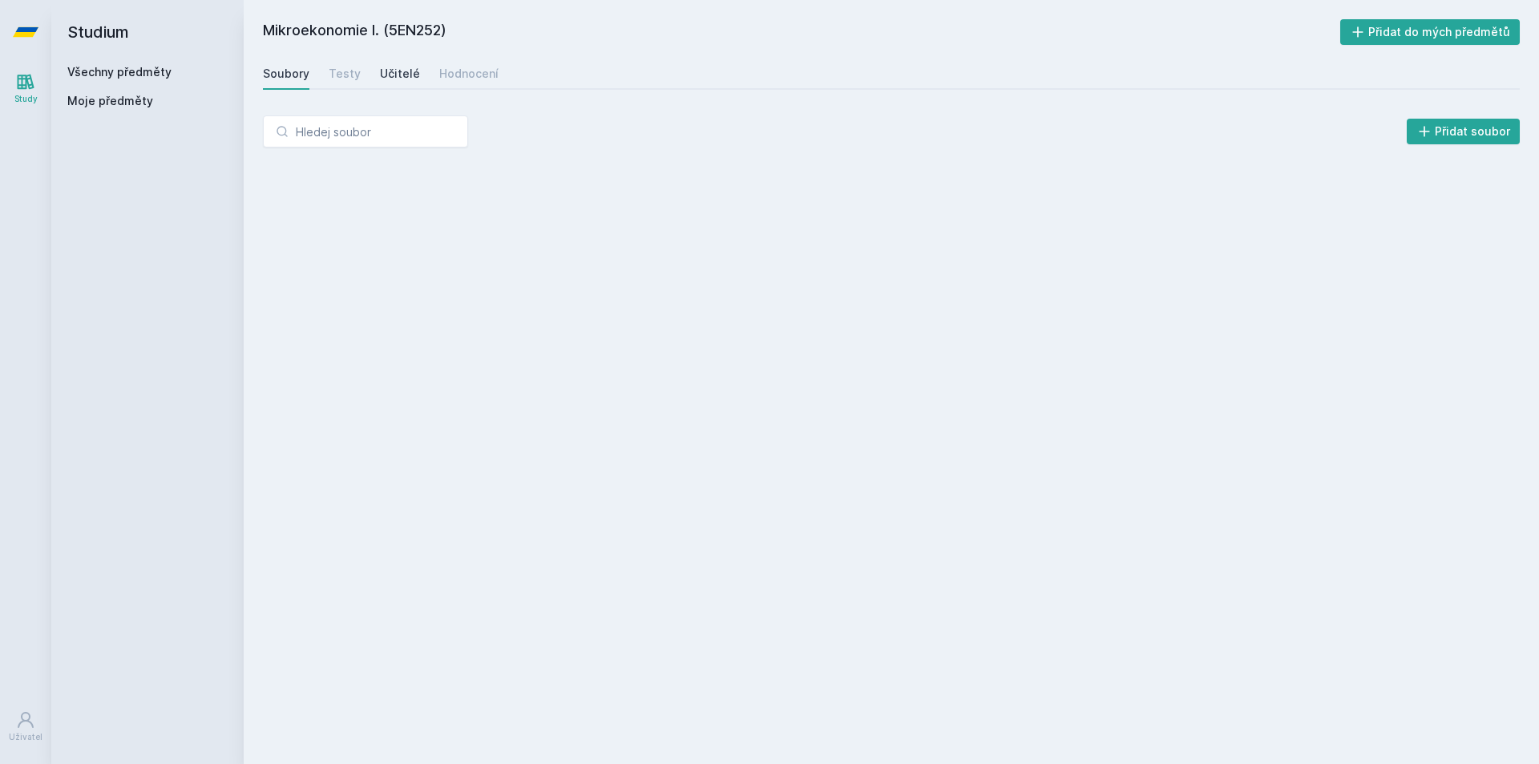
click at [399, 70] on div "Učitelé" at bounding box center [400, 74] width 40 height 16
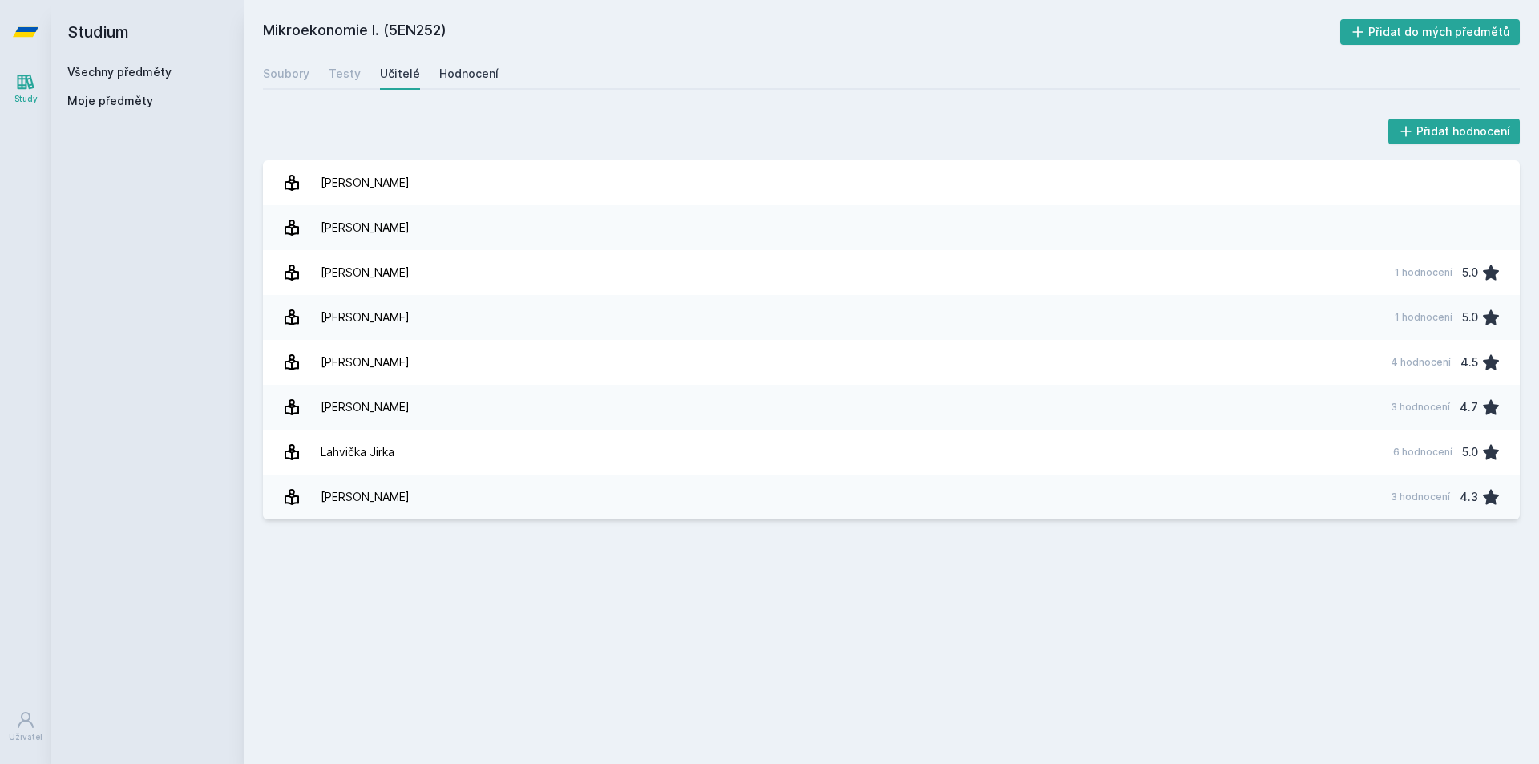
click at [453, 69] on div "Hodnocení" at bounding box center [468, 74] width 59 height 16
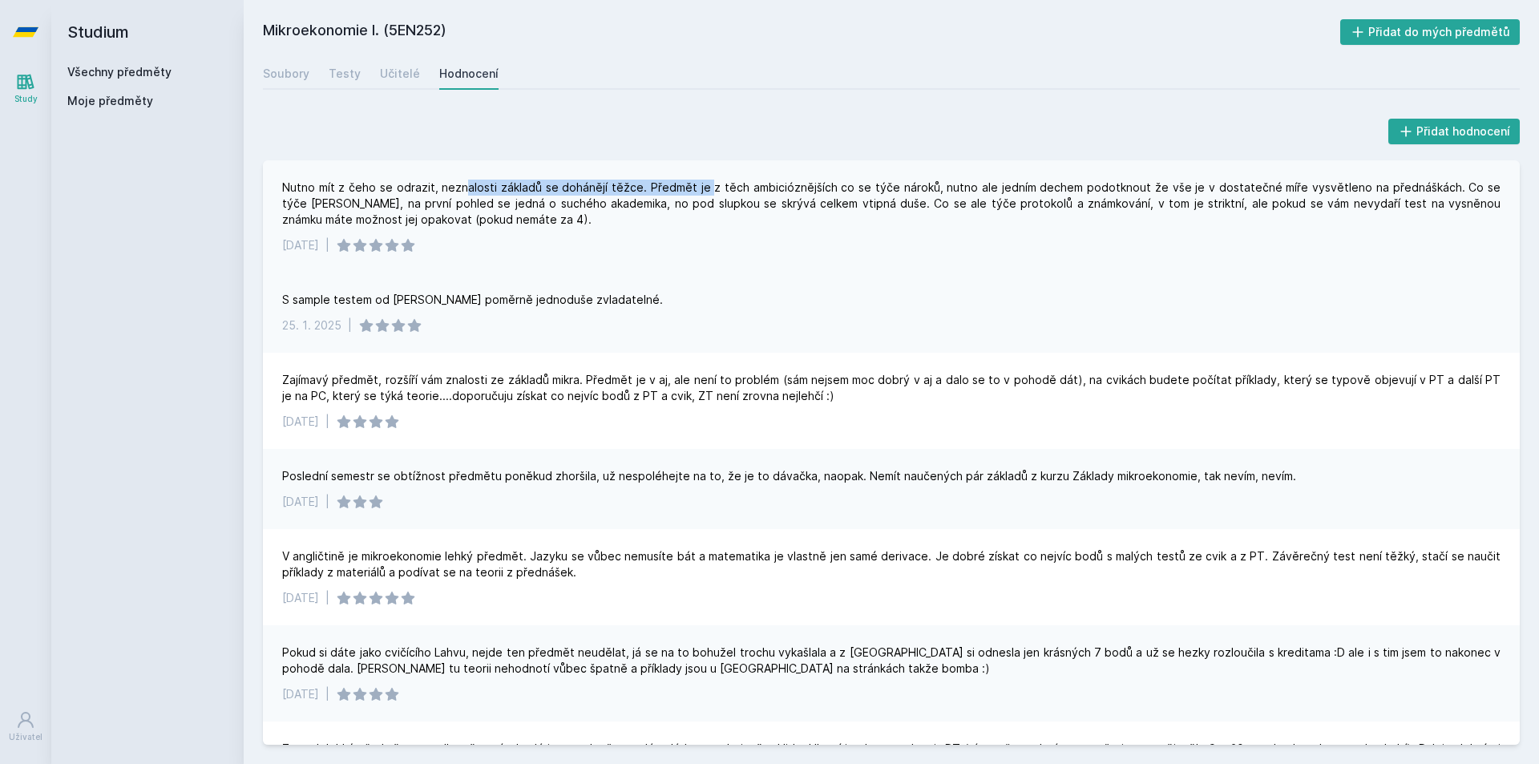
drag, startPoint x: 462, startPoint y: 188, endPoint x: 703, endPoint y: 172, distance: 241.8
click at [703, 172] on div "Nutno mít z čeho se odrazit, neznalosti základů se dohánějí těžce. Předmět je z…" at bounding box center [891, 216] width 1257 height 112
click at [737, 224] on div "Nutno mít z čeho se odrazit, neznalosti základů se dohánějí těžce. Předmět je z…" at bounding box center [891, 204] width 1218 height 48
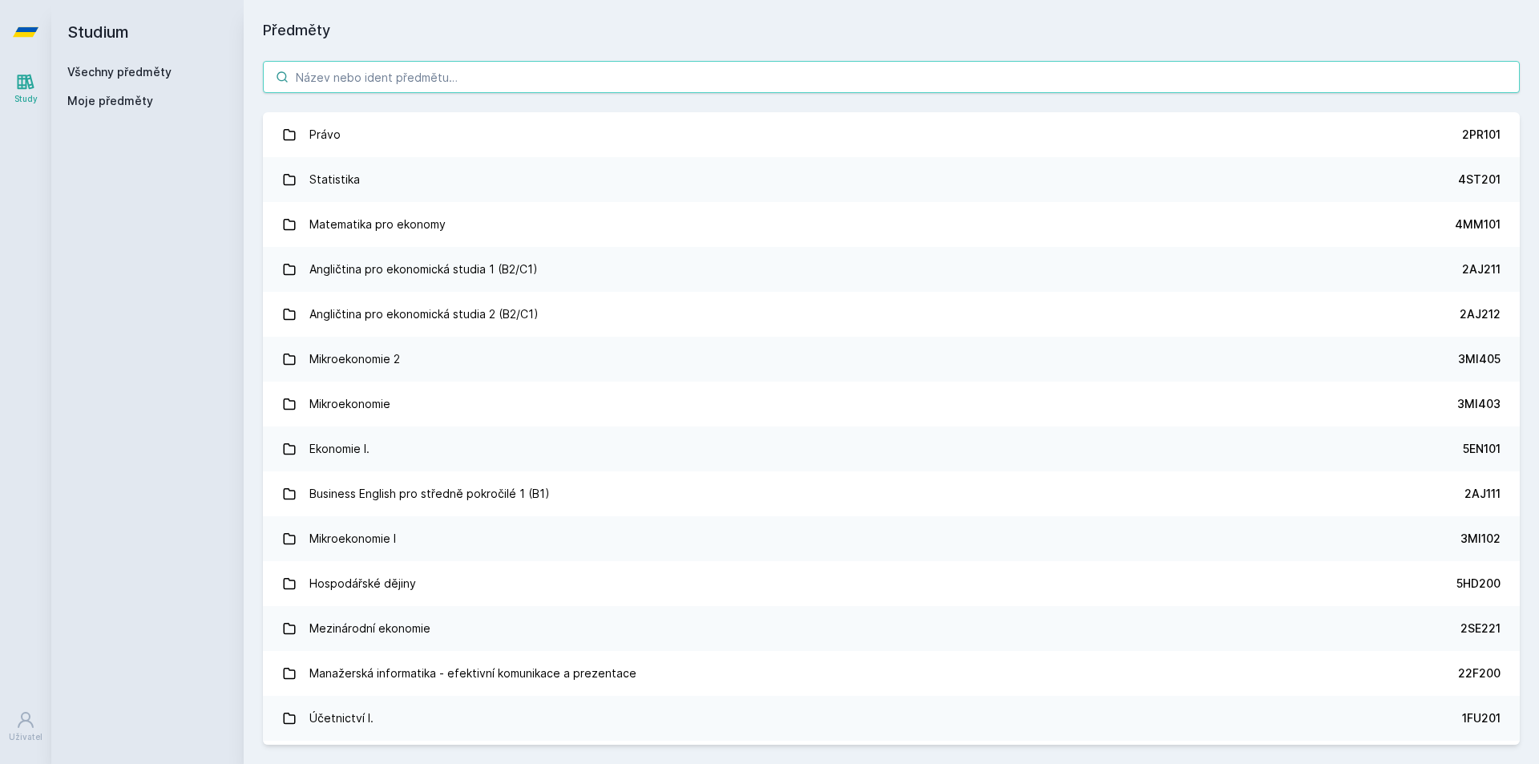
click at [480, 69] on input "search" at bounding box center [891, 77] width 1257 height 32
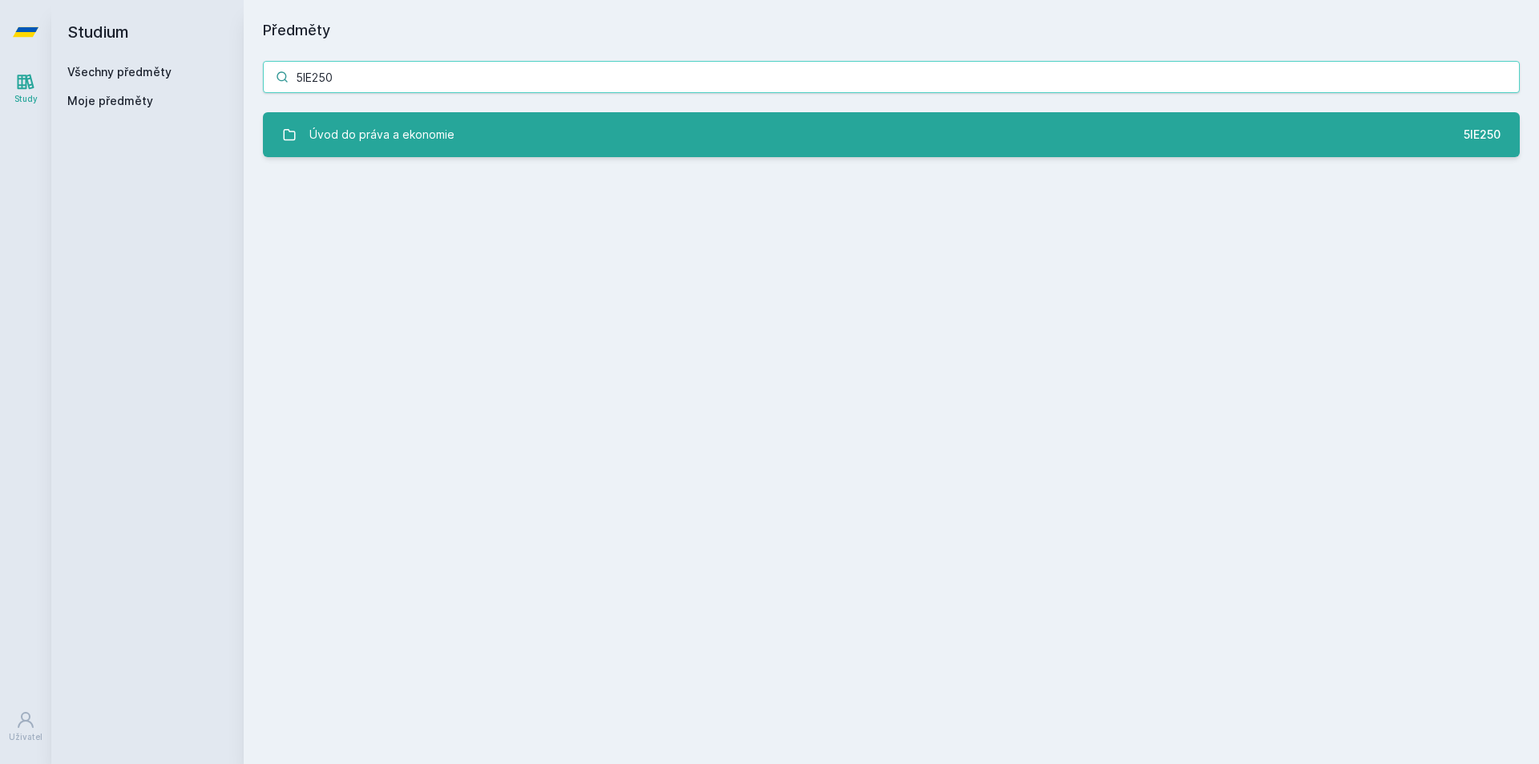
type input "5IE250"
click at [459, 143] on link "Úvod do práva a ekonomie 5IE250" at bounding box center [891, 134] width 1257 height 45
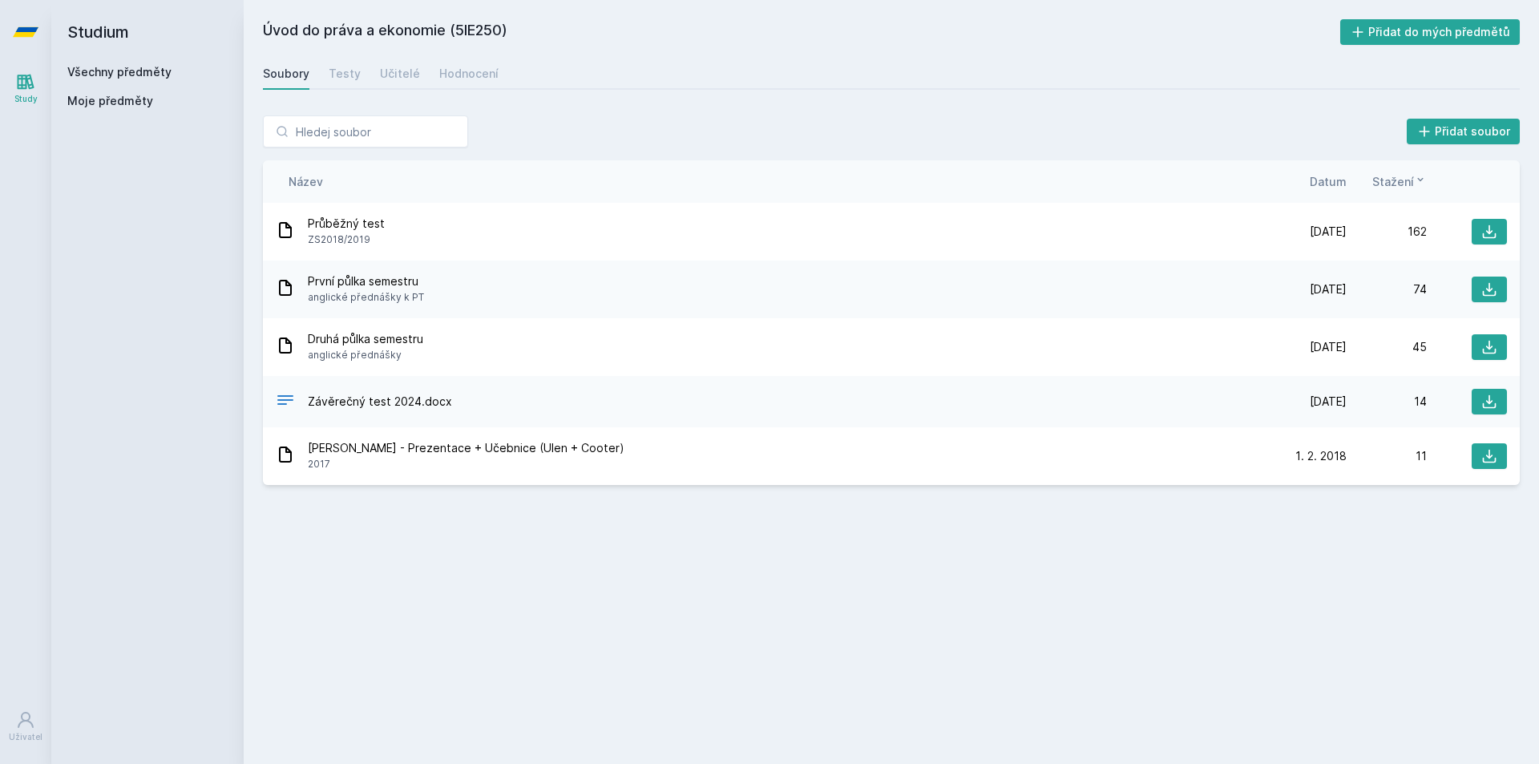
click at [489, 88] on div "Soubory Testy Učitelé Hodnocení" at bounding box center [891, 74] width 1257 height 32
click at [456, 70] on div "Hodnocení" at bounding box center [468, 74] width 59 height 16
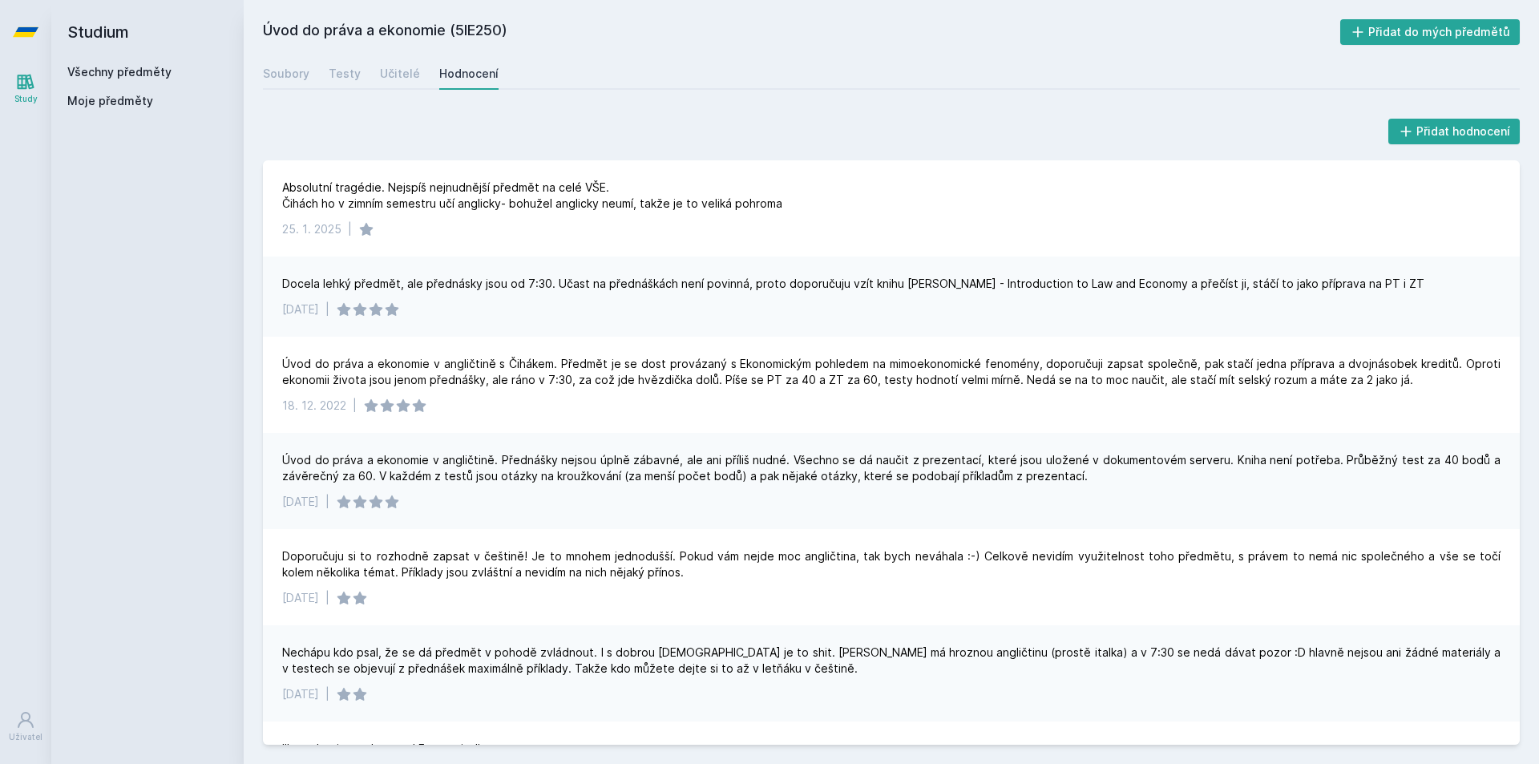
click at [415, 78] on div "Soubory Testy Učitelé Hodnocení" at bounding box center [891, 74] width 1257 height 32
click at [400, 76] on div "Učitelé" at bounding box center [400, 74] width 40 height 16
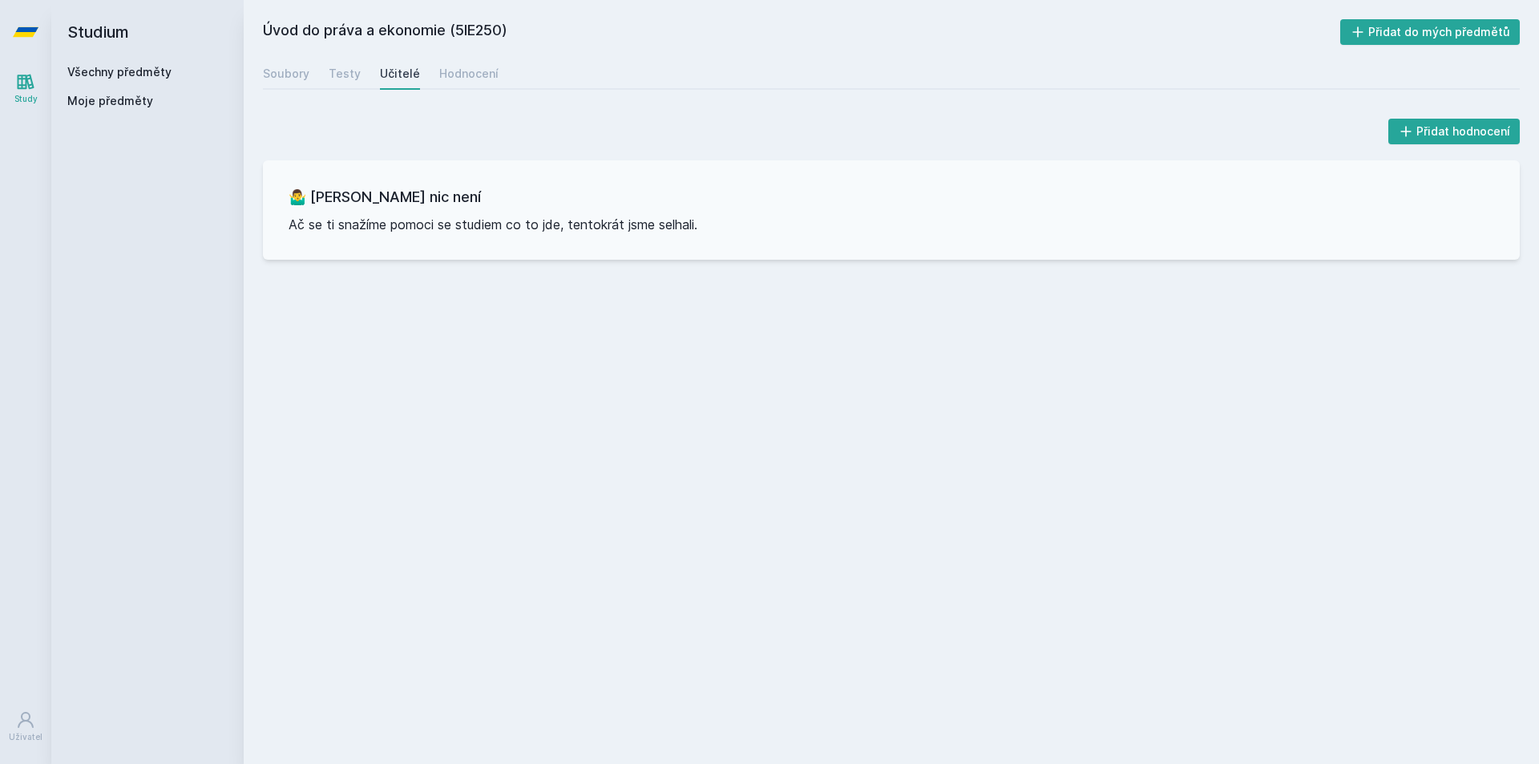
click at [423, 65] on div "Soubory Testy Učitelé Hodnocení" at bounding box center [891, 74] width 1257 height 32
click at [446, 71] on div "Hodnocení" at bounding box center [468, 74] width 59 height 16
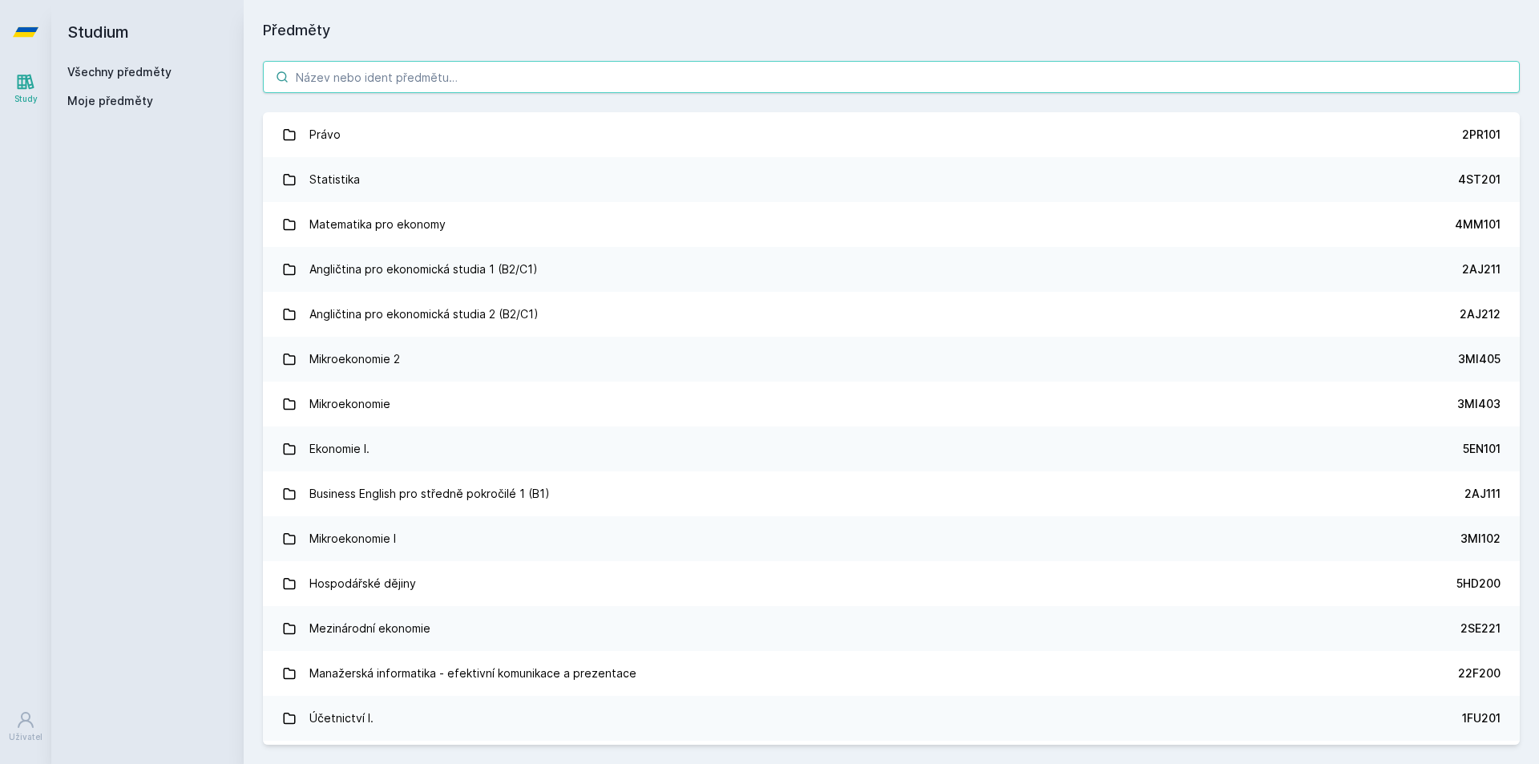
click at [402, 64] on input "search" at bounding box center [891, 77] width 1257 height 32
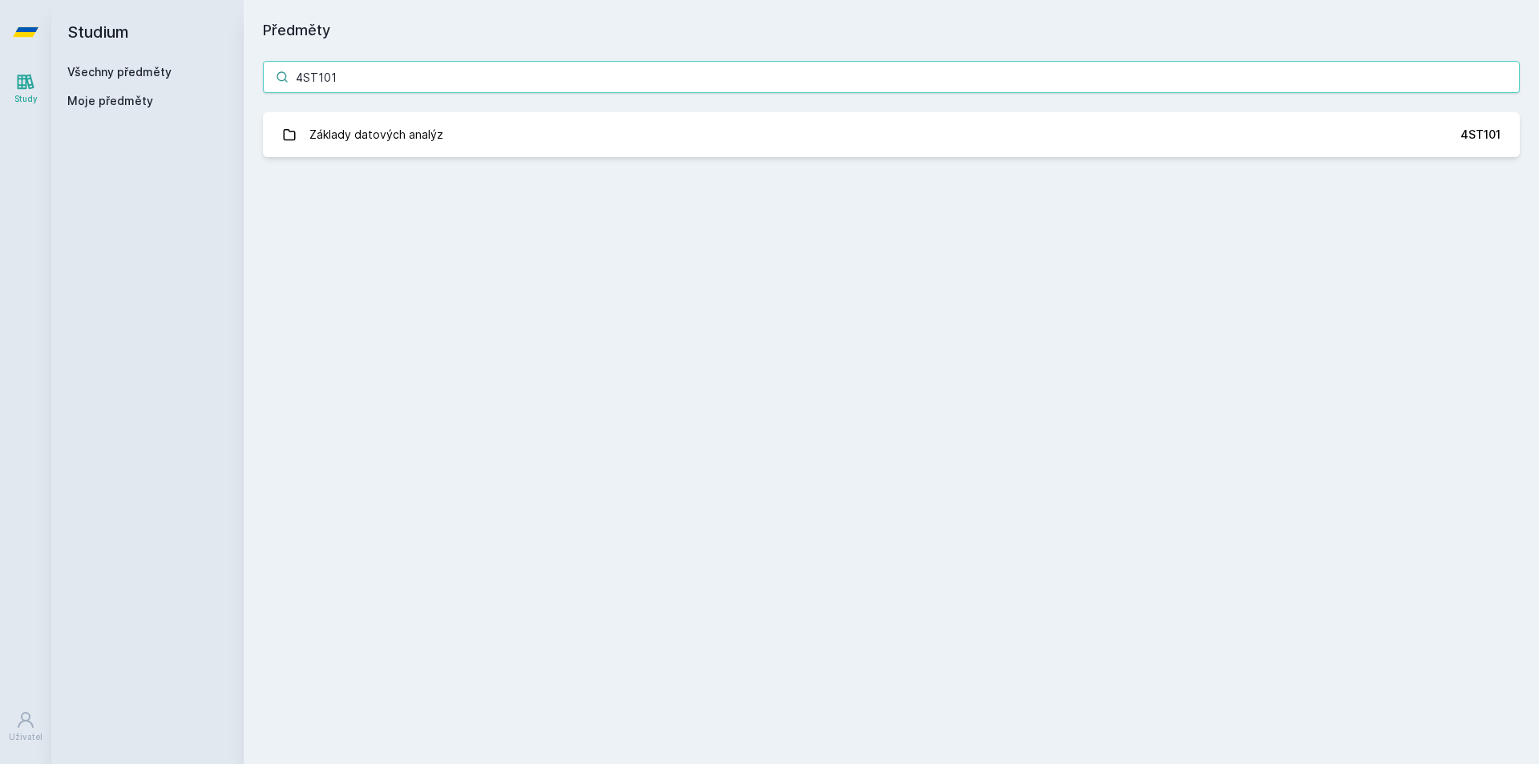
drag, startPoint x: 393, startPoint y: 85, endPoint x: 224, endPoint y: 79, distance: 168.4
click at [230, 79] on div "Studium Všechny předměty Moje předměty Předměty 4ST101 Základy datových analýz …" at bounding box center [795, 382] width 1488 height 764
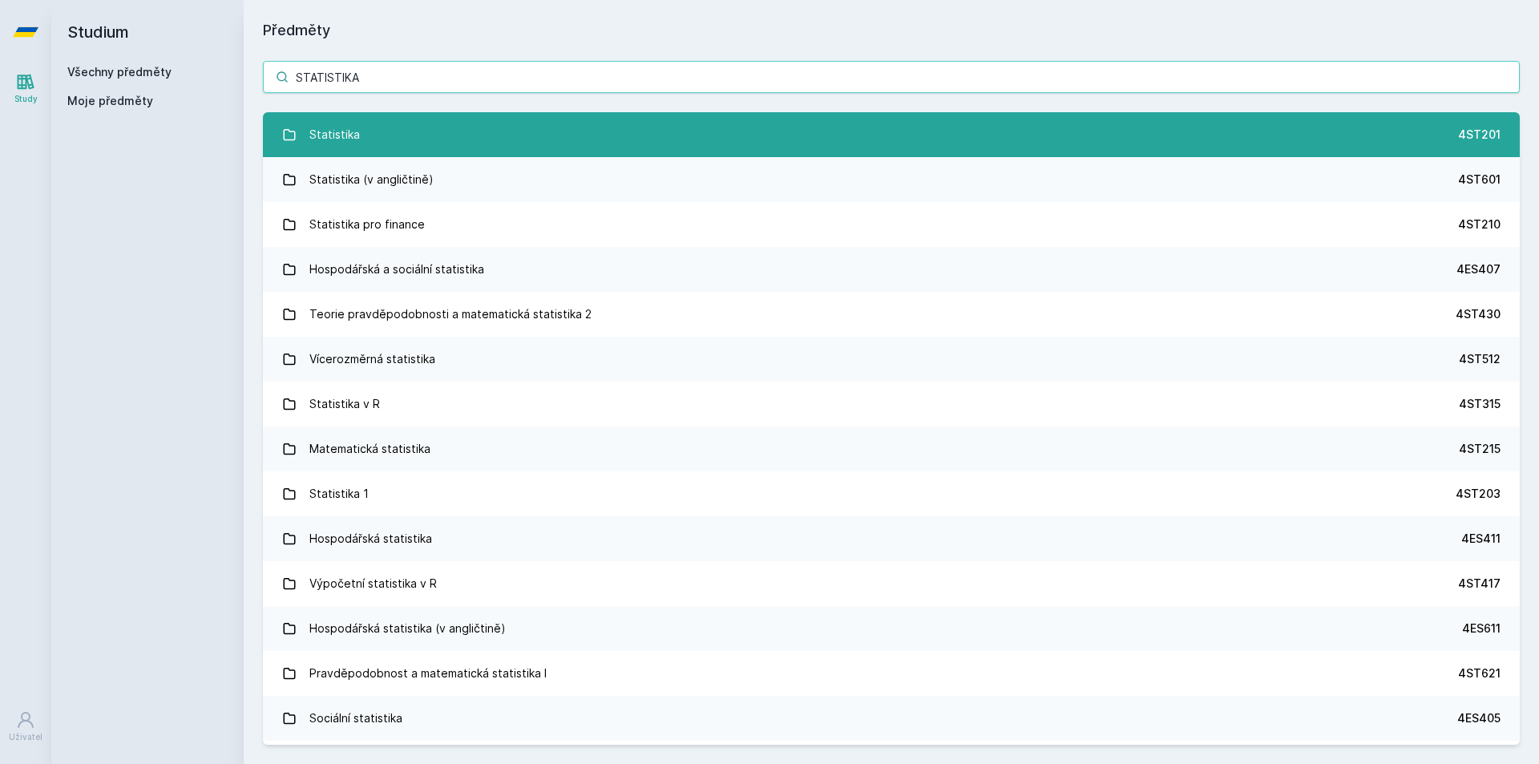
type input "STATISTIKA"
click at [424, 127] on link "Statistika 4ST201" at bounding box center [891, 134] width 1257 height 45
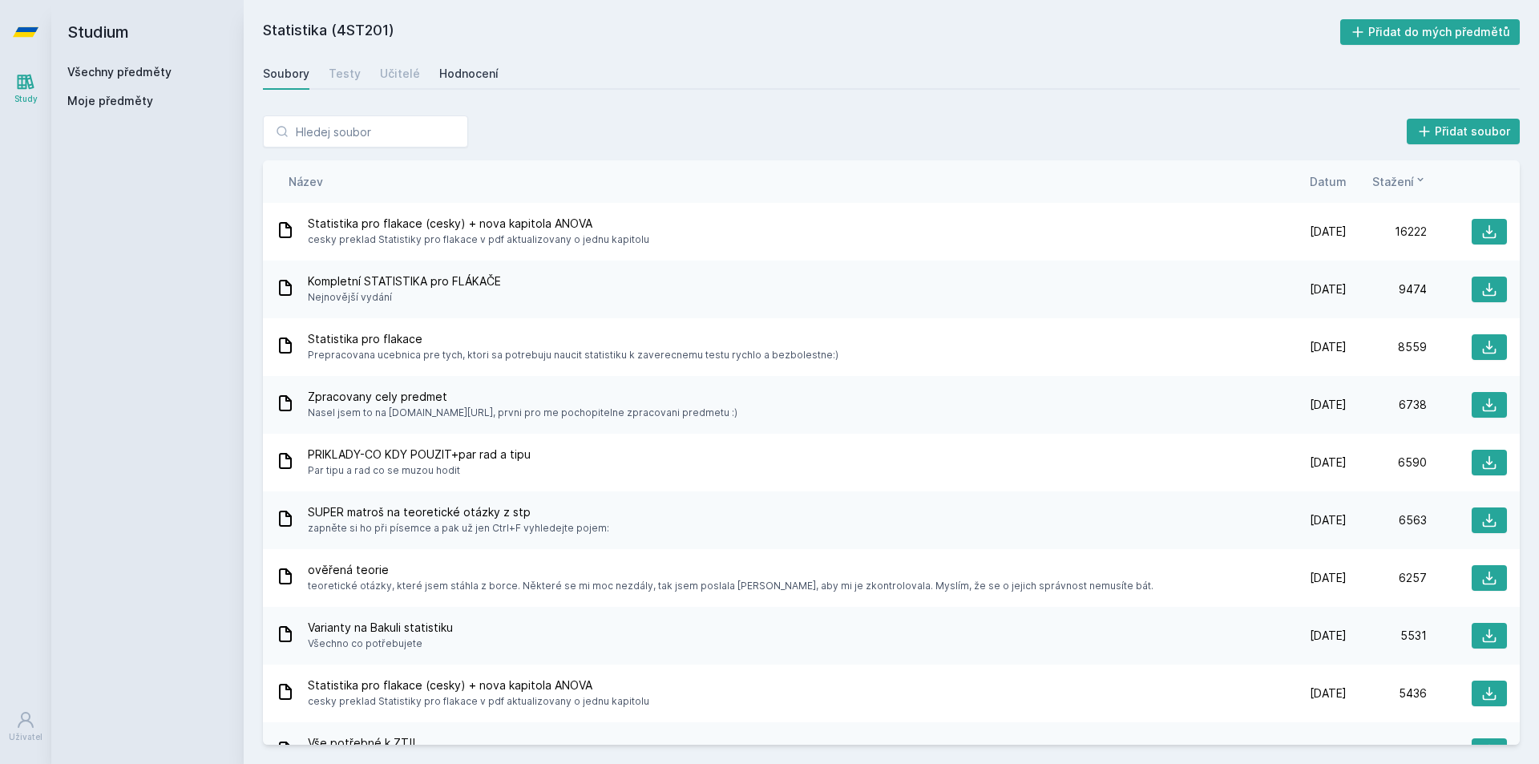
click at [473, 69] on div "Hodnocení" at bounding box center [468, 74] width 59 height 16
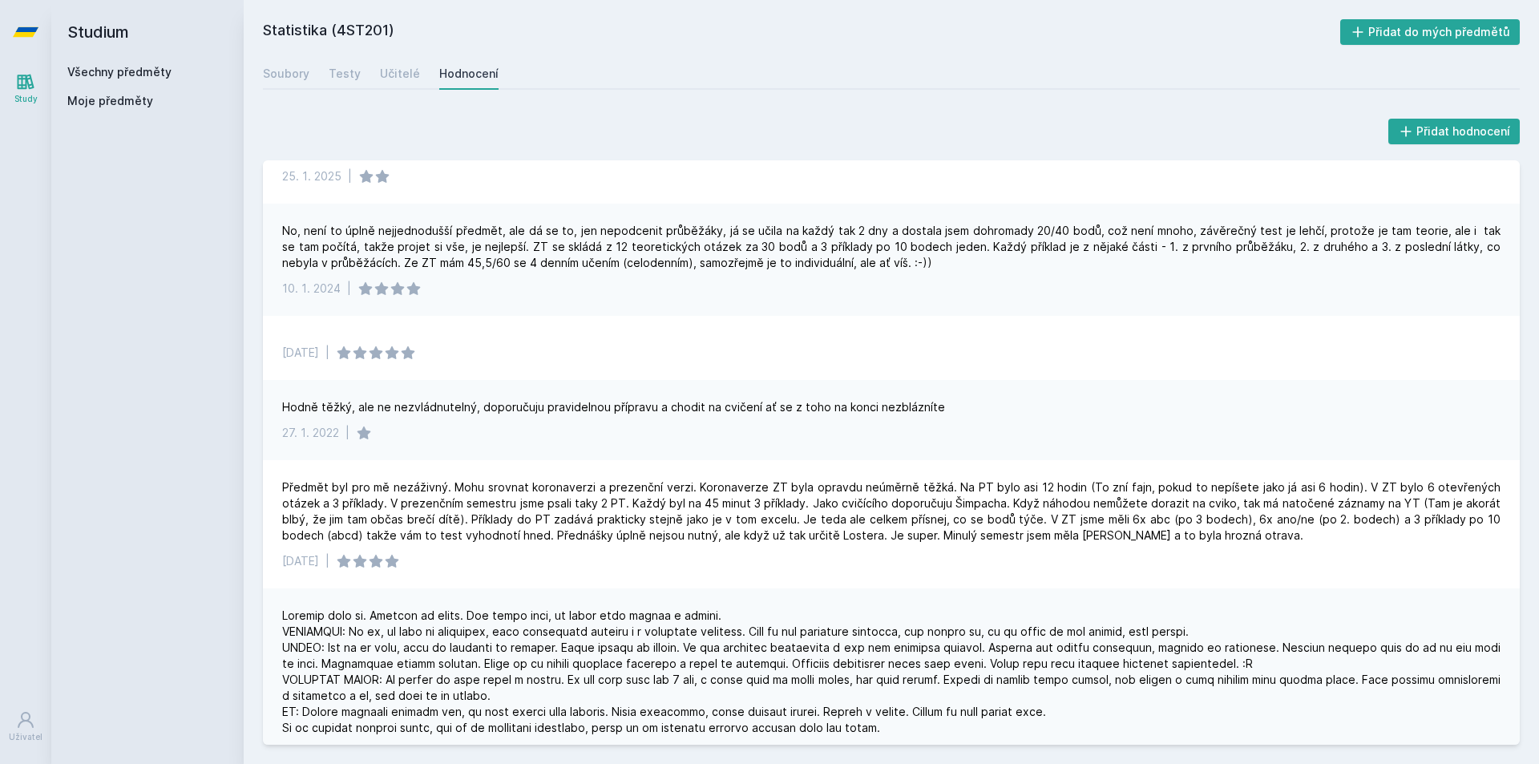
scroll to position [80, 0]
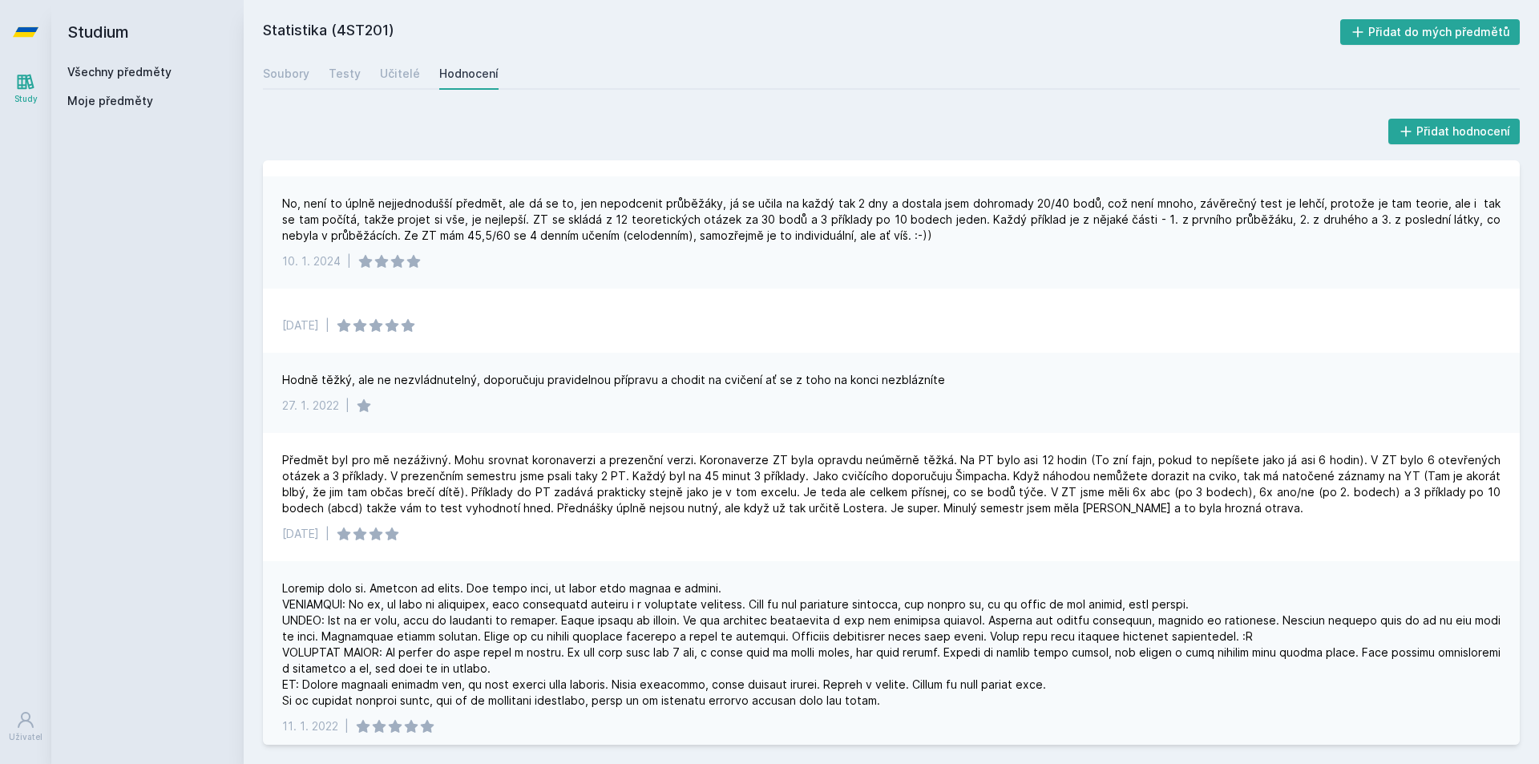
click at [119, 81] on div "Všechny předměty Moje předměty" at bounding box center [147, 89] width 160 height 51
click at [115, 79] on div "Všechny předměty" at bounding box center [147, 72] width 160 height 16
click at [111, 75] on link "Všechny předměty" at bounding box center [119, 72] width 104 height 14
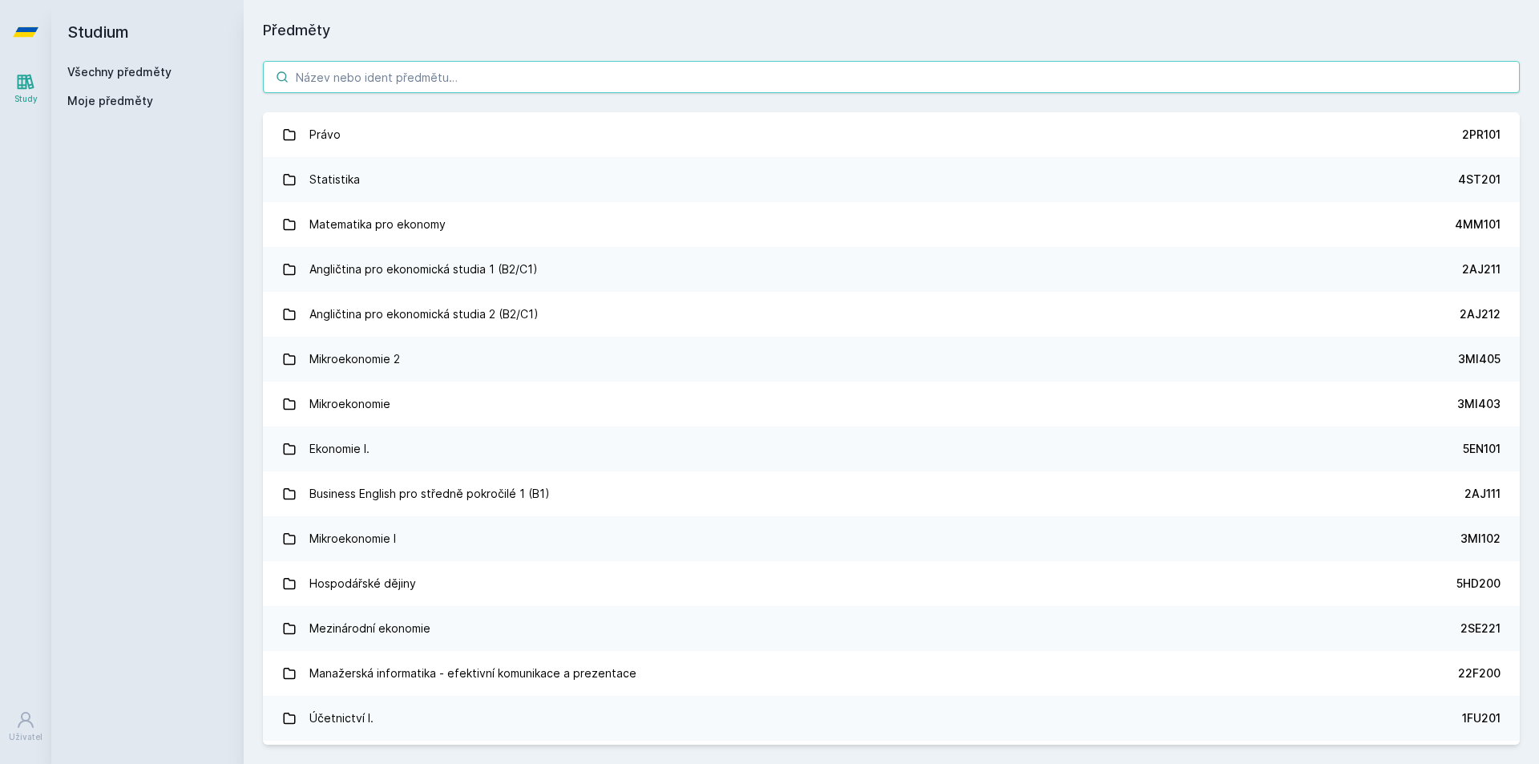
click at [426, 87] on input "search" at bounding box center [891, 77] width 1257 height 32
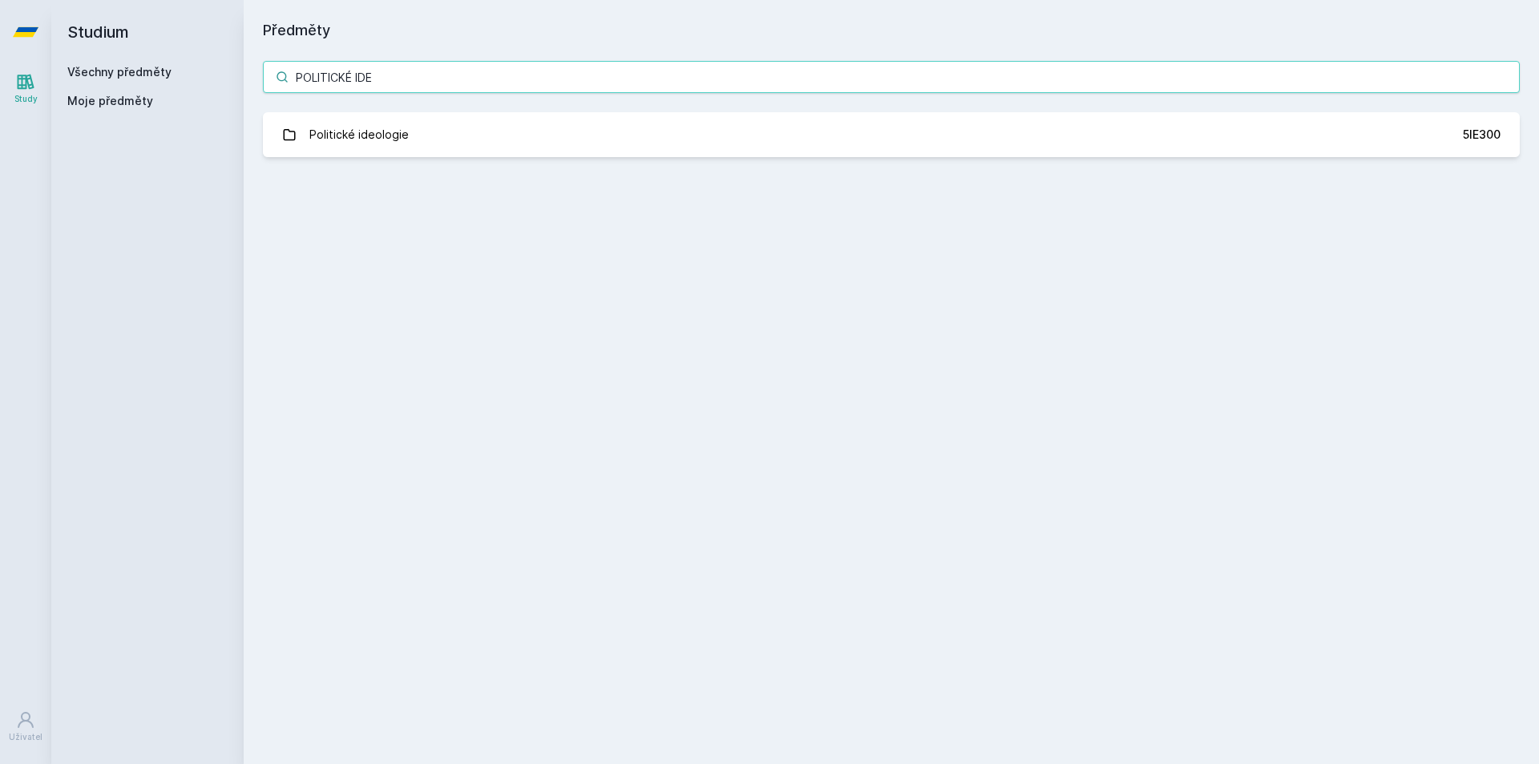
type input "POLITICKÉ IDE"
click at [474, 107] on div "POLITICKÉ IDE Politické ideologie 5IE300 Jejda, něco se pokazilo." at bounding box center [891, 109] width 1295 height 135
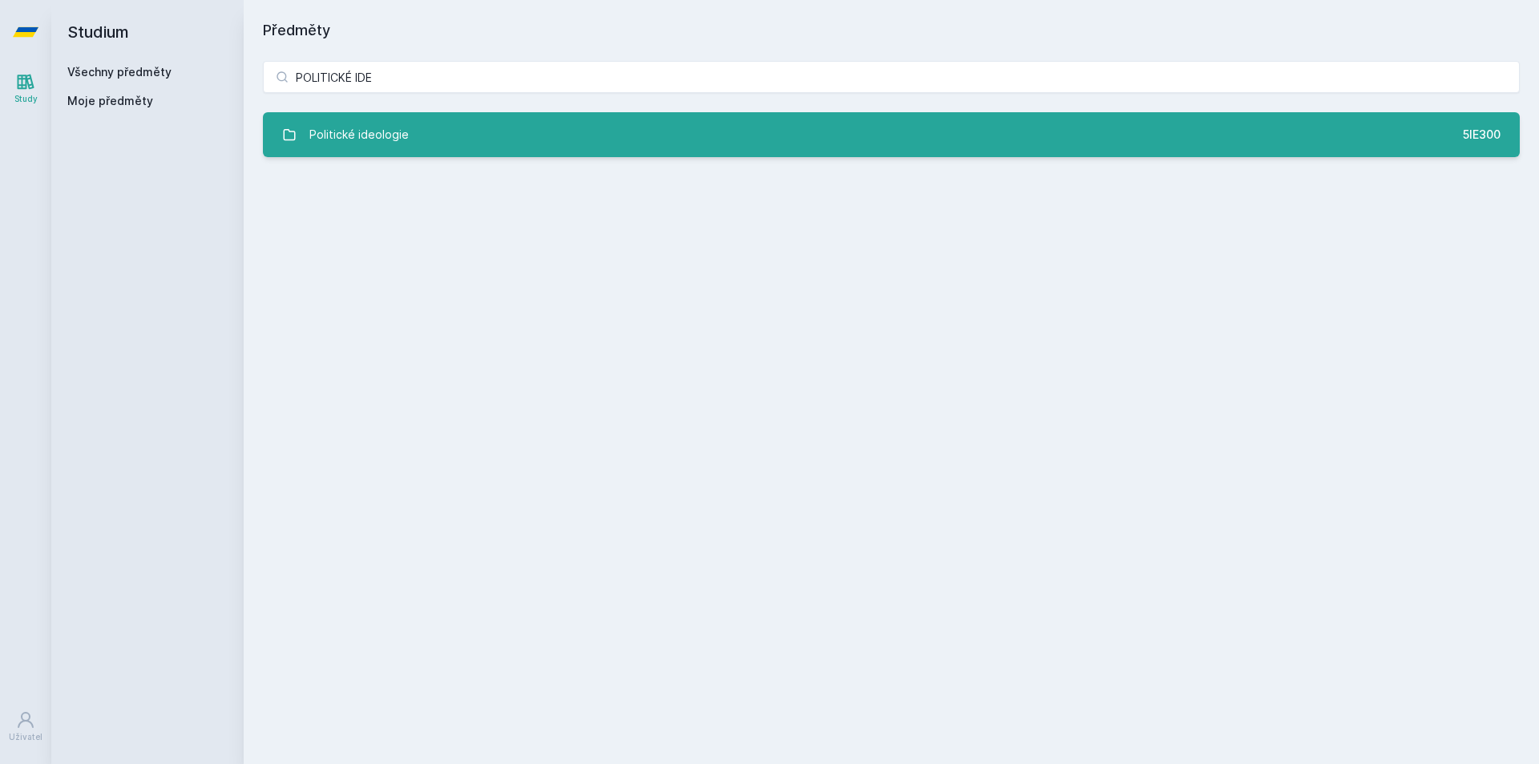
click at [478, 139] on link "Politické ideologie 5IE300" at bounding box center [891, 134] width 1257 height 45
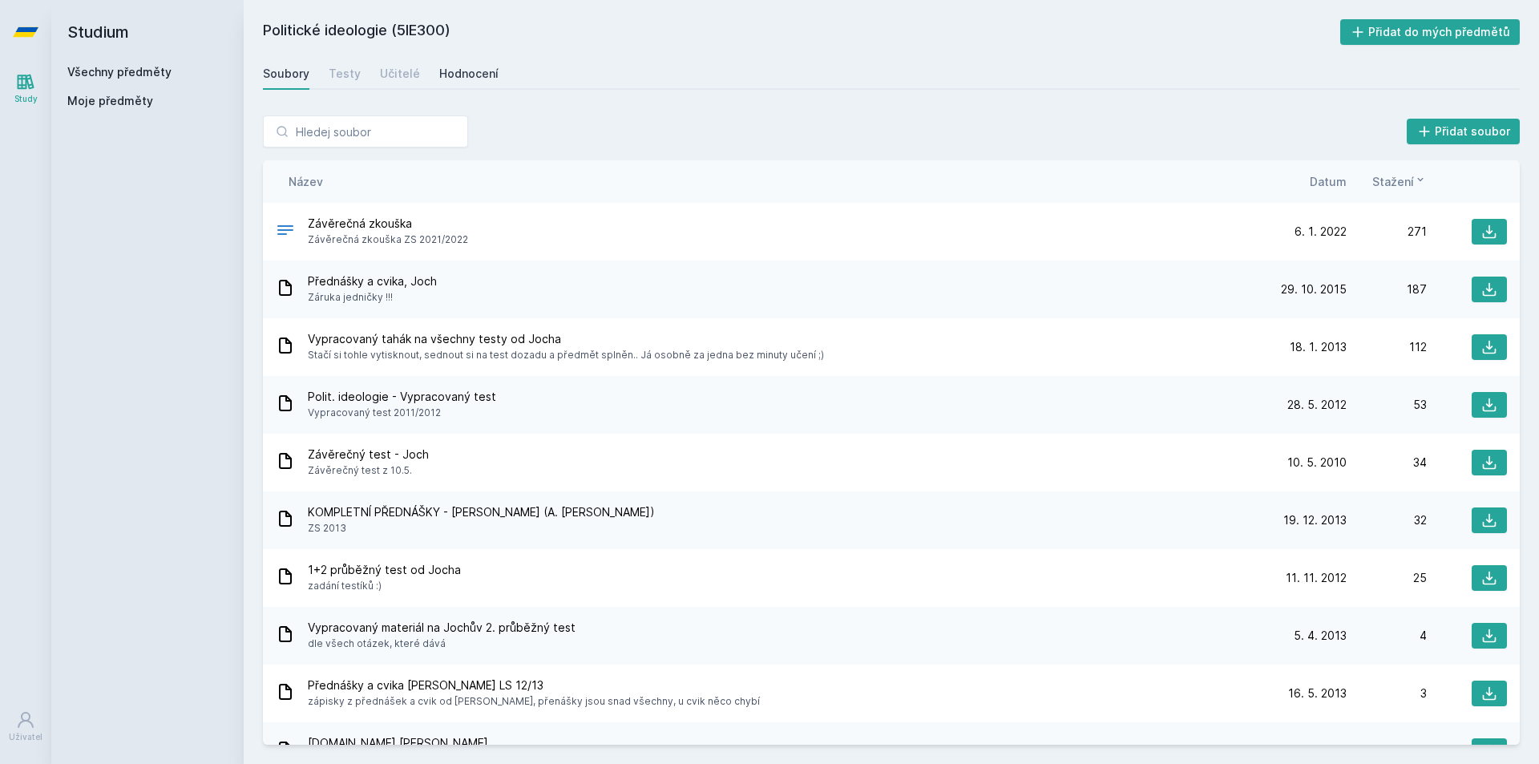
click at [439, 66] on div "Hodnocení" at bounding box center [468, 74] width 59 height 16
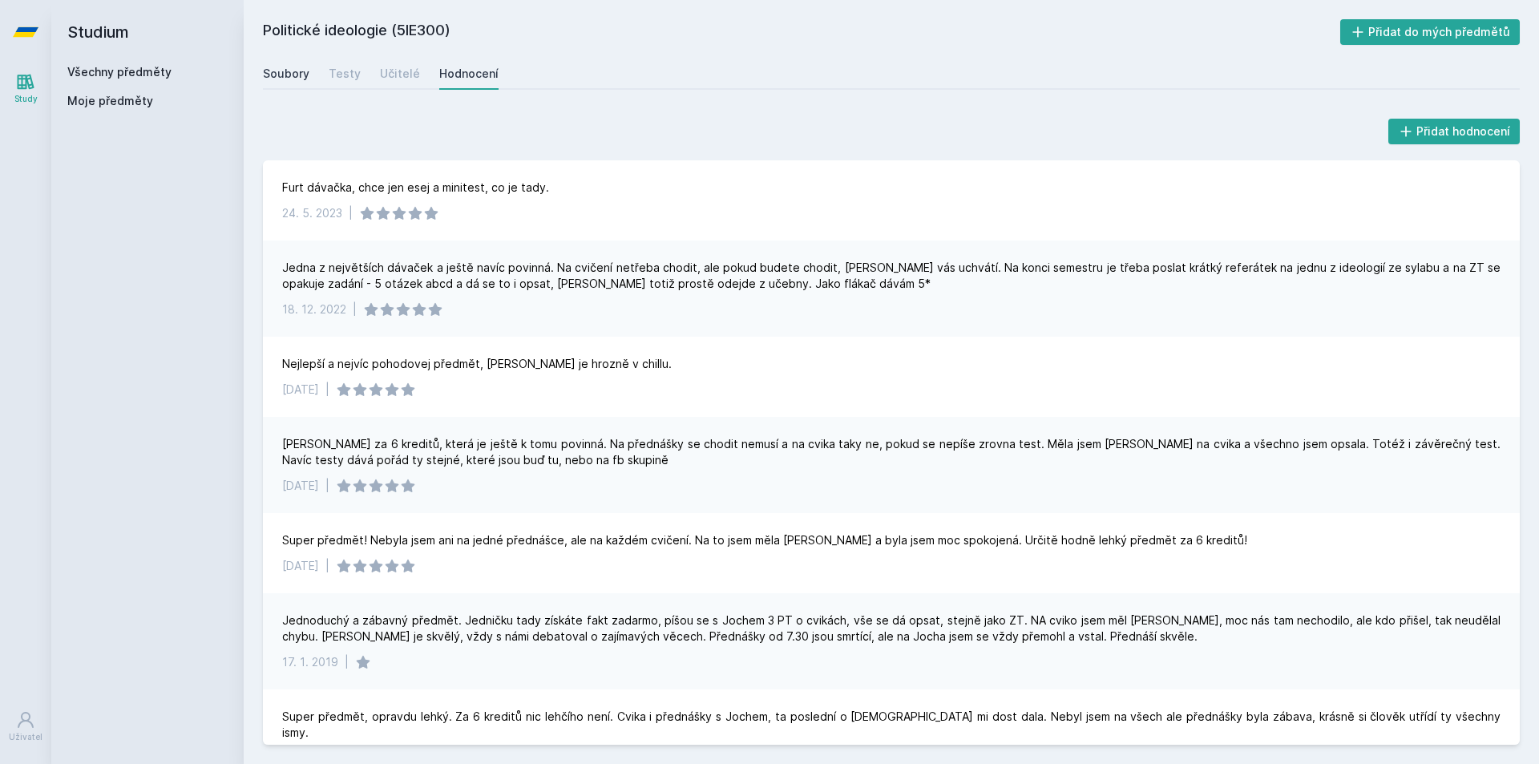
click at [289, 73] on div "Soubory" at bounding box center [286, 74] width 46 height 16
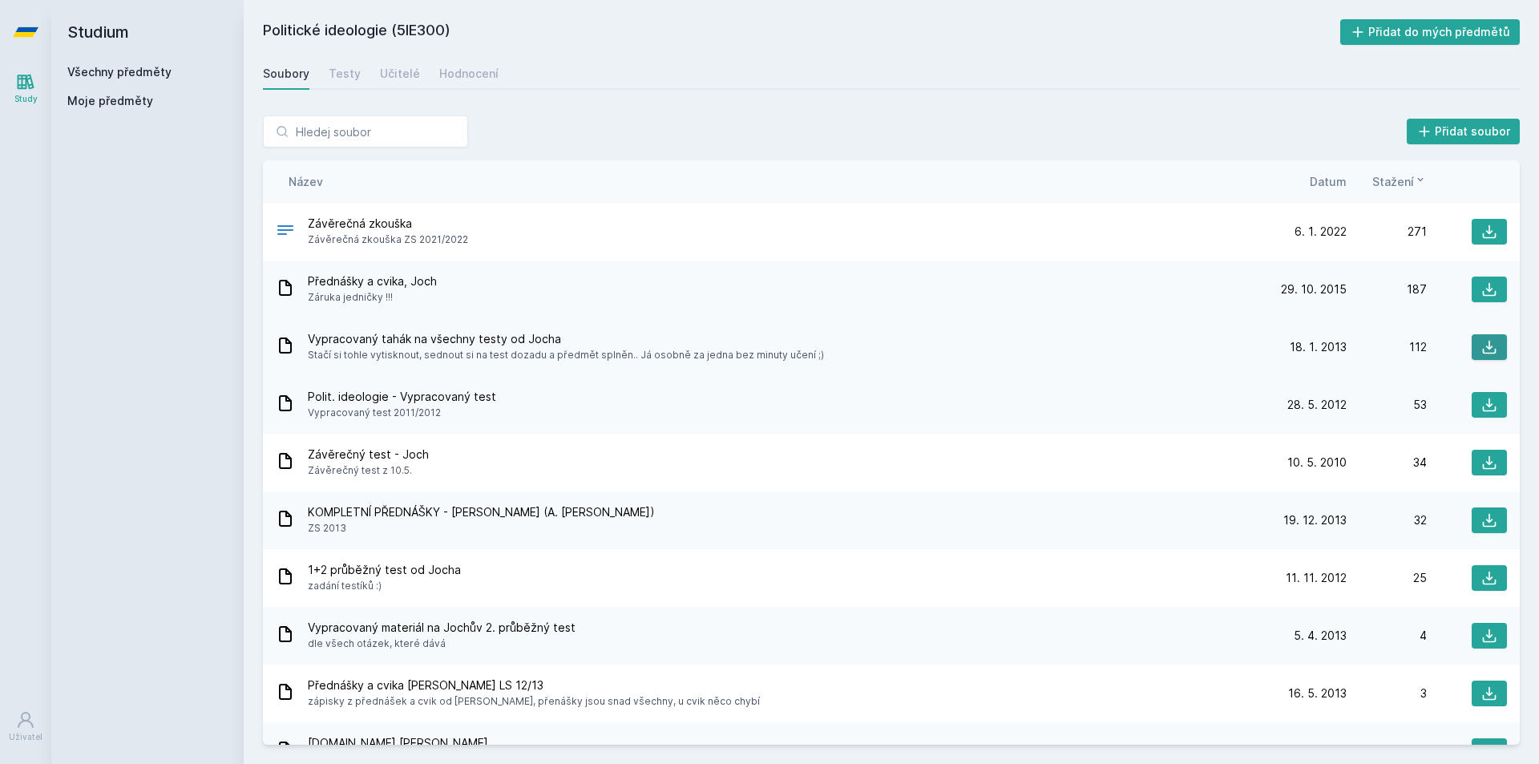
click at [1475, 337] on button at bounding box center [1489, 347] width 35 height 26
click at [1481, 228] on icon at bounding box center [1489, 232] width 16 height 16
click at [1493, 232] on button at bounding box center [1489, 232] width 35 height 26
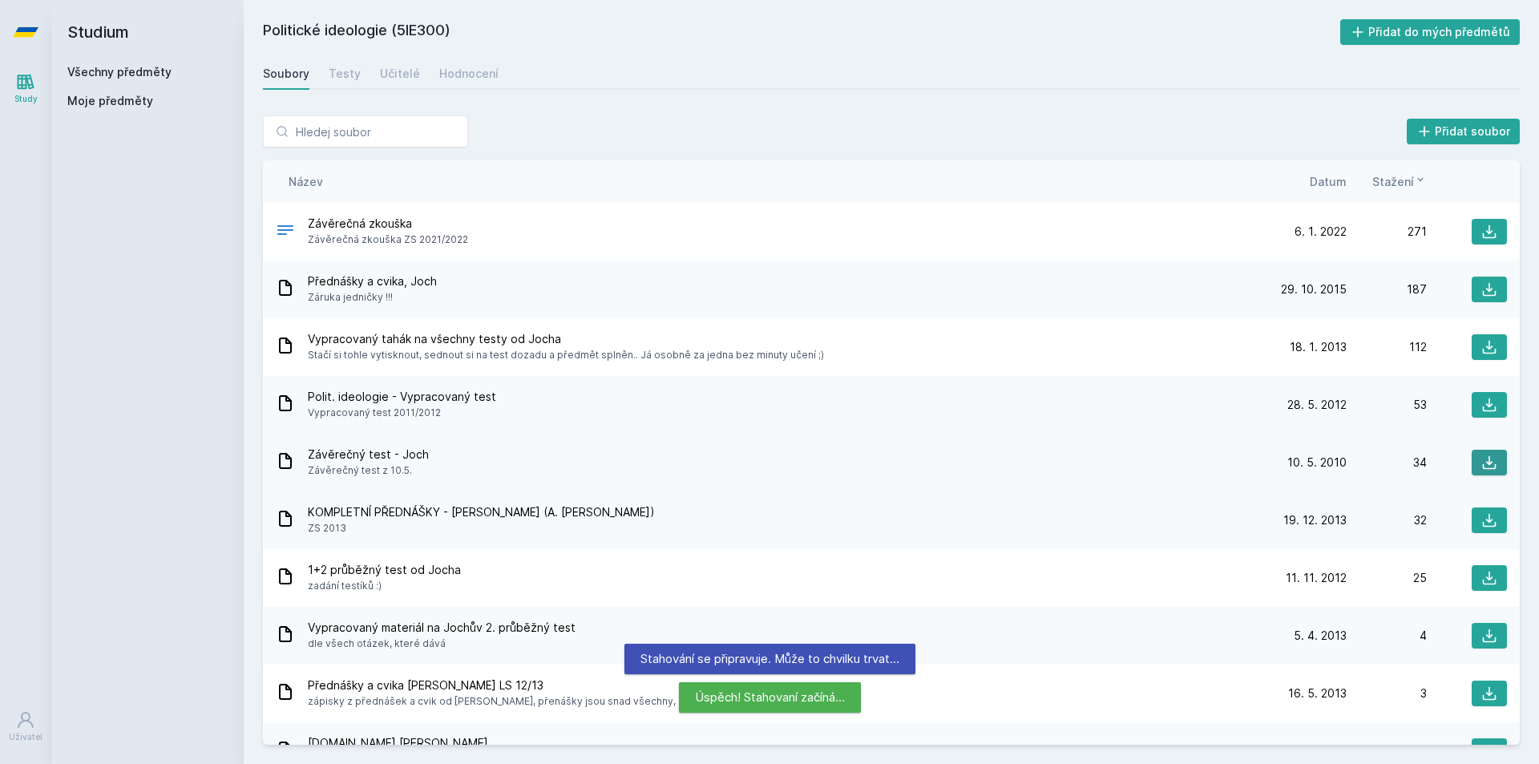
click at [1483, 474] on button at bounding box center [1489, 463] width 35 height 26
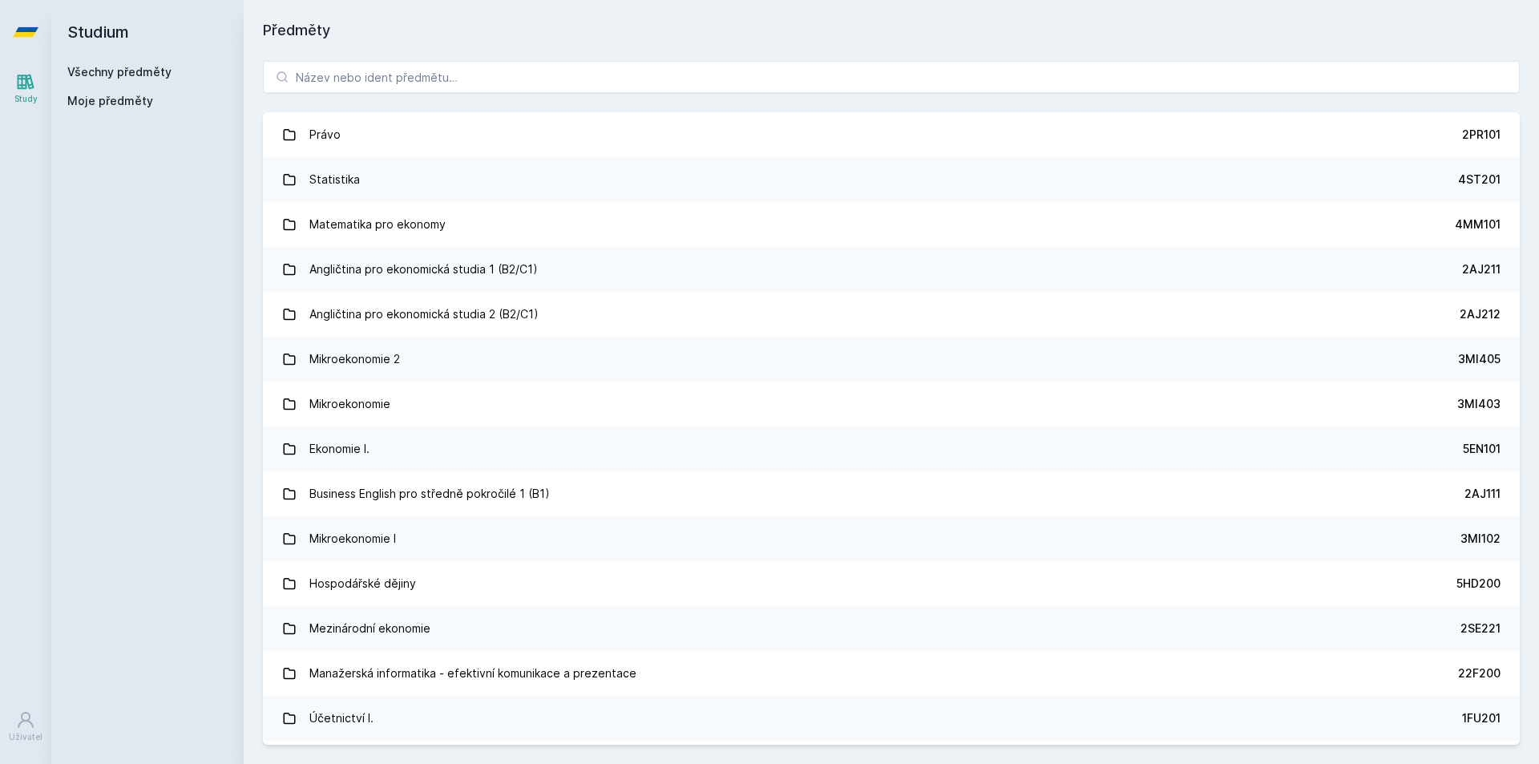
click at [677, 59] on div "Právo 2PR101 Statistika 4ST201 Matematika pro ekonomy 4MM101 Angličtina pro eko…" at bounding box center [891, 403] width 1295 height 722
click at [656, 98] on div "Právo 2PR101 Statistika 4ST201 Matematika pro ekonomy 4MM101 Angličtina pro eko…" at bounding box center [891, 403] width 1295 height 722
click at [495, 71] on input "search" at bounding box center [891, 77] width 1257 height 32
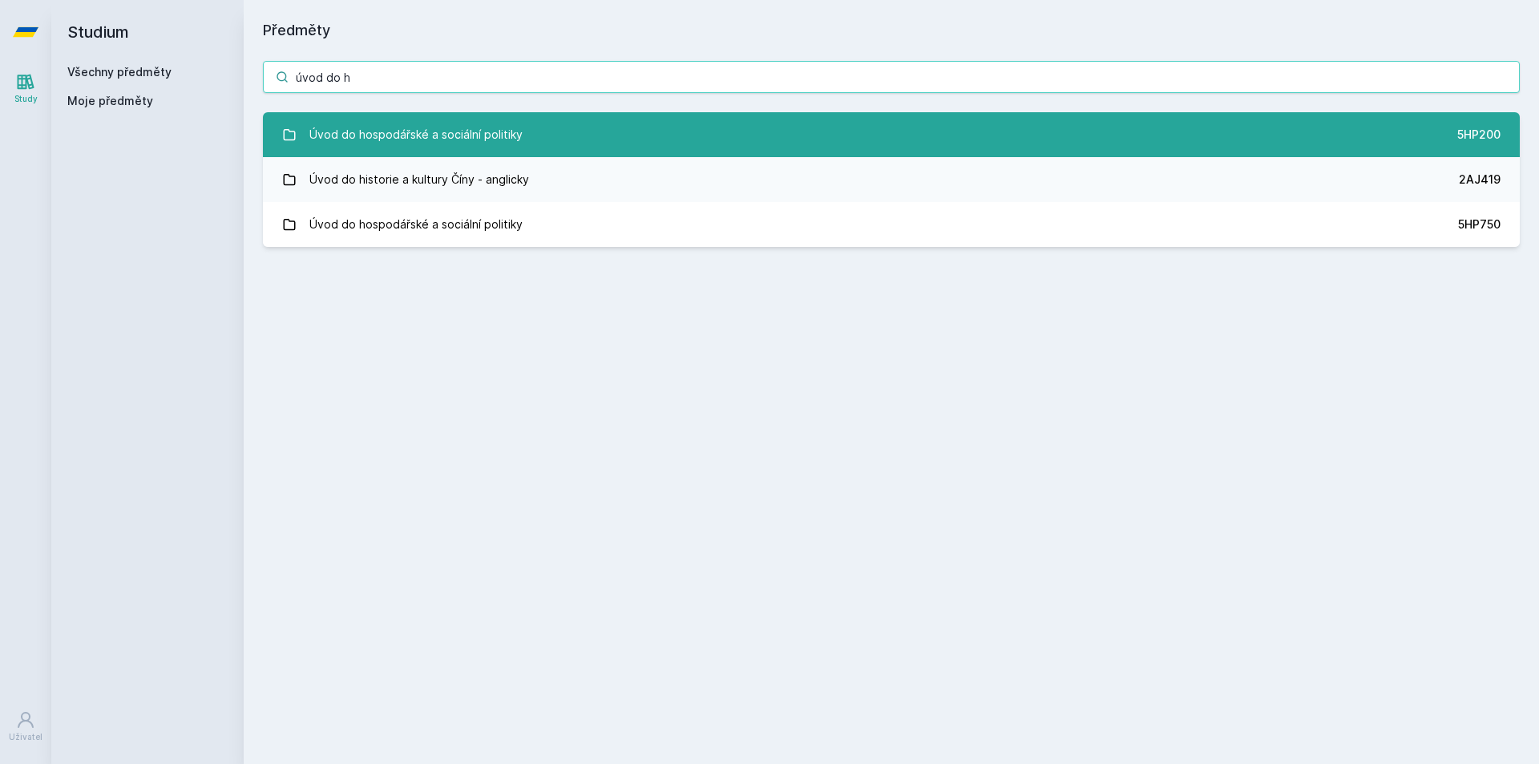
type input "úvod do h"
click at [506, 138] on div "Úvod do hospodářské a sociální politiky" at bounding box center [415, 135] width 213 height 32
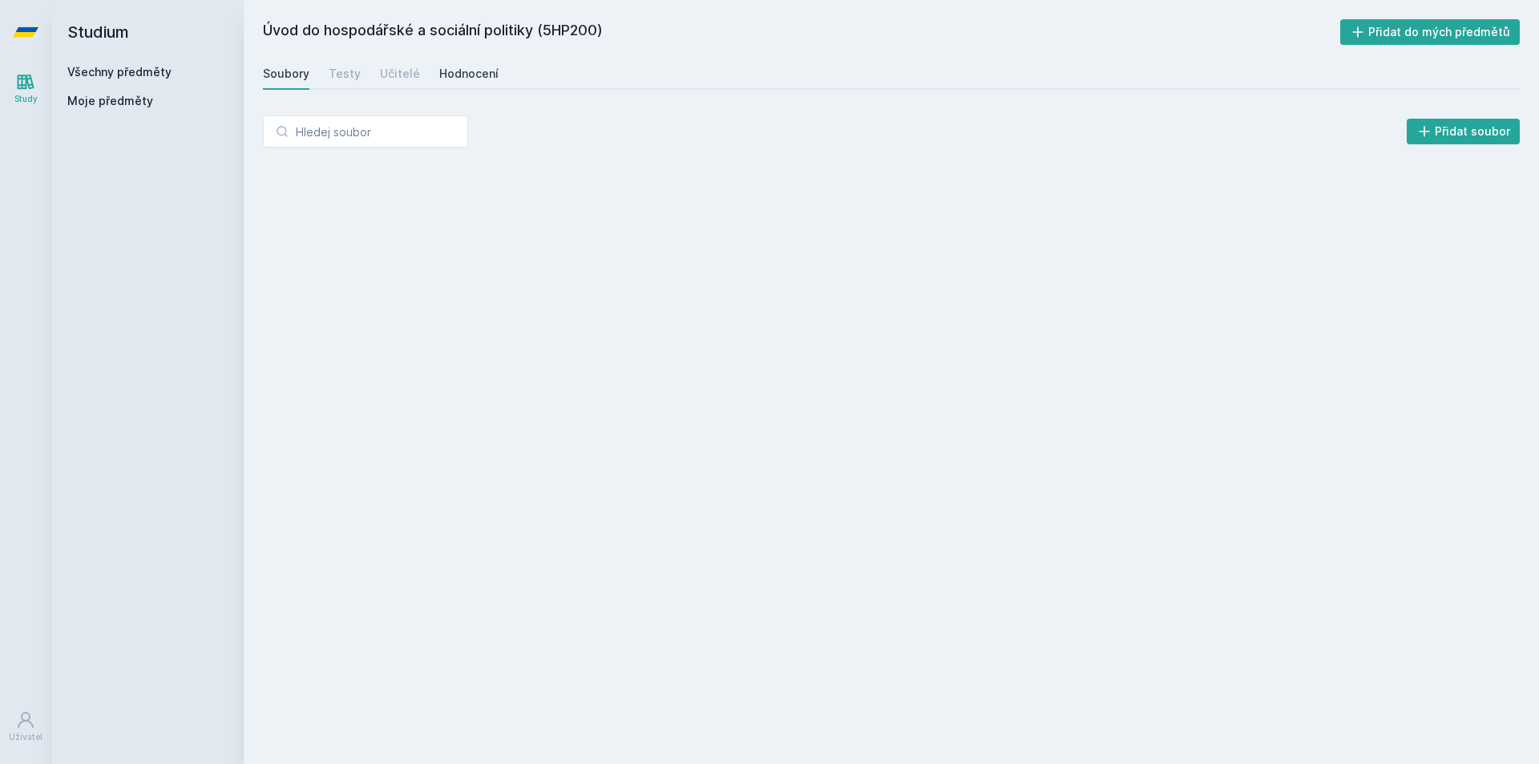
click at [463, 71] on div "Hodnocení" at bounding box center [468, 74] width 59 height 16
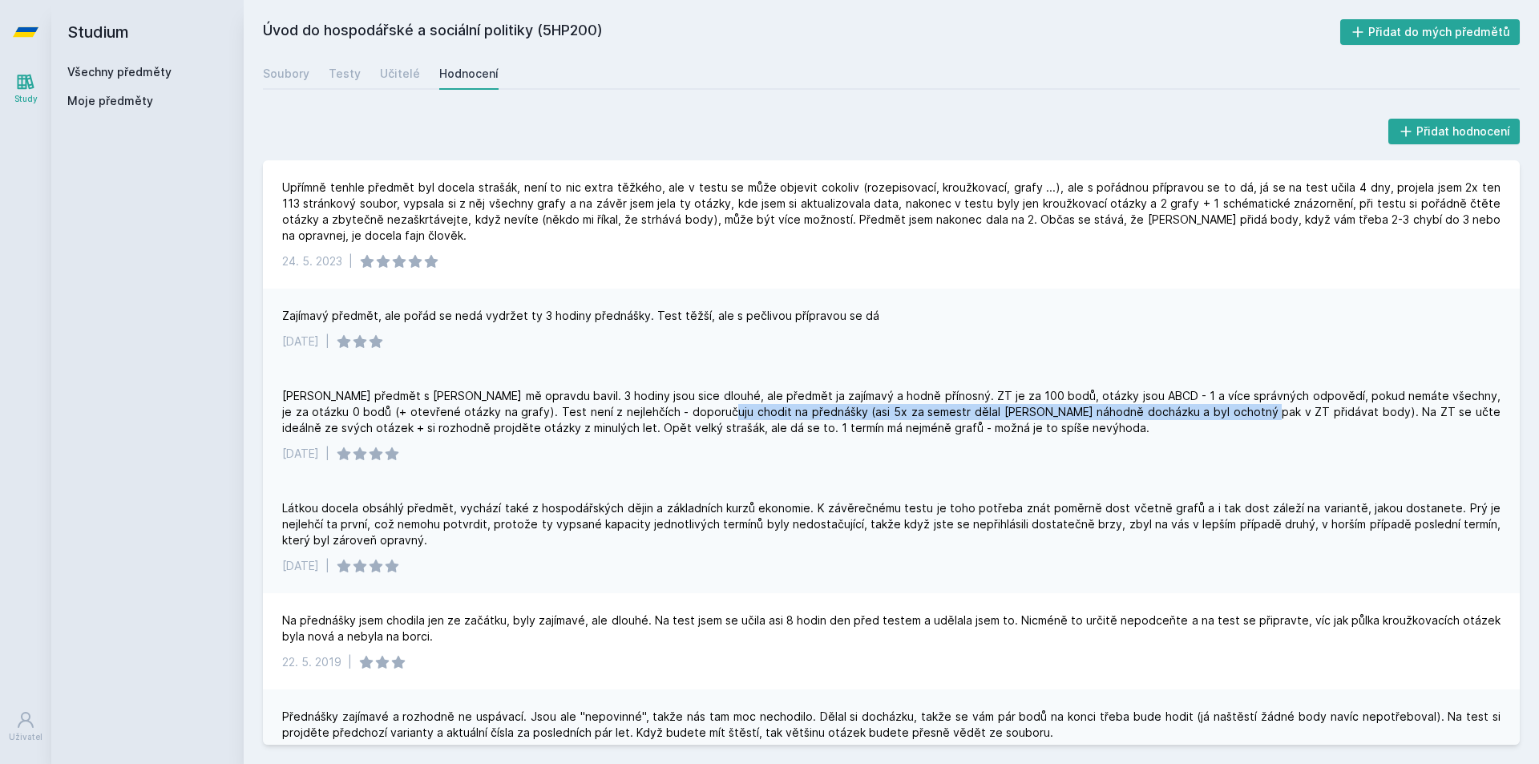
drag, startPoint x: 687, startPoint y: 418, endPoint x: 1226, endPoint y: 419, distance: 539.4
click at [1226, 419] on div "[PERSON_NAME] předmět s [PERSON_NAME] mě opravdu bavil. 3 hodiny jsou sice dlou…" at bounding box center [891, 412] width 1218 height 48
click at [575, 430] on div "[PERSON_NAME] předmět s [PERSON_NAME] mě opravdu bavil. 3 hodiny jsou sice dlou…" at bounding box center [891, 412] width 1218 height 48
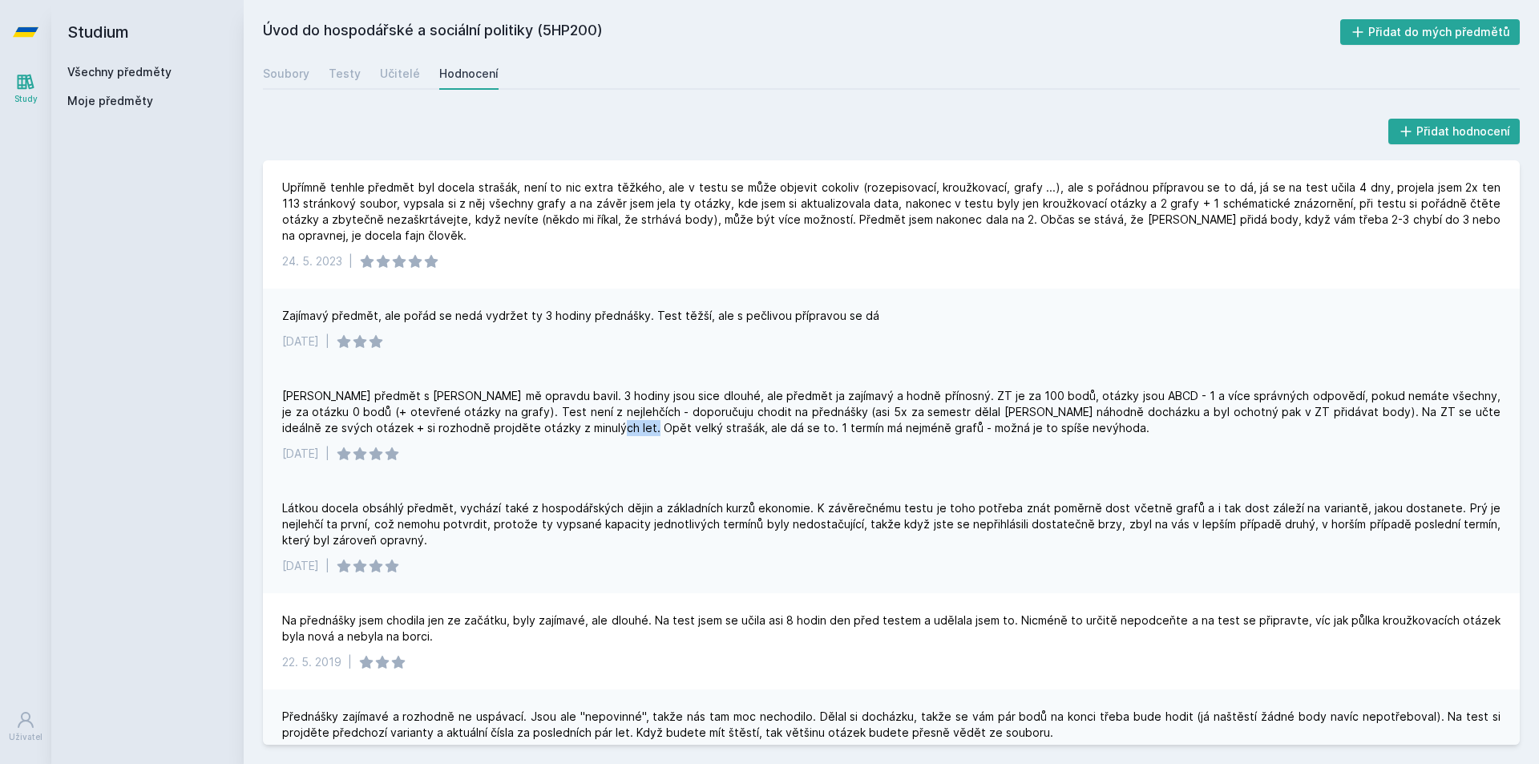
click at [575, 430] on div "[PERSON_NAME] předmět s [PERSON_NAME] mě opravdu bavil. 3 hodiny jsou sice dlou…" at bounding box center [891, 412] width 1218 height 48
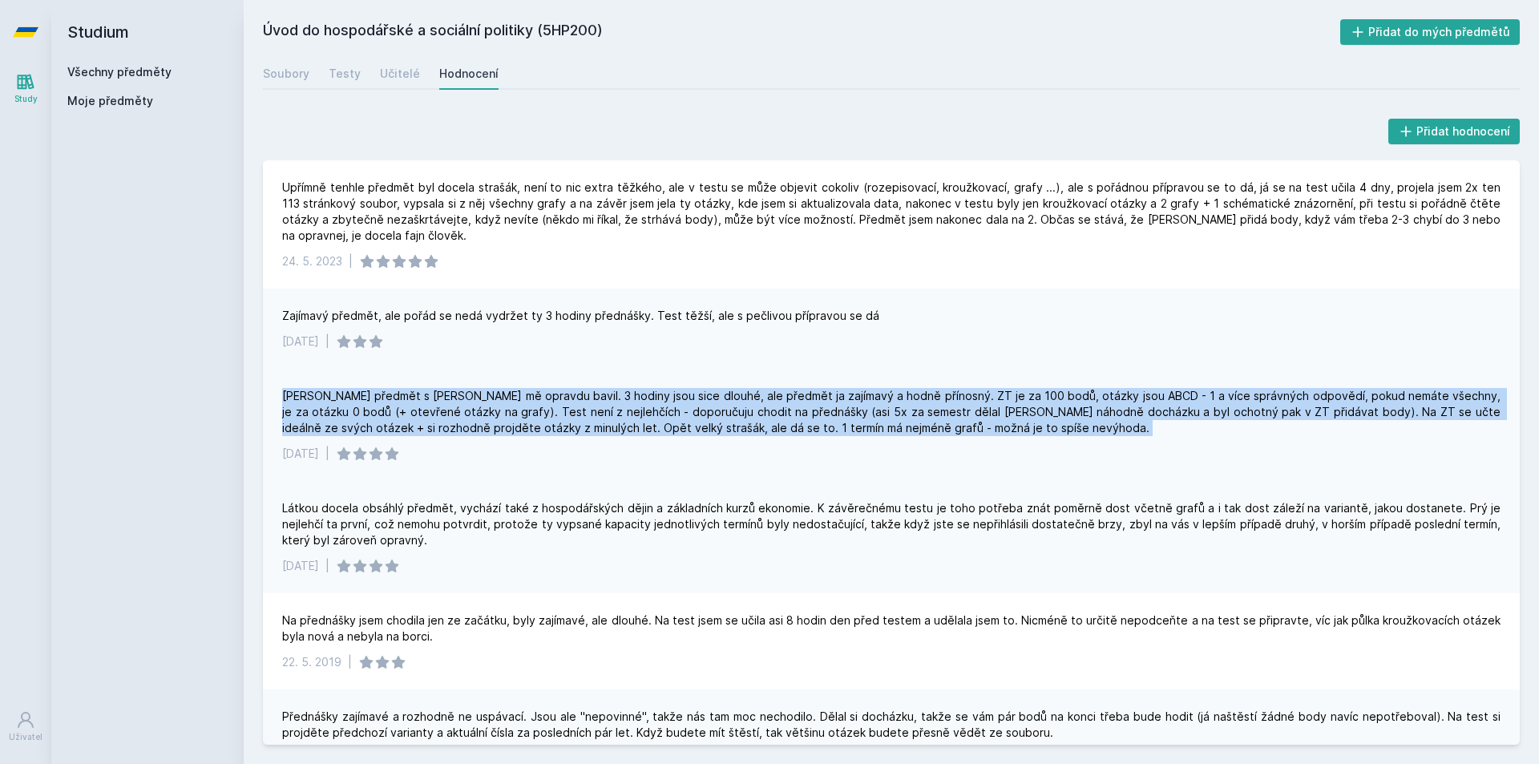
click at [575, 430] on div "[PERSON_NAME] předmět s [PERSON_NAME] mě opravdu bavil. 3 hodiny jsou sice dlou…" at bounding box center [891, 412] width 1218 height 48
click at [572, 422] on div "[PERSON_NAME] předmět s [PERSON_NAME] mě opravdu bavil. 3 hodiny jsou sice dlou…" at bounding box center [891, 412] width 1218 height 48
